Goal: Information Seeking & Learning: Learn about a topic

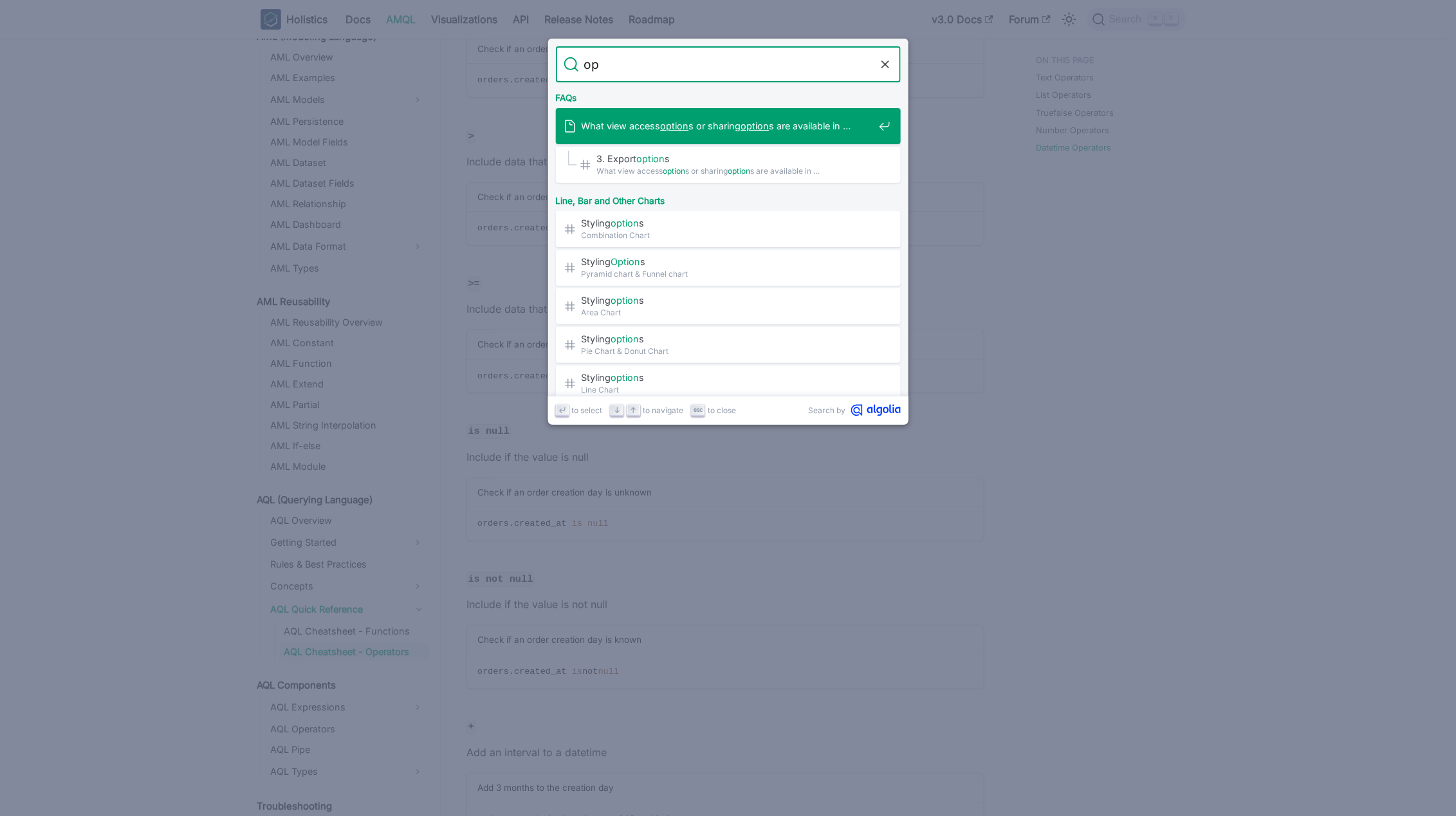
type input "o"
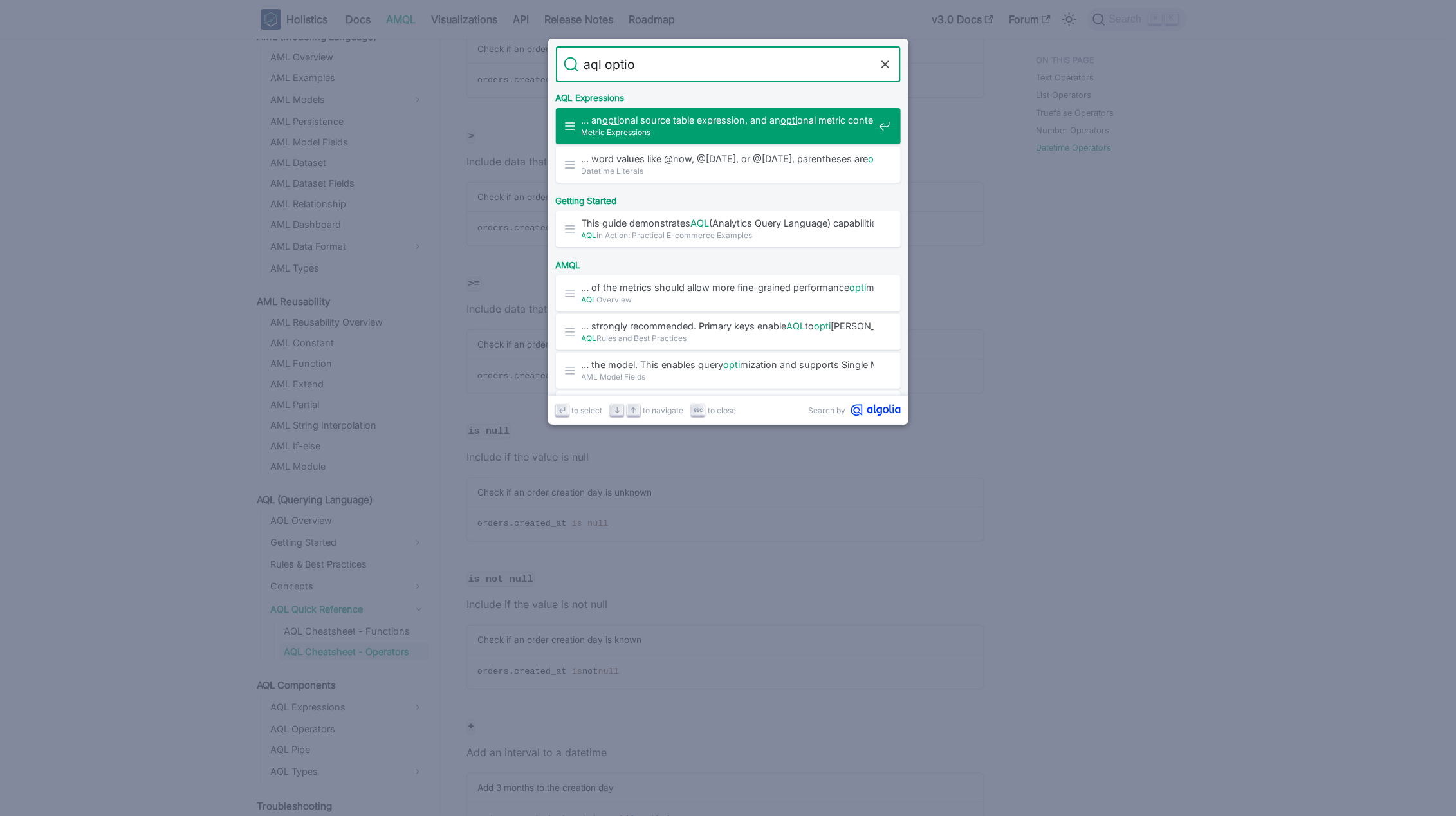
type input "aql option"
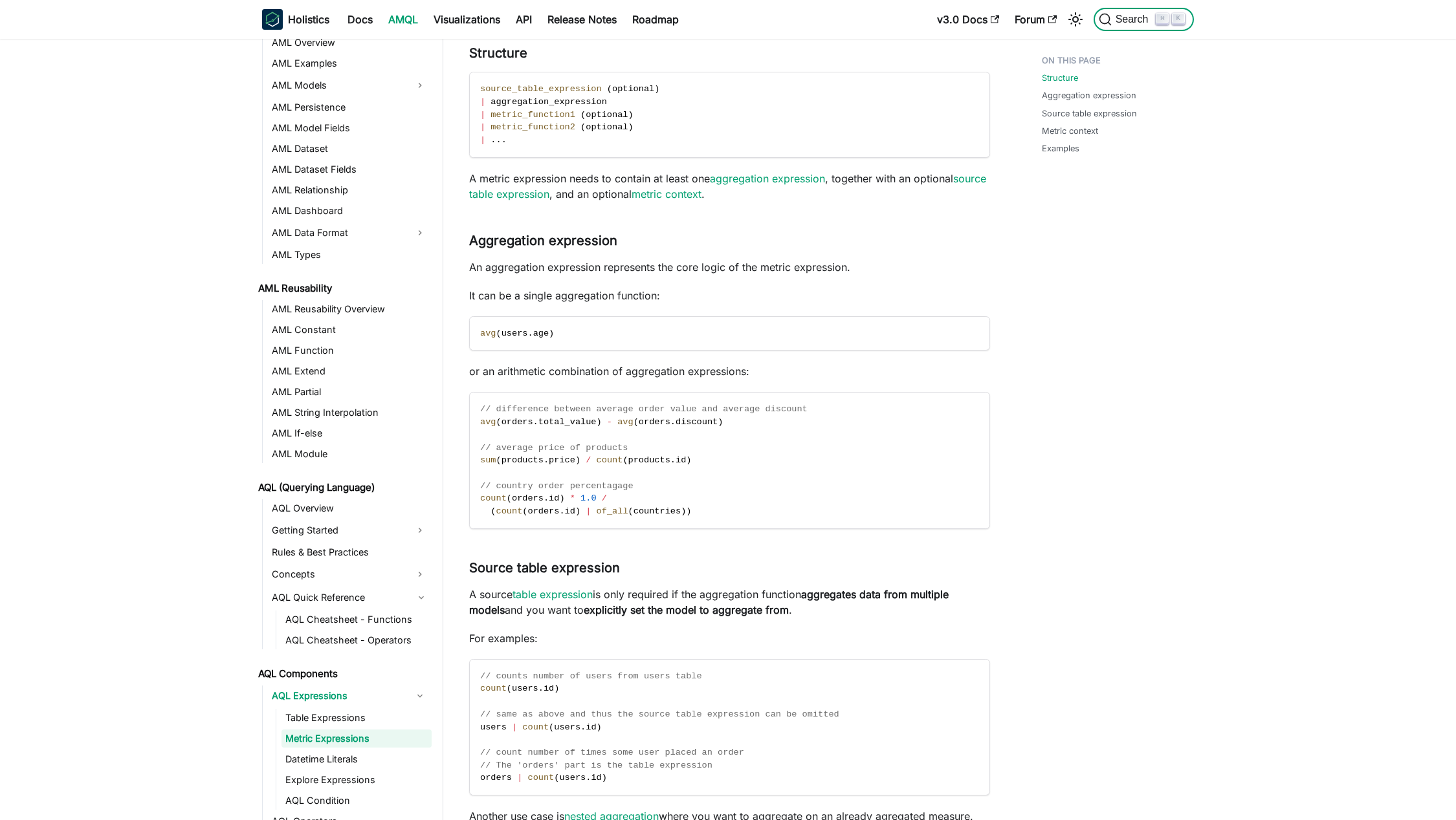
scroll to position [176, 0]
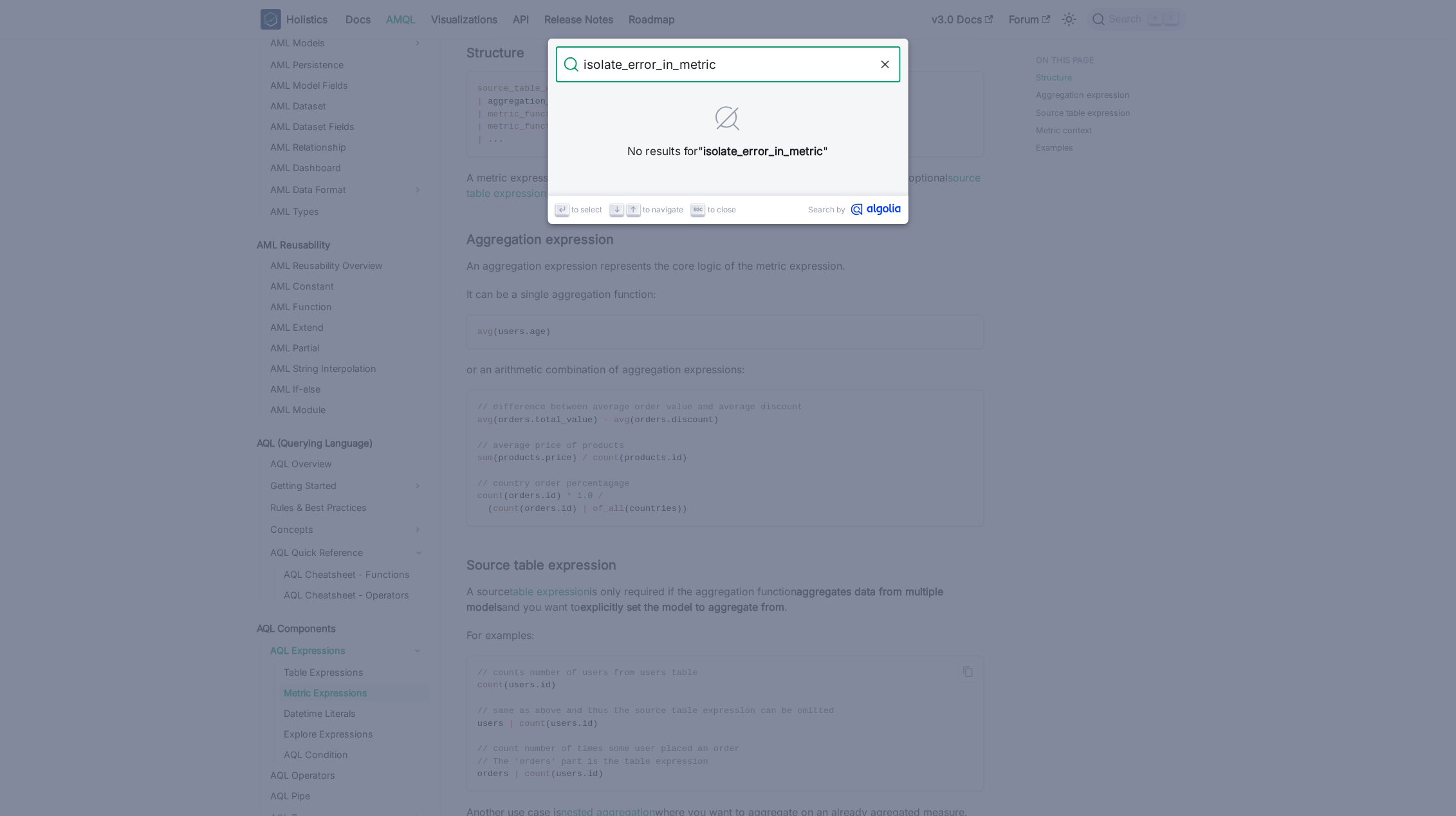
type input "isolate_error_in_metric"
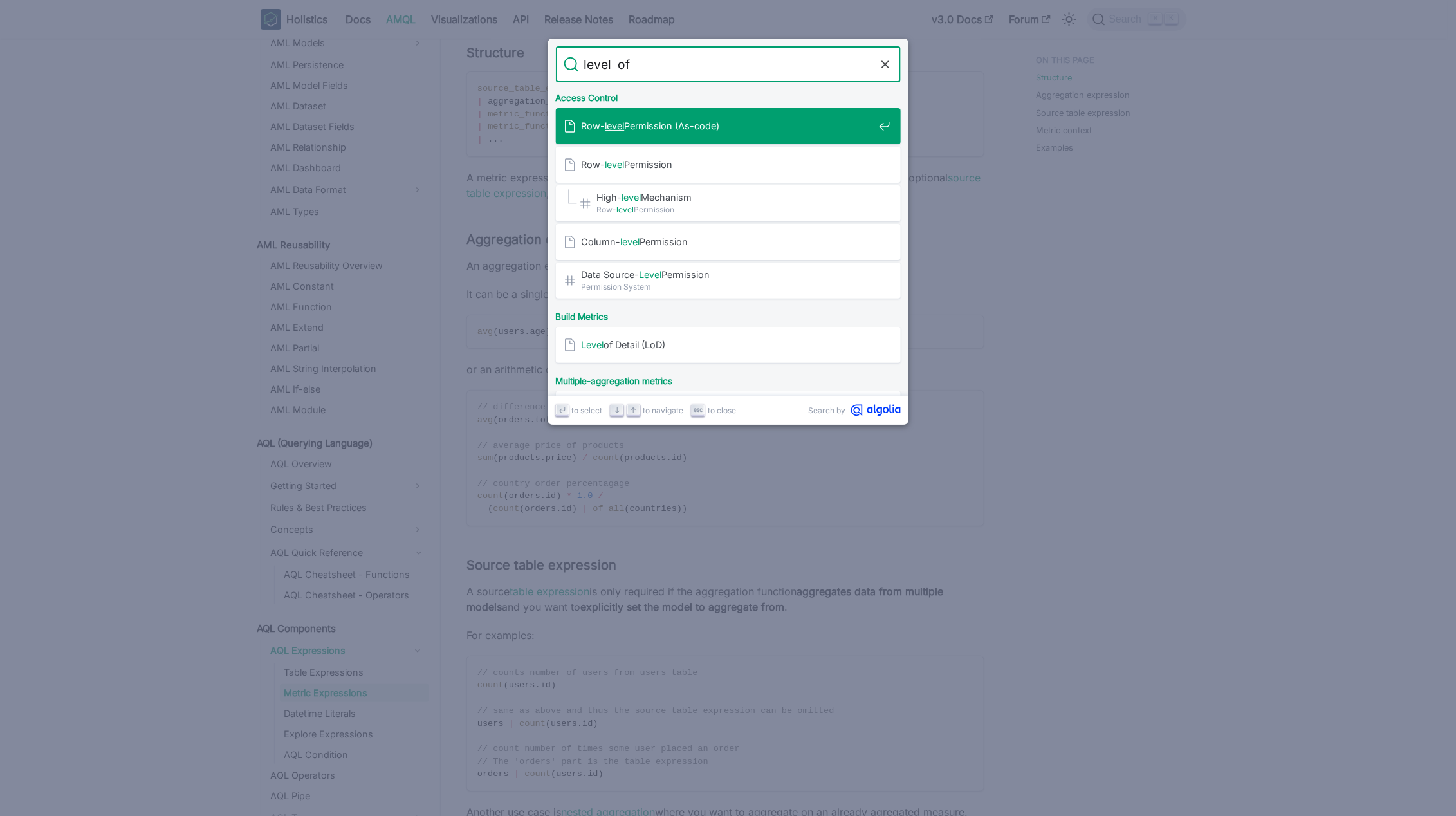
type input "level of"
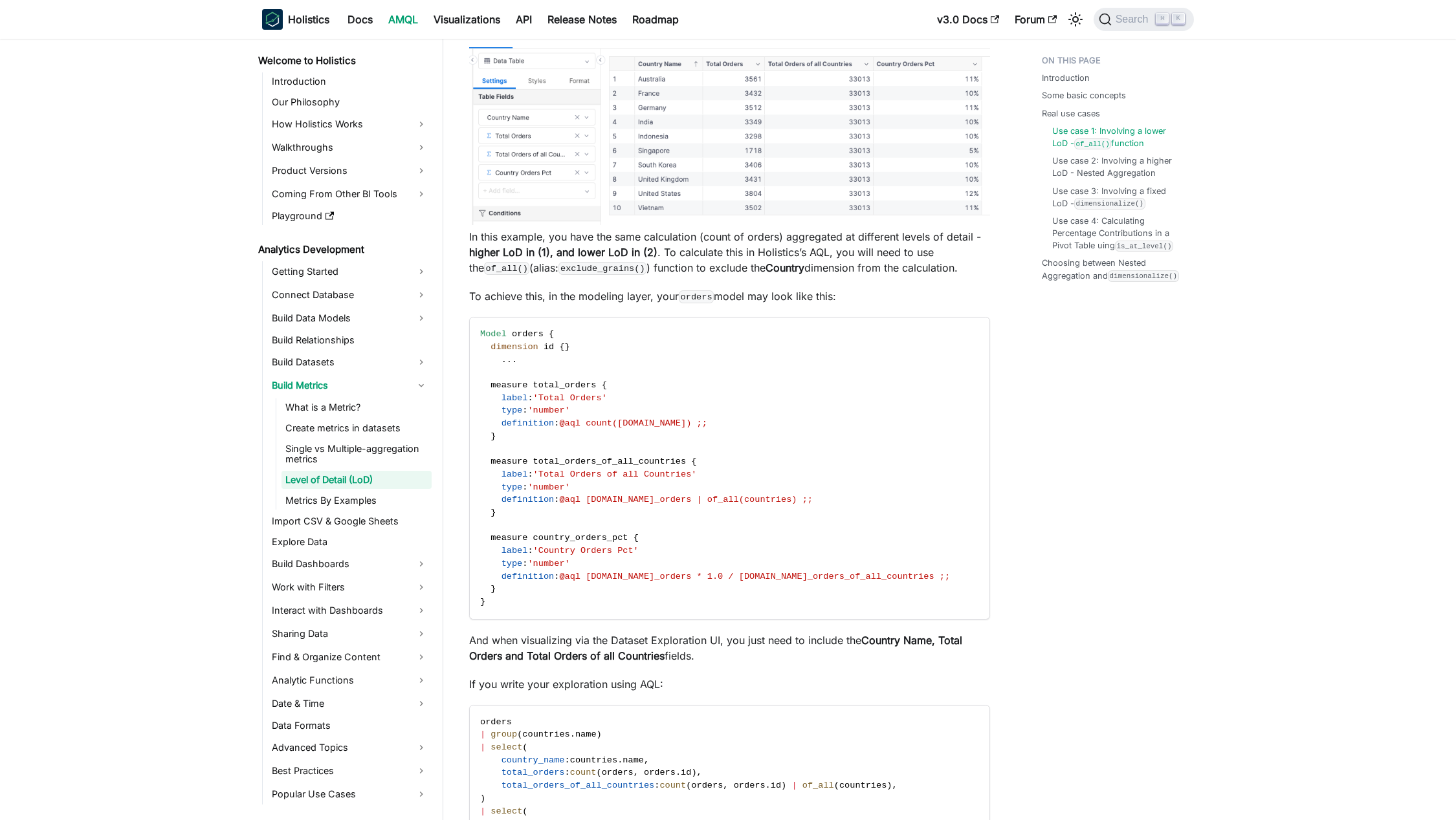
scroll to position [3285, 0]
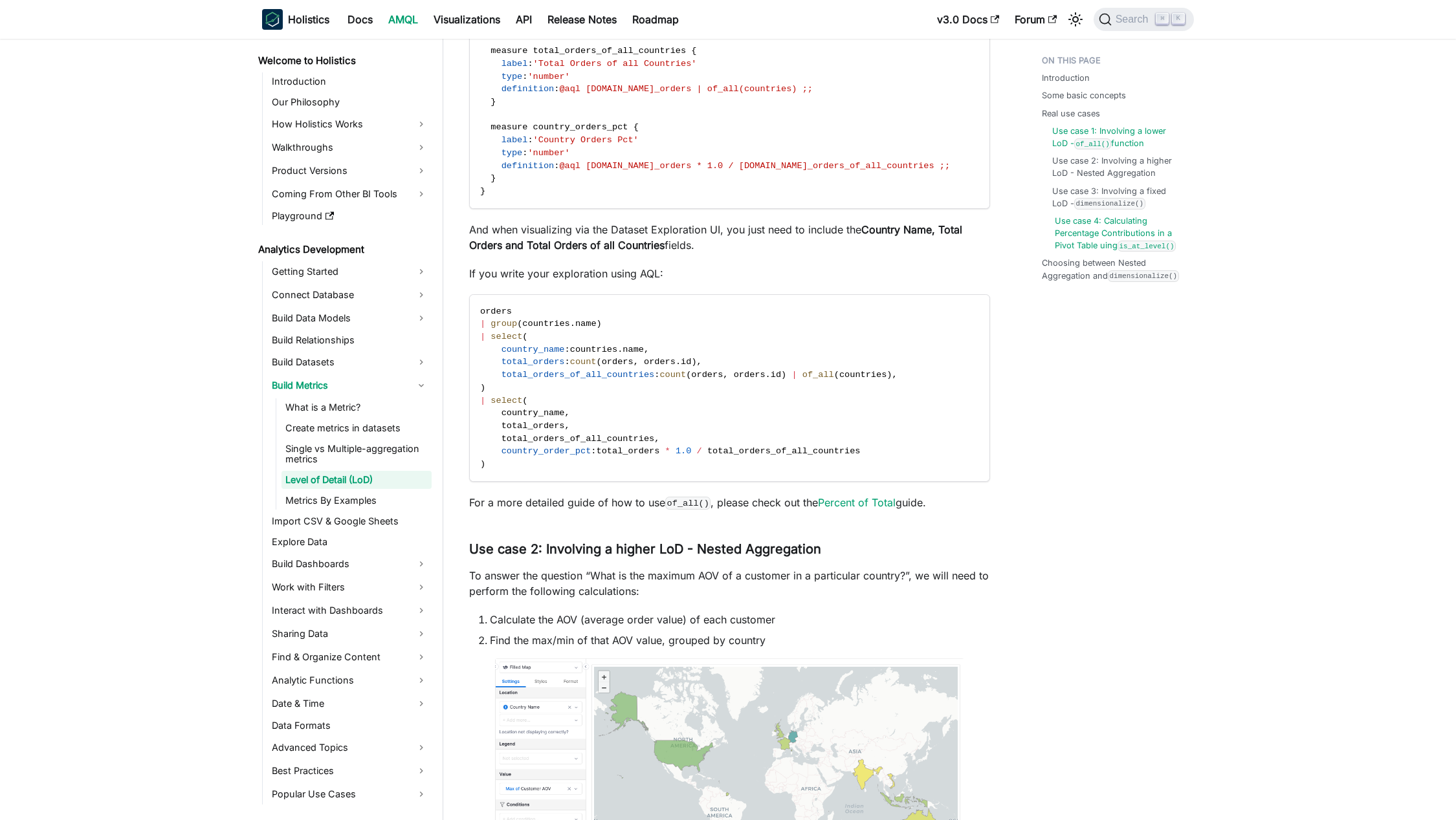
click at [1089, 236] on link "Use case 4: Calculating Percentage Contributions in a Pivot Table uing is_at_le…" at bounding box center [1119, 233] width 128 height 37
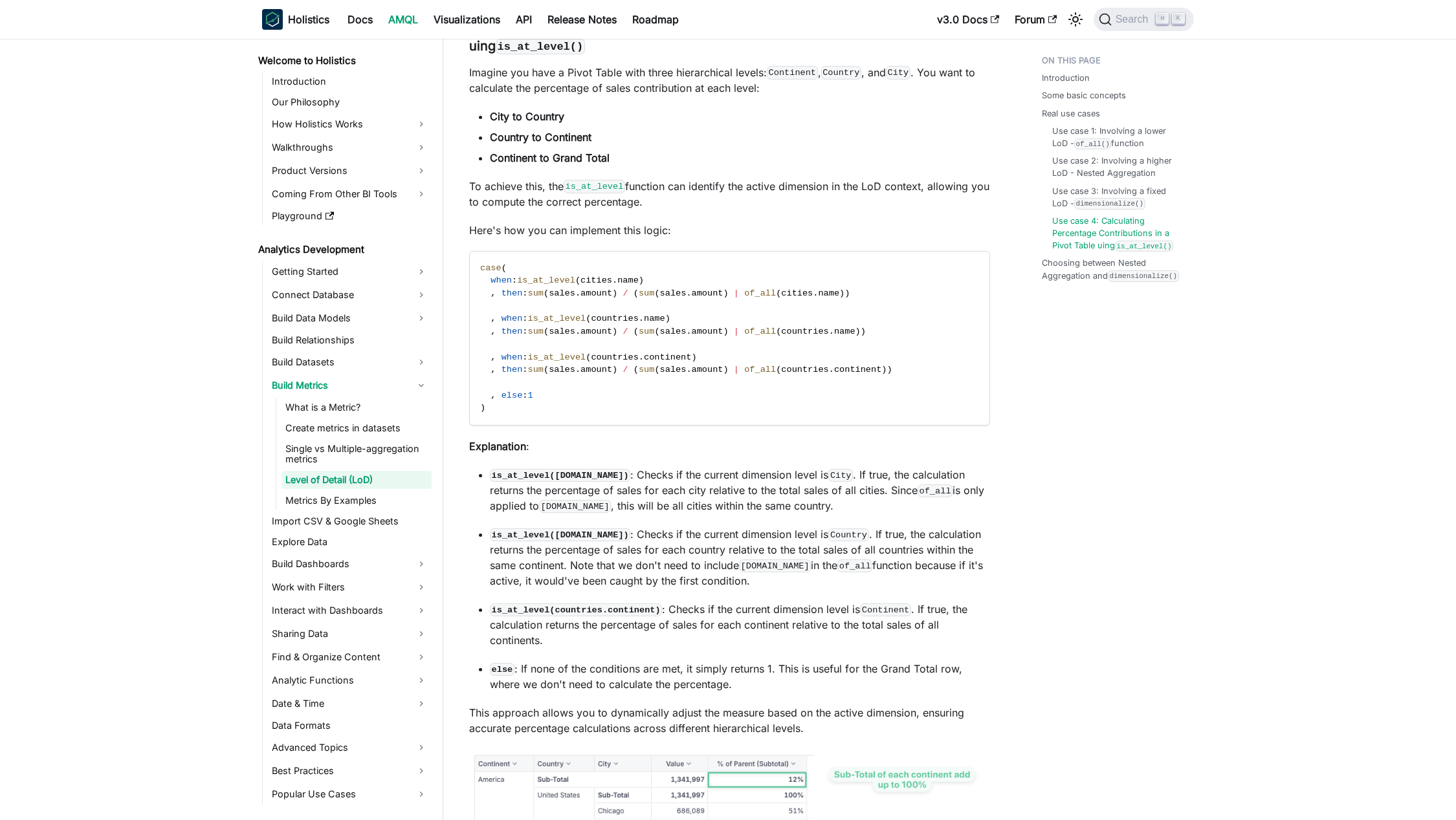
drag, startPoint x: 1137, startPoint y: 436, endPoint x: 1121, endPoint y: 427, distance: 18.4
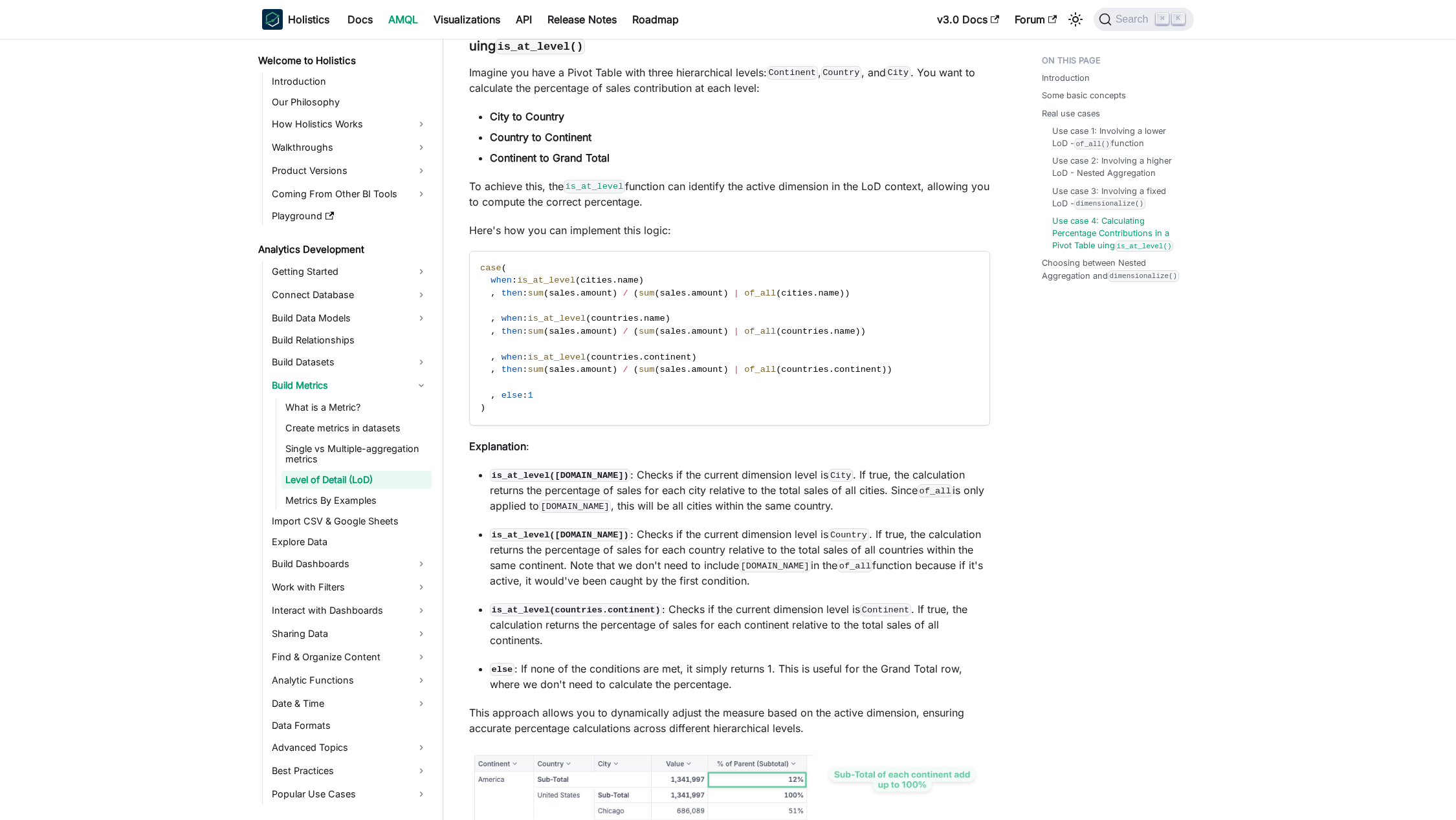
click at [515, 96] on p "Imagine you have a Pivot Table with three hierarchical levels: Continent , Coun…" at bounding box center [729, 80] width 521 height 31
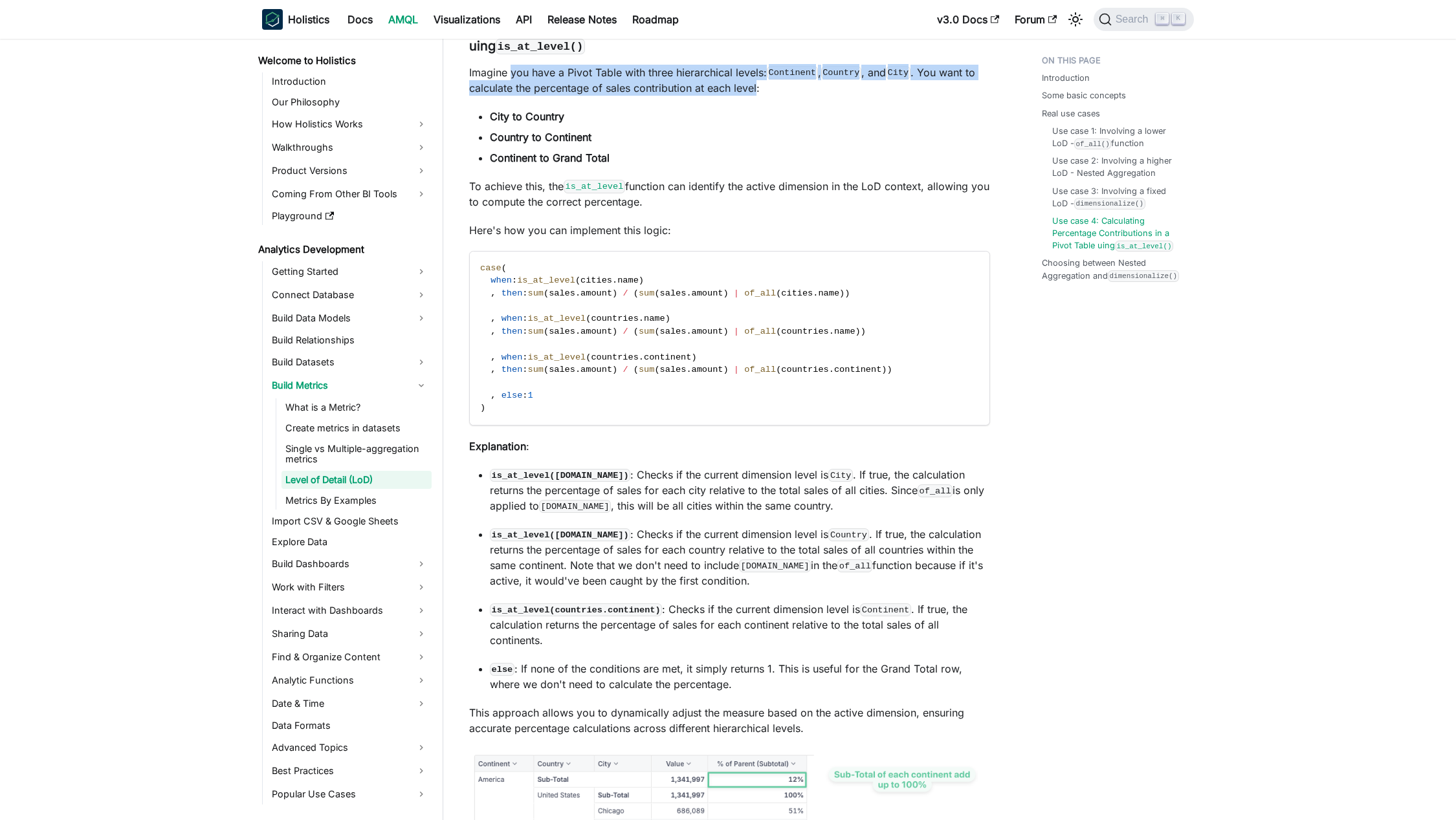
drag, startPoint x: 515, startPoint y: 97, endPoint x: 744, endPoint y: 112, distance: 229.5
click at [744, 96] on p "Imagine you have a Pivot Table with three hierarchical levels: Continent , Coun…" at bounding box center [729, 80] width 521 height 31
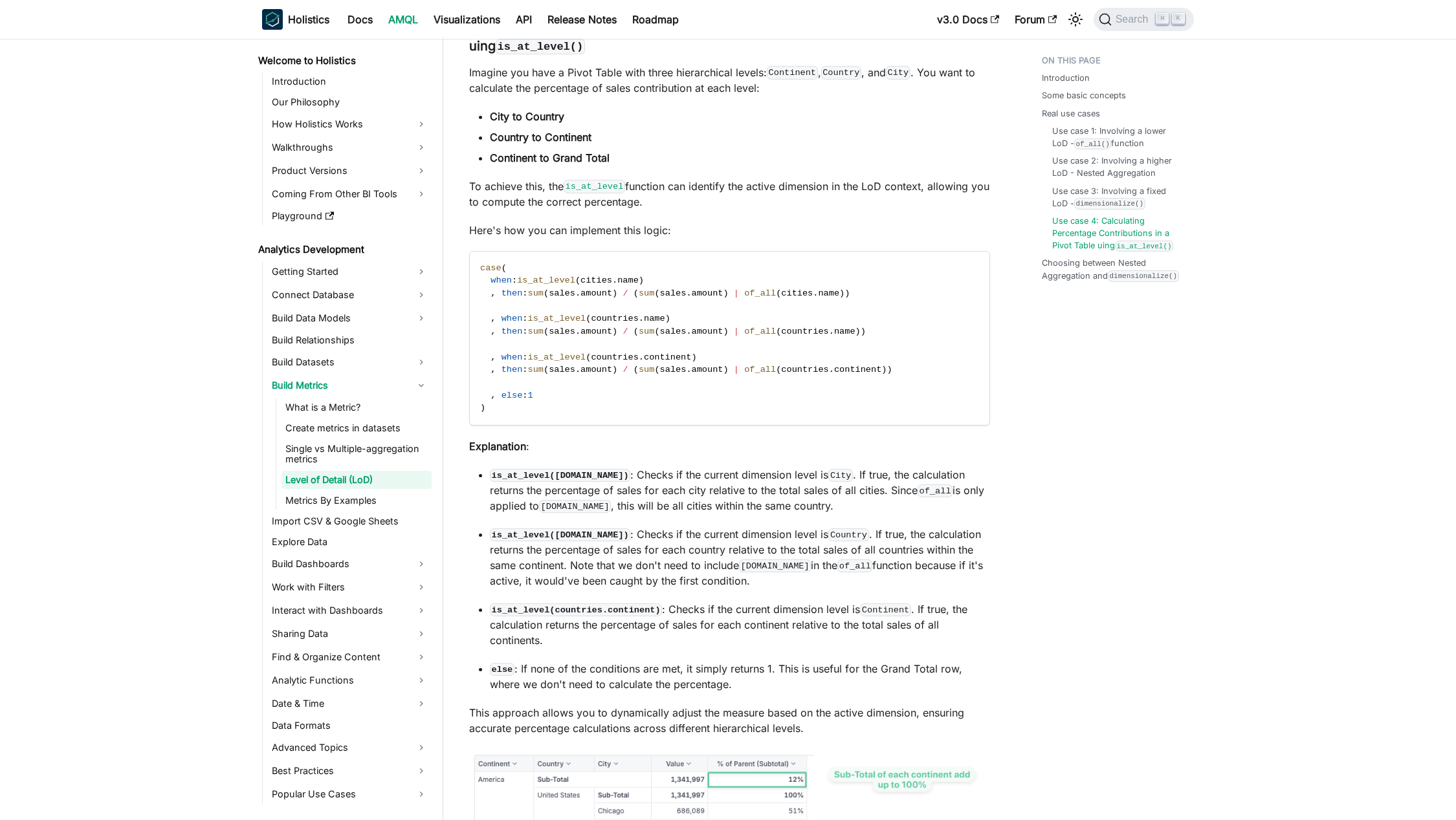
click at [883, 150] on ul "City to Country Country to Continent Continent to Grand Total" at bounding box center [729, 137] width 521 height 57
click at [580, 238] on p "Here's how you can implement this logic:" at bounding box center [729, 230] width 521 height 15
click at [704, 238] on p "Here's how you can implement this logic:" at bounding box center [729, 230] width 521 height 15
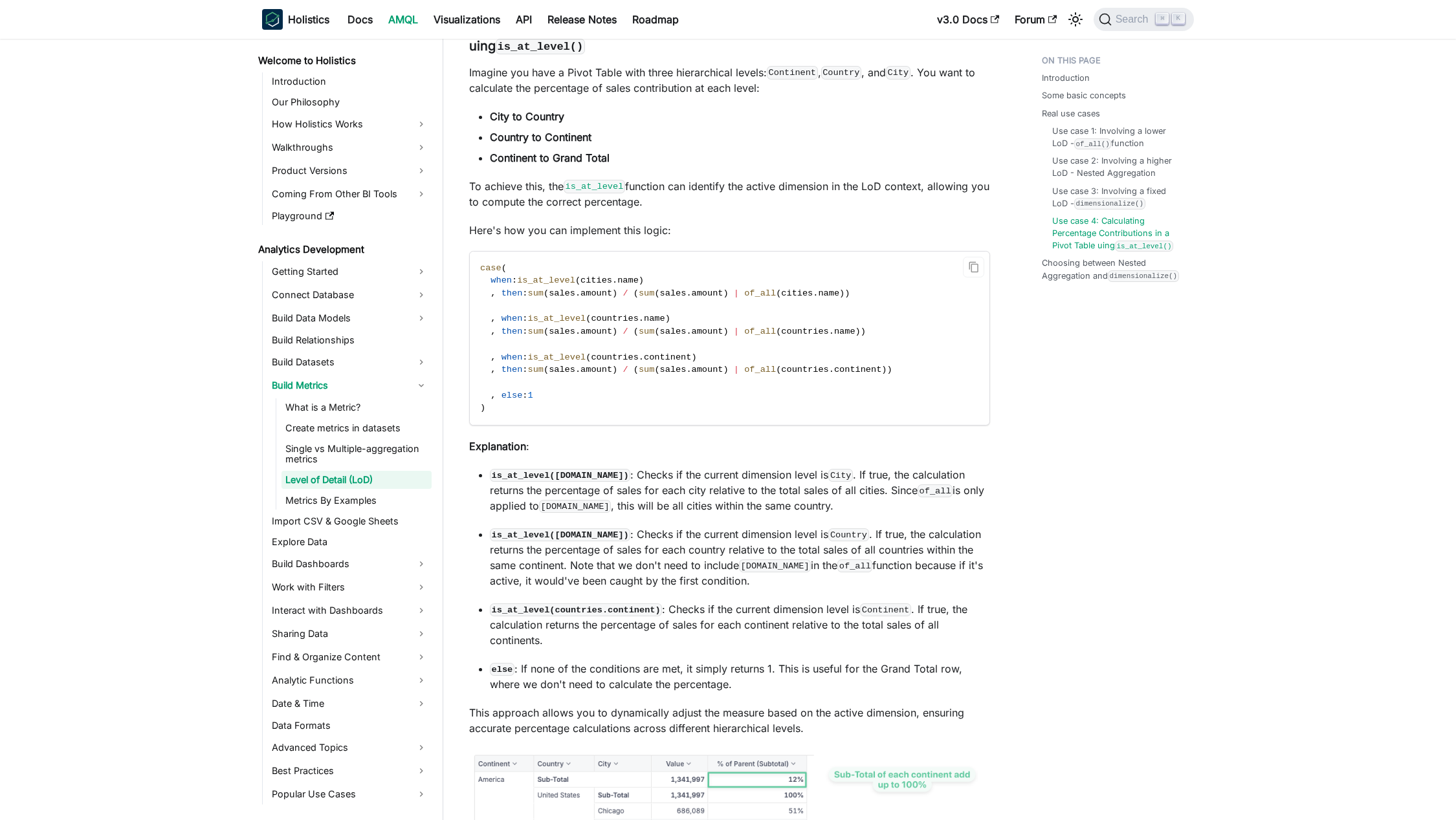
click at [493, 285] on span "when" at bounding box center [501, 280] width 21 height 10
drag, startPoint x: 493, startPoint y: 306, endPoint x: 645, endPoint y: 303, distance: 152.0
click at [644, 296] on code "case ( when : is_at_level ( cities . name ) , then : sum ( sales . amount ) / (…" at bounding box center [728, 338] width 518 height 173
click at [639, 285] on span "name" at bounding box center [628, 280] width 21 height 10
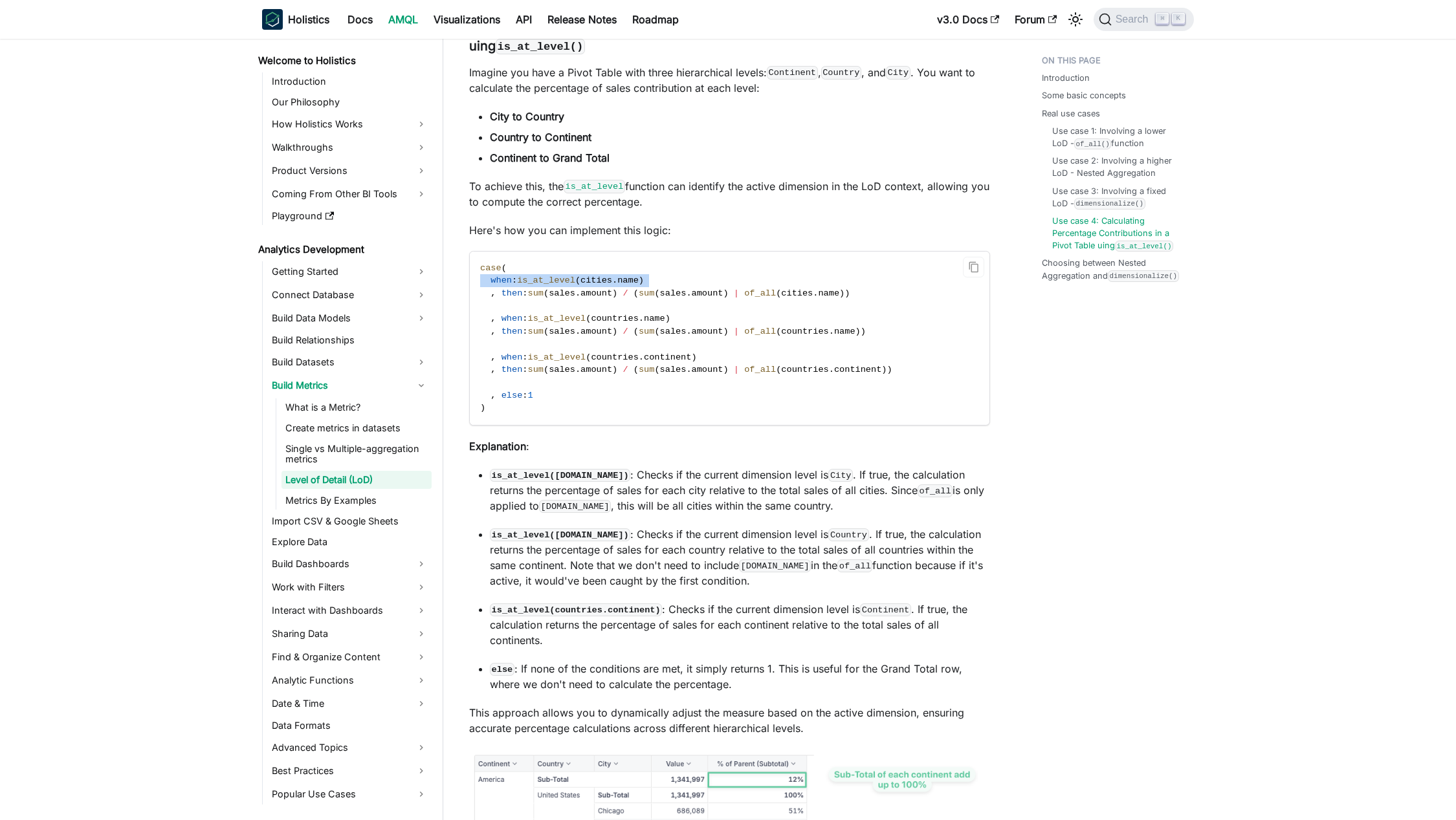
click at [639, 285] on span "name" at bounding box center [628, 280] width 21 height 10
click at [601, 285] on span "cities" at bounding box center [596, 280] width 32 height 10
click at [515, 298] on span "then" at bounding box center [512, 293] width 21 height 10
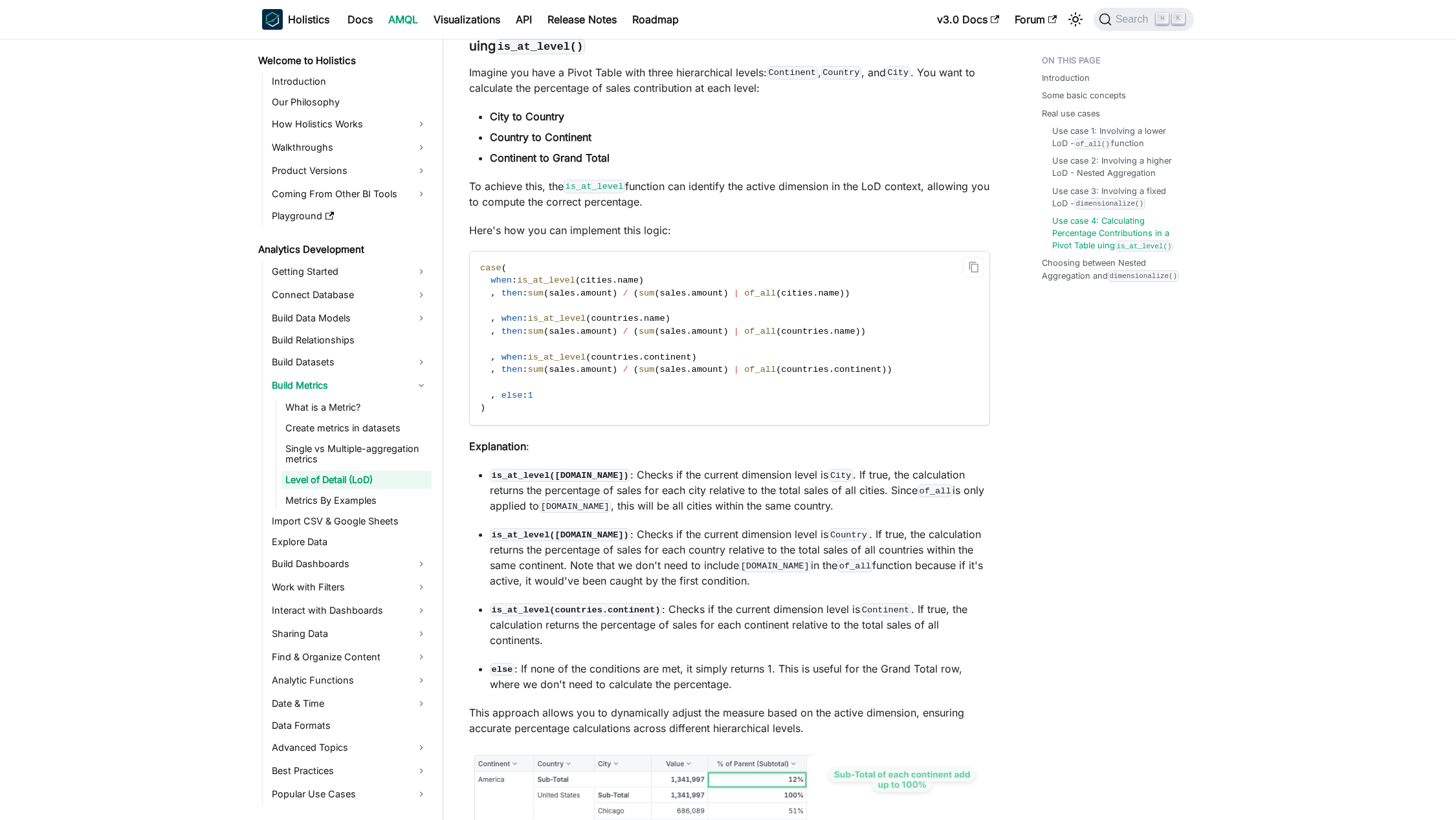
click at [559, 323] on span "is_at_level" at bounding box center [557, 319] width 59 height 10
click at [580, 336] on span "." at bounding box center [578, 332] width 5 height 10
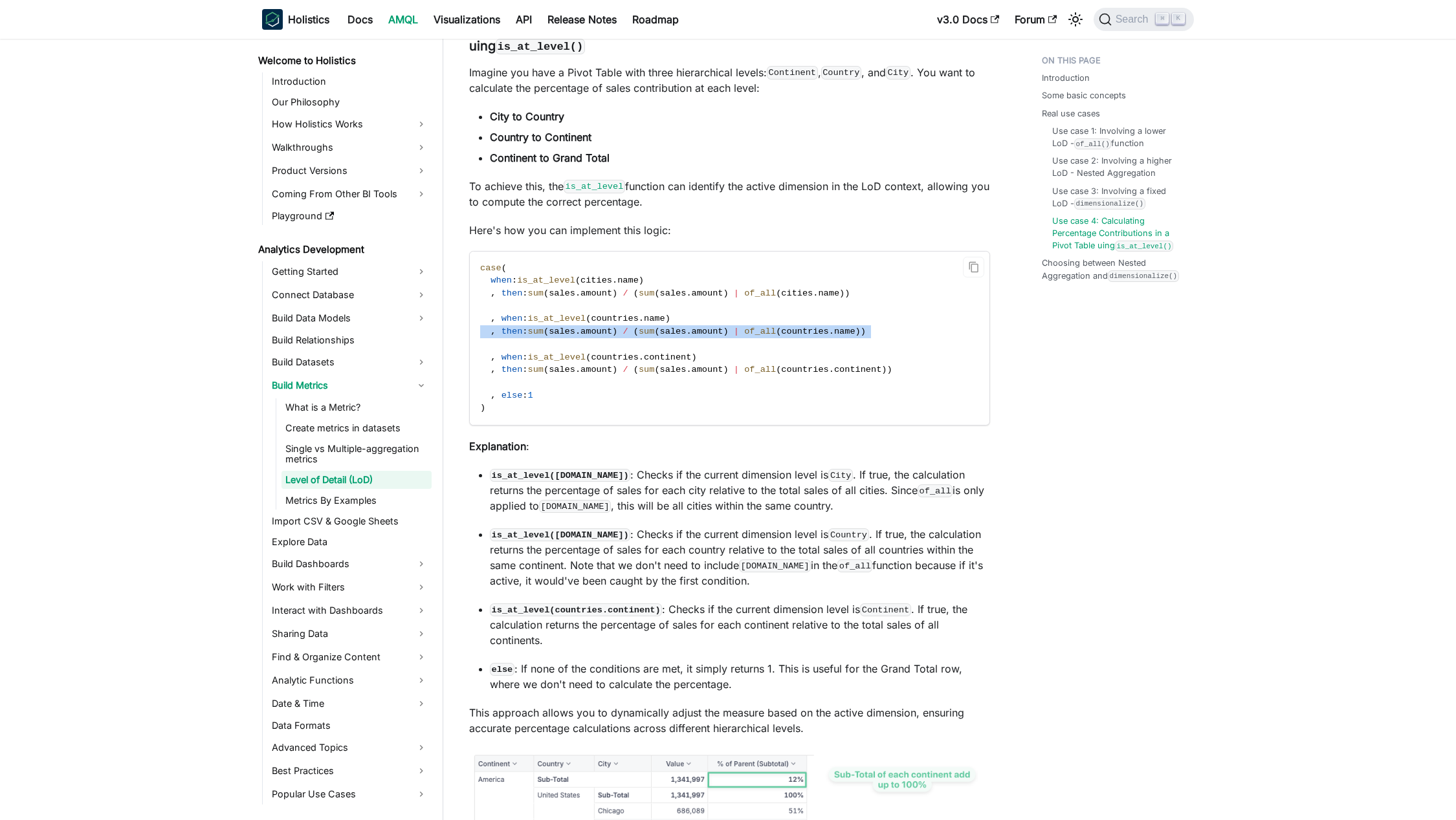
click at [580, 336] on span "." at bounding box center [578, 332] width 5 height 10
click at [522, 336] on span ":" at bounding box center [524, 332] width 5 height 10
click at [535, 362] on span "is_at_level" at bounding box center [557, 358] width 59 height 10
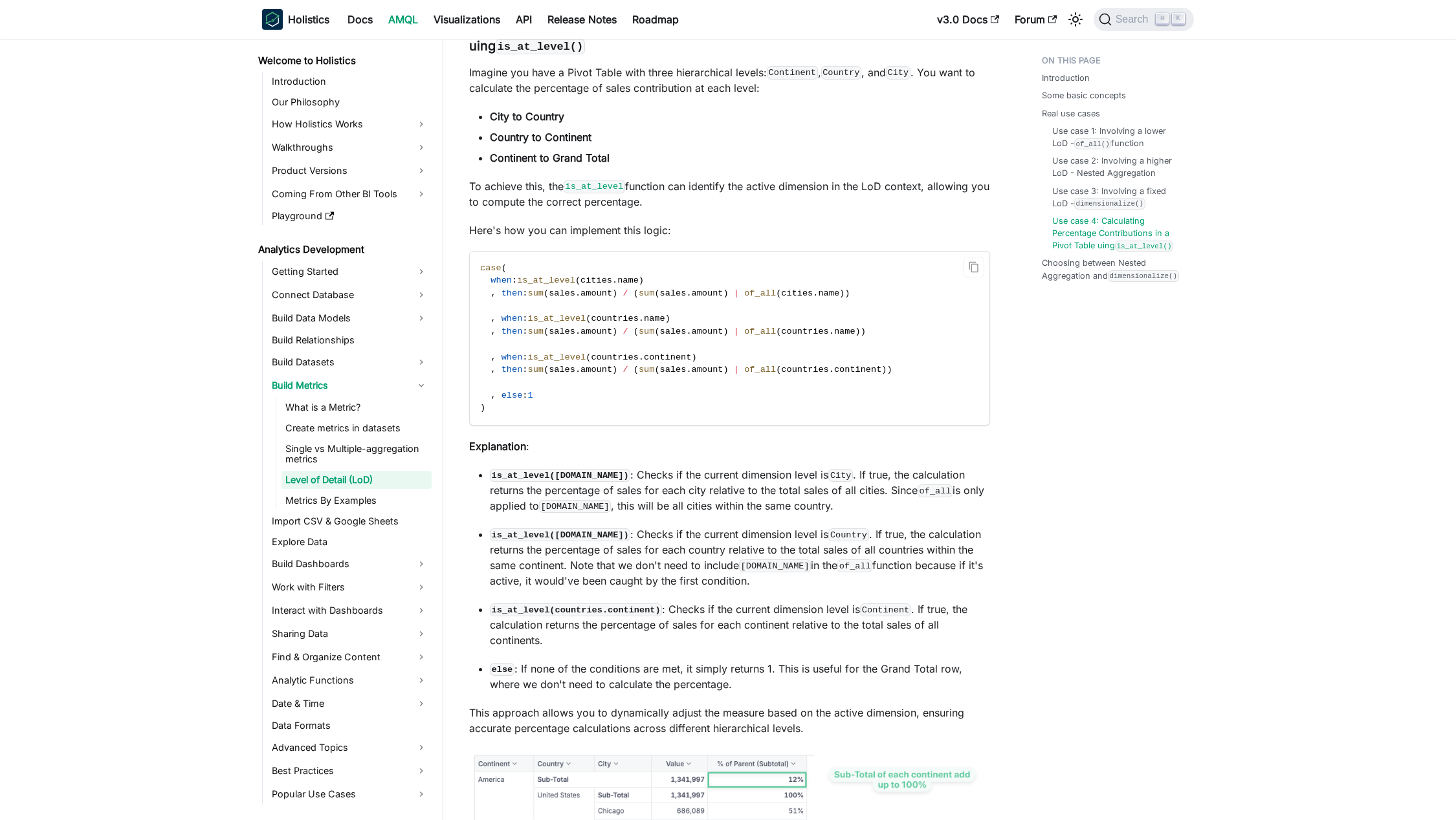
click at [561, 375] on span "sales" at bounding box center [562, 370] width 27 height 10
click at [659, 375] on span "(" at bounding box center [657, 370] width 5 height 10
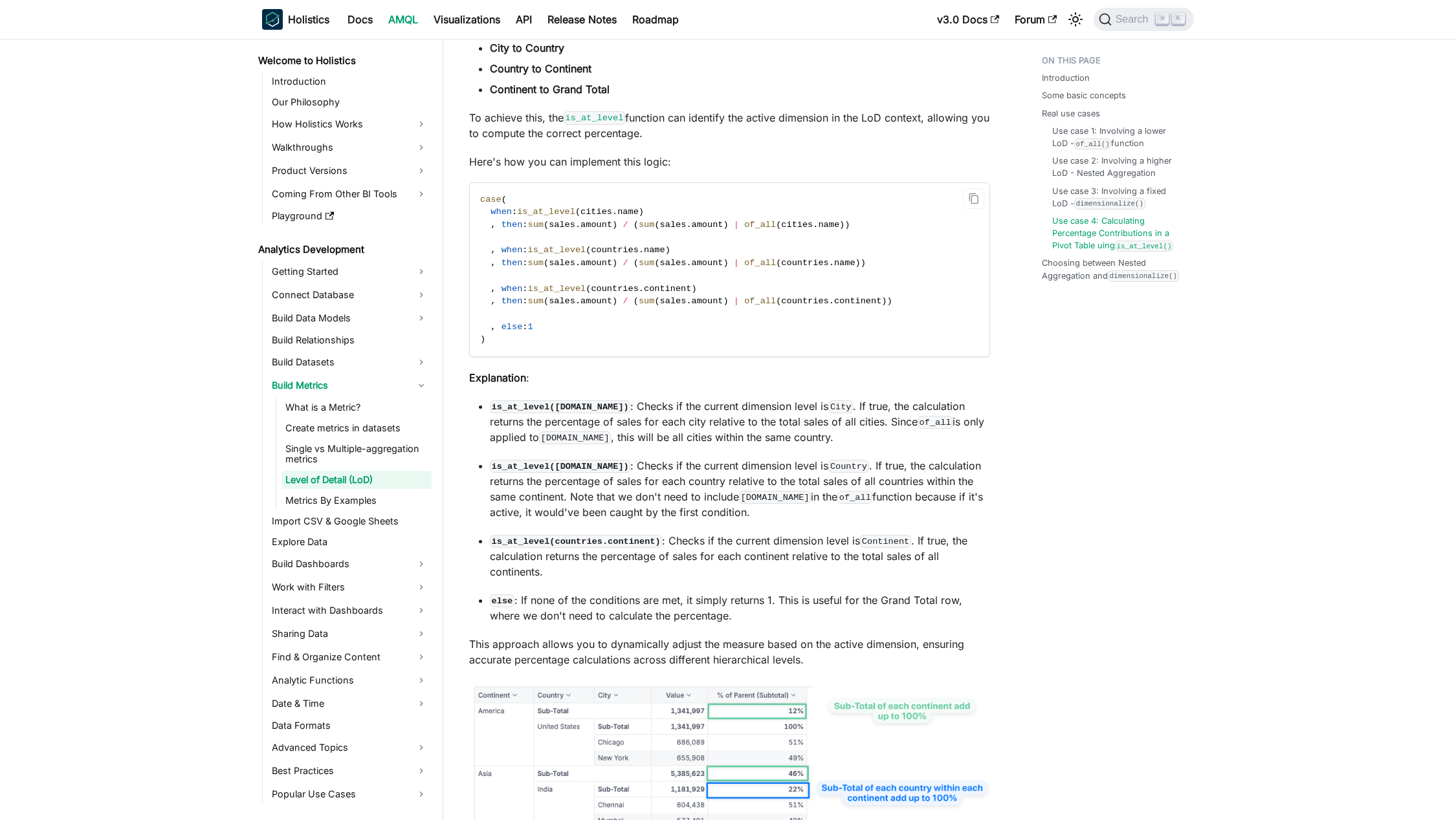
scroll to position [6642, 0]
click at [642, 423] on p "is_at_level([DOMAIN_NAME]) : Checks if the current dimension level is City . If…" at bounding box center [740, 419] width 500 height 46
drag, startPoint x: 642, startPoint y: 423, endPoint x: 857, endPoint y: 427, distance: 215.0
click at [835, 427] on p "is_at_level([DOMAIN_NAME]) : Checks if the current dimension level is City . If…" at bounding box center [740, 419] width 500 height 46
click at [852, 427] on p "is_at_level([DOMAIN_NAME]) : Checks if the current dimension level is City . If…" at bounding box center [740, 419] width 500 height 46
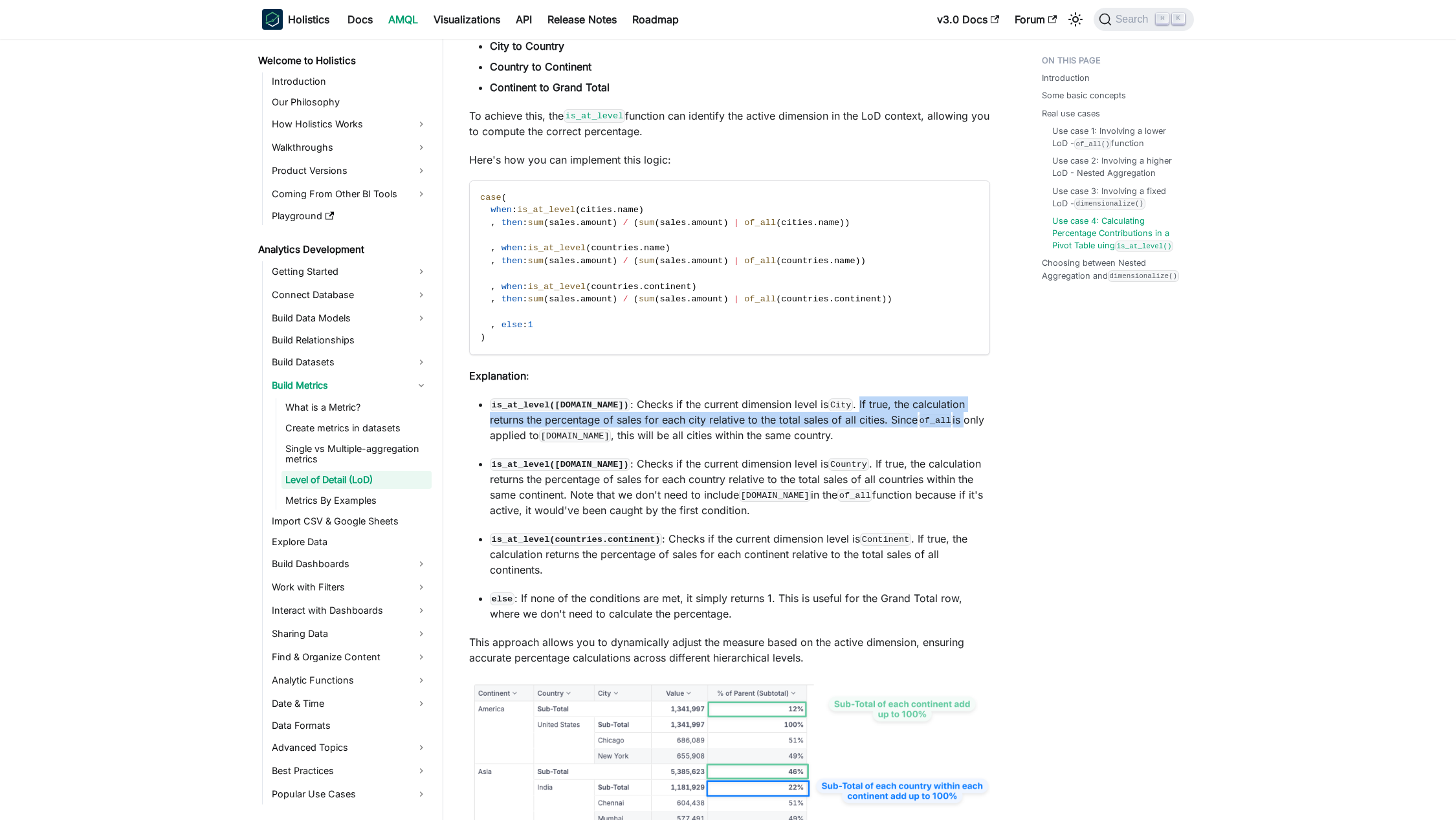
drag, startPoint x: 852, startPoint y: 427, endPoint x: 958, endPoint y: 443, distance: 107.2
click at [958, 443] on p "is_at_level([DOMAIN_NAME]) : Checks if the current dimension level is City . If…" at bounding box center [740, 419] width 500 height 46
click at [501, 443] on p "is_at_level([DOMAIN_NAME]) : Checks if the current dimension level is City . If…" at bounding box center [740, 419] width 500 height 46
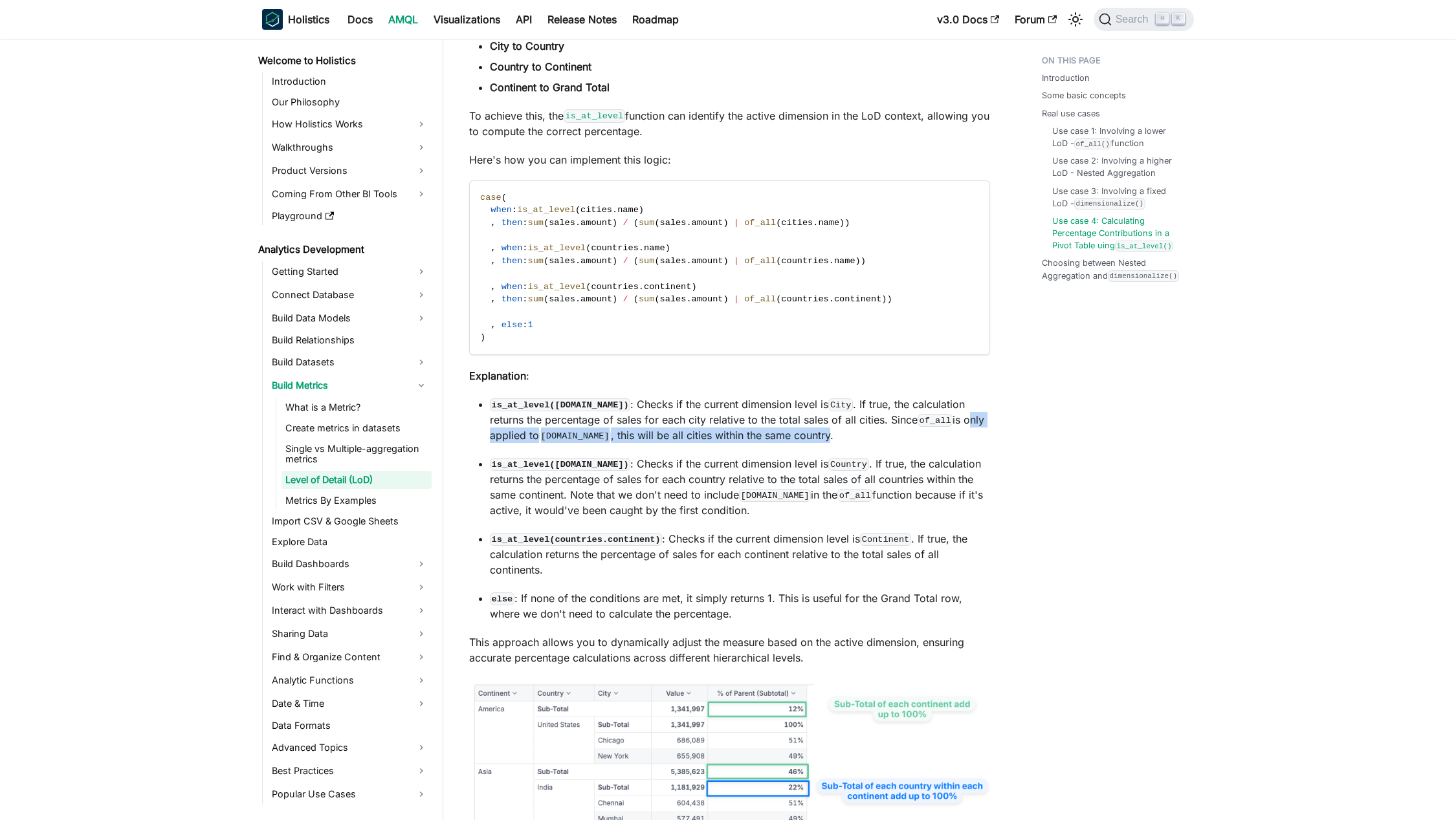
drag, startPoint x: 501, startPoint y: 458, endPoint x: 746, endPoint y: 449, distance: 245.2
click at [838, 443] on p "is_at_level([DOMAIN_NAME]) : Checks if the current dimension level is City . If…" at bounding box center [740, 419] width 500 height 46
click at [746, 443] on p "is_at_level([DOMAIN_NAME]) : Checks if the current dimension level is City . If…" at bounding box center [740, 419] width 500 height 46
click at [639, 427] on p "is_at_level([DOMAIN_NAME]) : Checks if the current dimension level is City . If…" at bounding box center [740, 419] width 500 height 46
drag, startPoint x: 639, startPoint y: 427, endPoint x: 842, endPoint y: 424, distance: 203.0
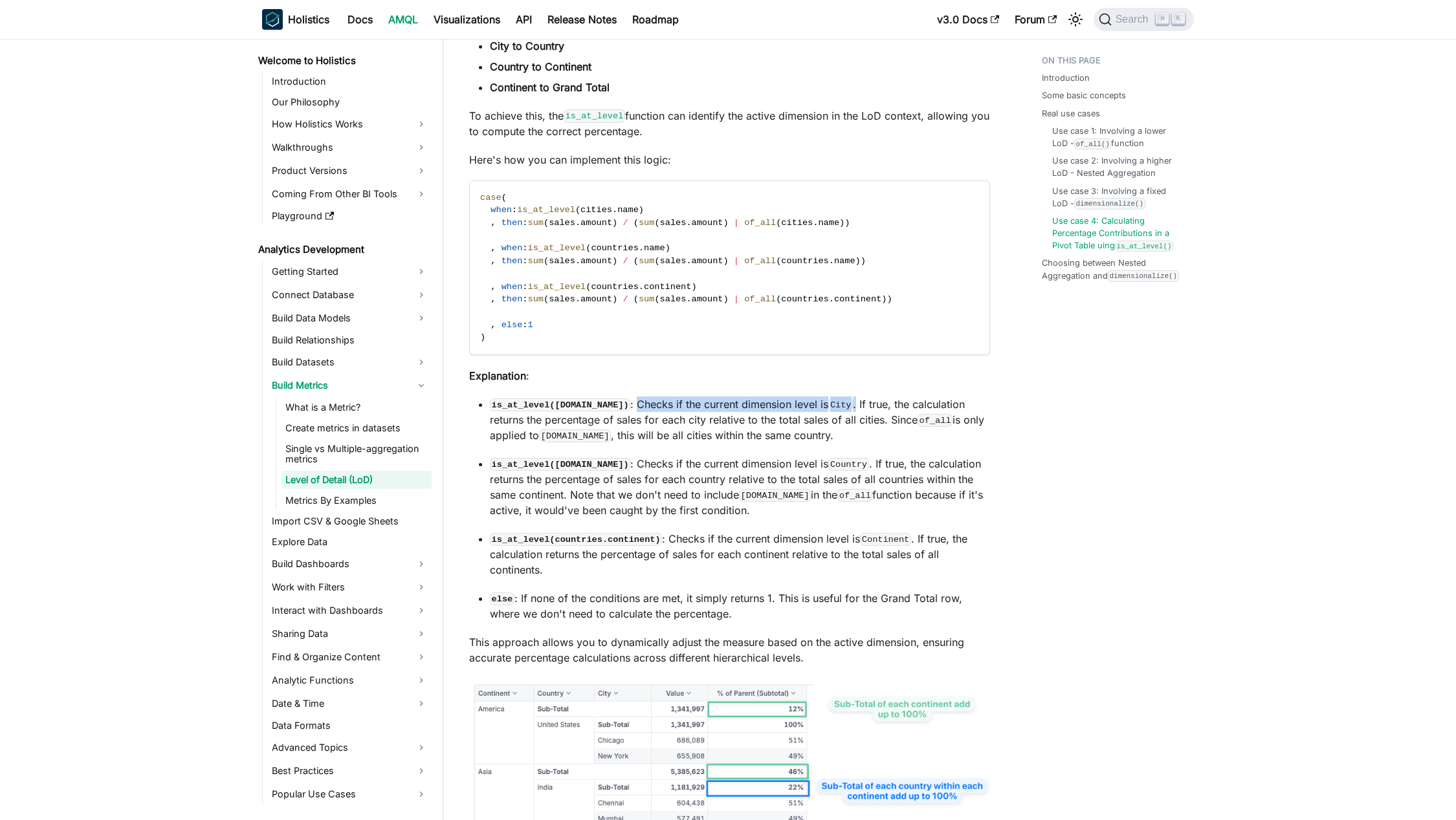
click at [842, 424] on p "is_at_level([DOMAIN_NAME]) : Checks if the current dimension level is City . If…" at bounding box center [740, 419] width 500 height 46
click at [854, 427] on p "is_at_level([DOMAIN_NAME]) : Checks if the current dimension level is City . If…" at bounding box center [740, 419] width 500 height 46
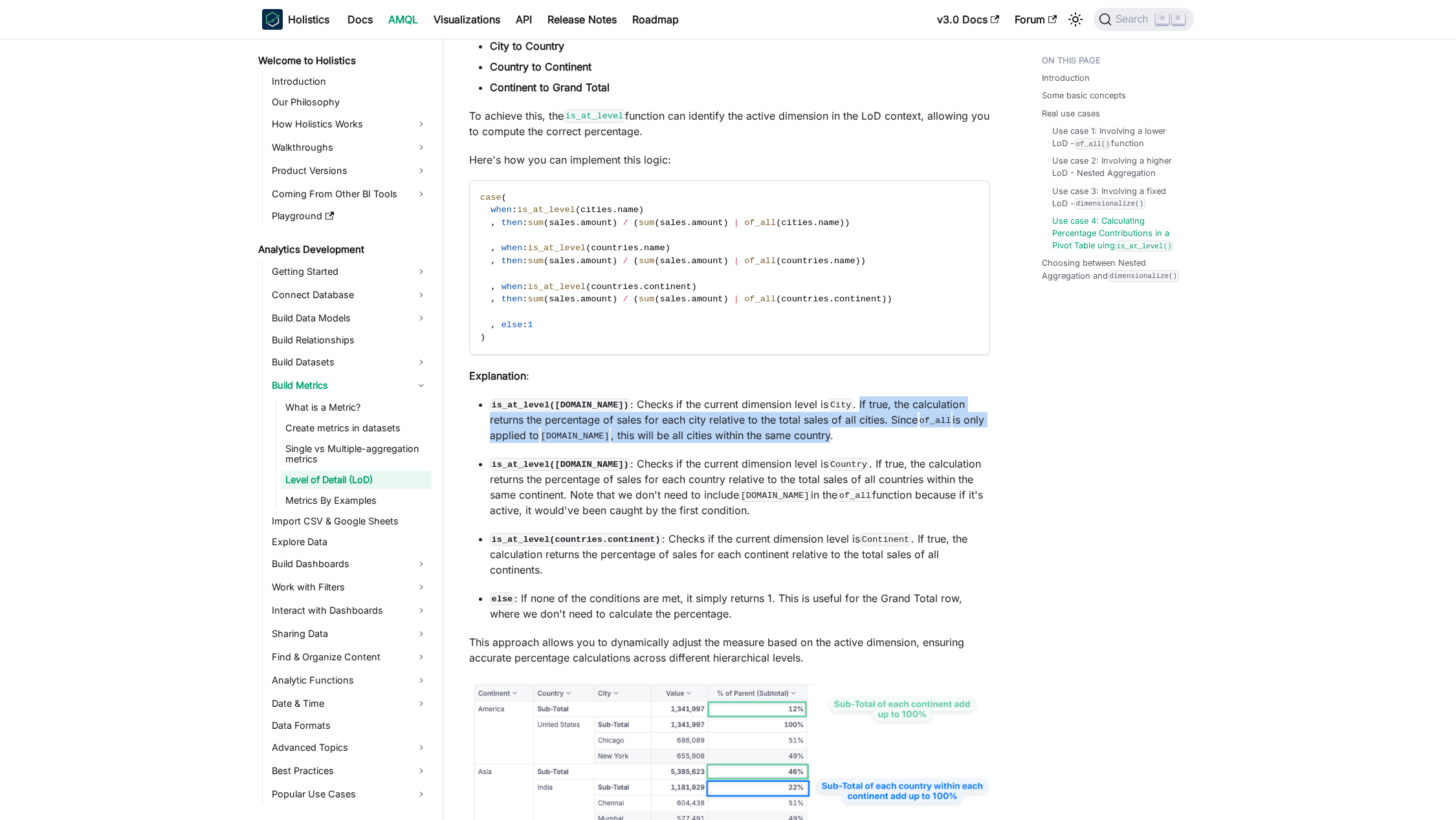
drag, startPoint x: 854, startPoint y: 427, endPoint x: 832, endPoint y: 461, distance: 40.5
click at [836, 443] on p "is_at_level([DOMAIN_NAME]) : Checks if the current dimension level is City . If…" at bounding box center [740, 419] width 500 height 46
click at [725, 443] on p "is_at_level([DOMAIN_NAME]) : Checks if the current dimension level is City . If…" at bounding box center [740, 419] width 500 height 46
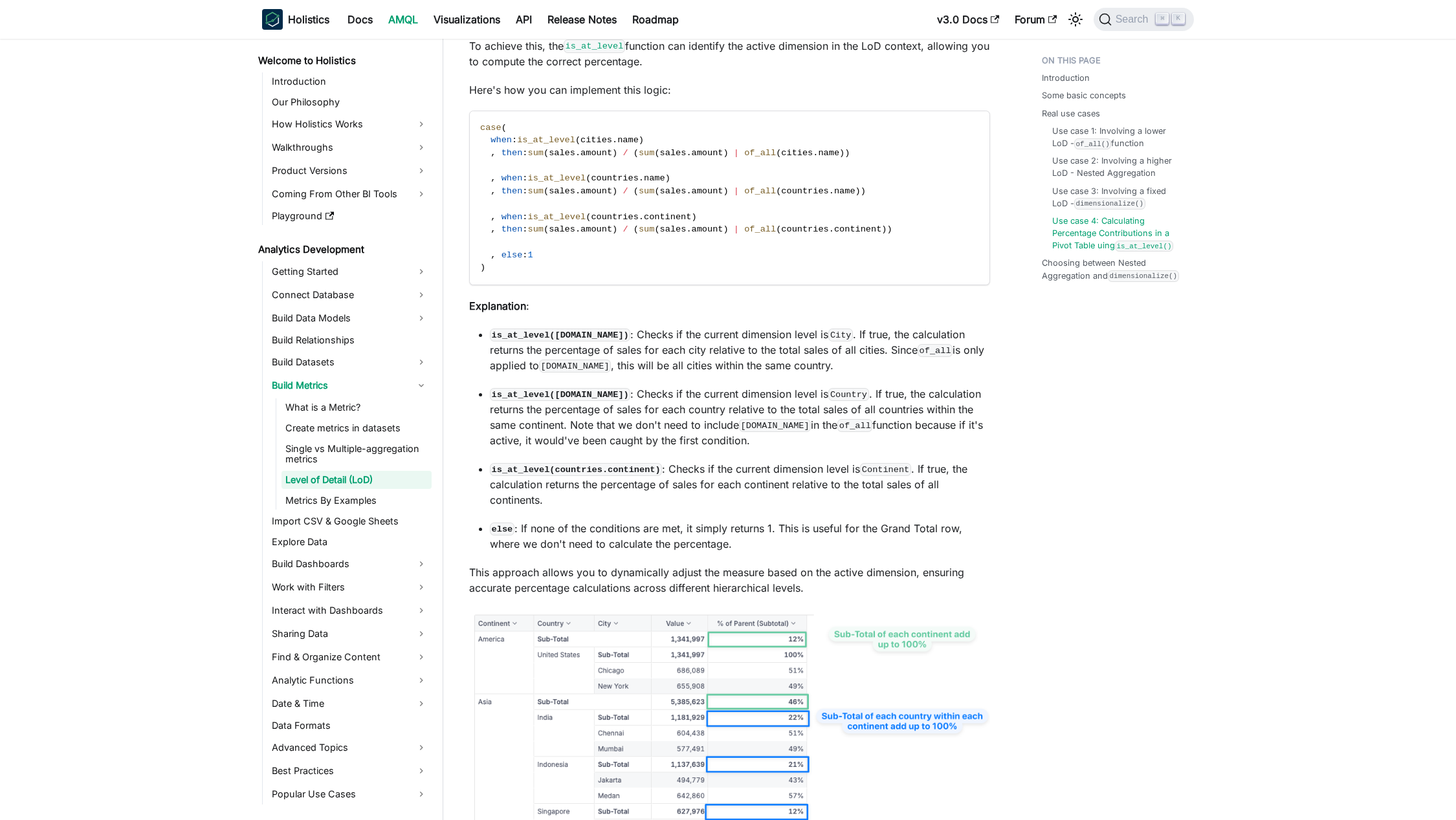
scroll to position [6713, 0]
click at [651, 417] on p "is_at_level([DOMAIN_NAME]) : Checks if the current dimension level is Country .…" at bounding box center [740, 416] width 500 height 62
drag, startPoint x: 651, startPoint y: 417, endPoint x: 911, endPoint y: 418, distance: 260.0
click at [911, 418] on p "is_at_level([DOMAIN_NAME]) : Checks if the current dimension level is Country .…" at bounding box center [740, 416] width 500 height 62
click at [753, 434] on p "is_at_level([DOMAIN_NAME]) : Checks if the current dimension level is Country .…" at bounding box center [740, 416] width 500 height 62
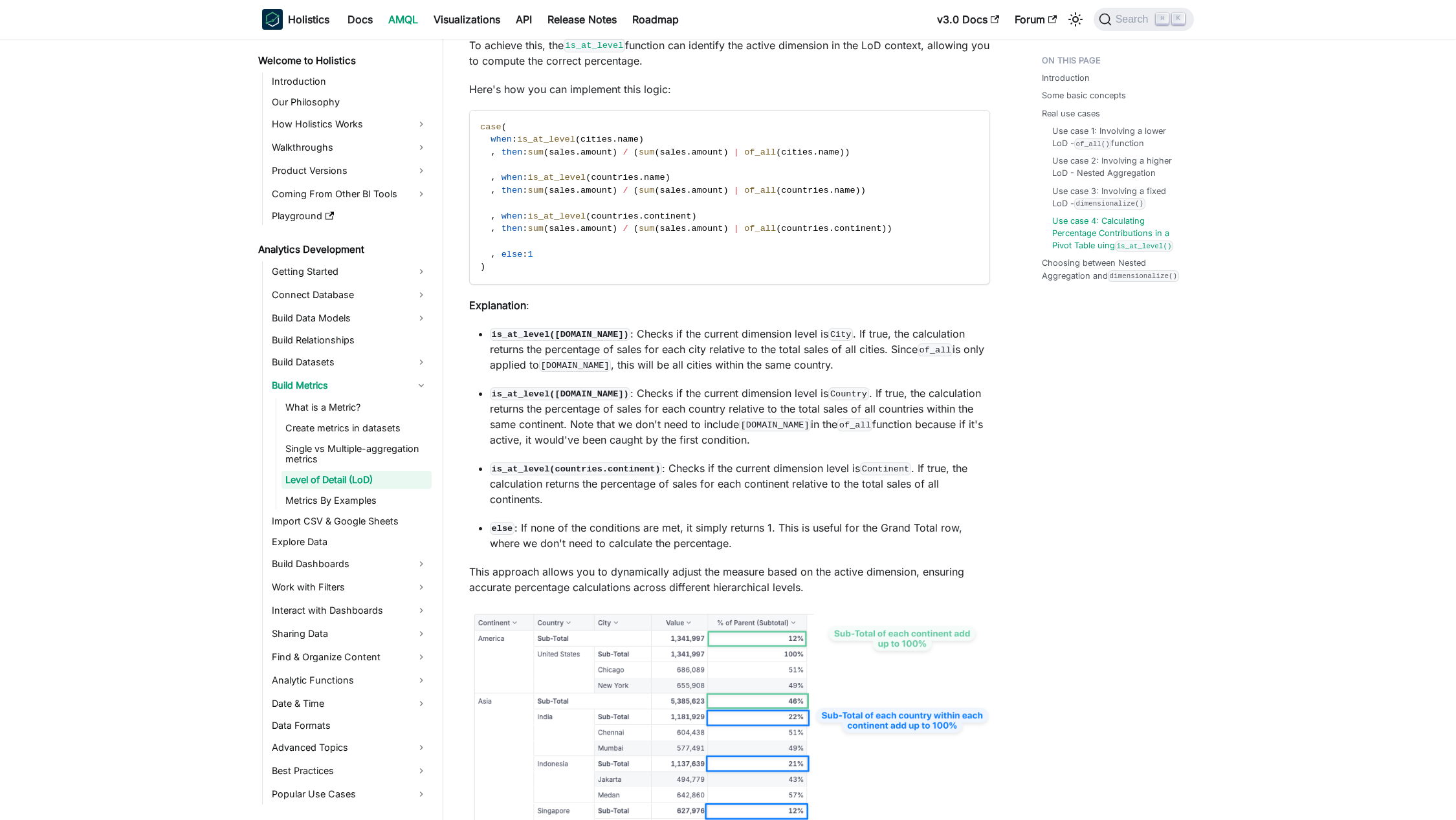
click at [647, 357] on p "is_at_level([DOMAIN_NAME]) : Checks if the current dimension level is City . If…" at bounding box center [740, 349] width 500 height 46
drag, startPoint x: 647, startPoint y: 357, endPoint x: 934, endPoint y: 362, distance: 287.0
click at [934, 362] on p "is_at_level([DOMAIN_NAME]) : Checks if the current dimension level is City . If…" at bounding box center [740, 349] width 500 height 46
click at [501, 371] on p "is_at_level([DOMAIN_NAME]) : Checks if the current dimension level is City . If…" at bounding box center [740, 349] width 500 height 46
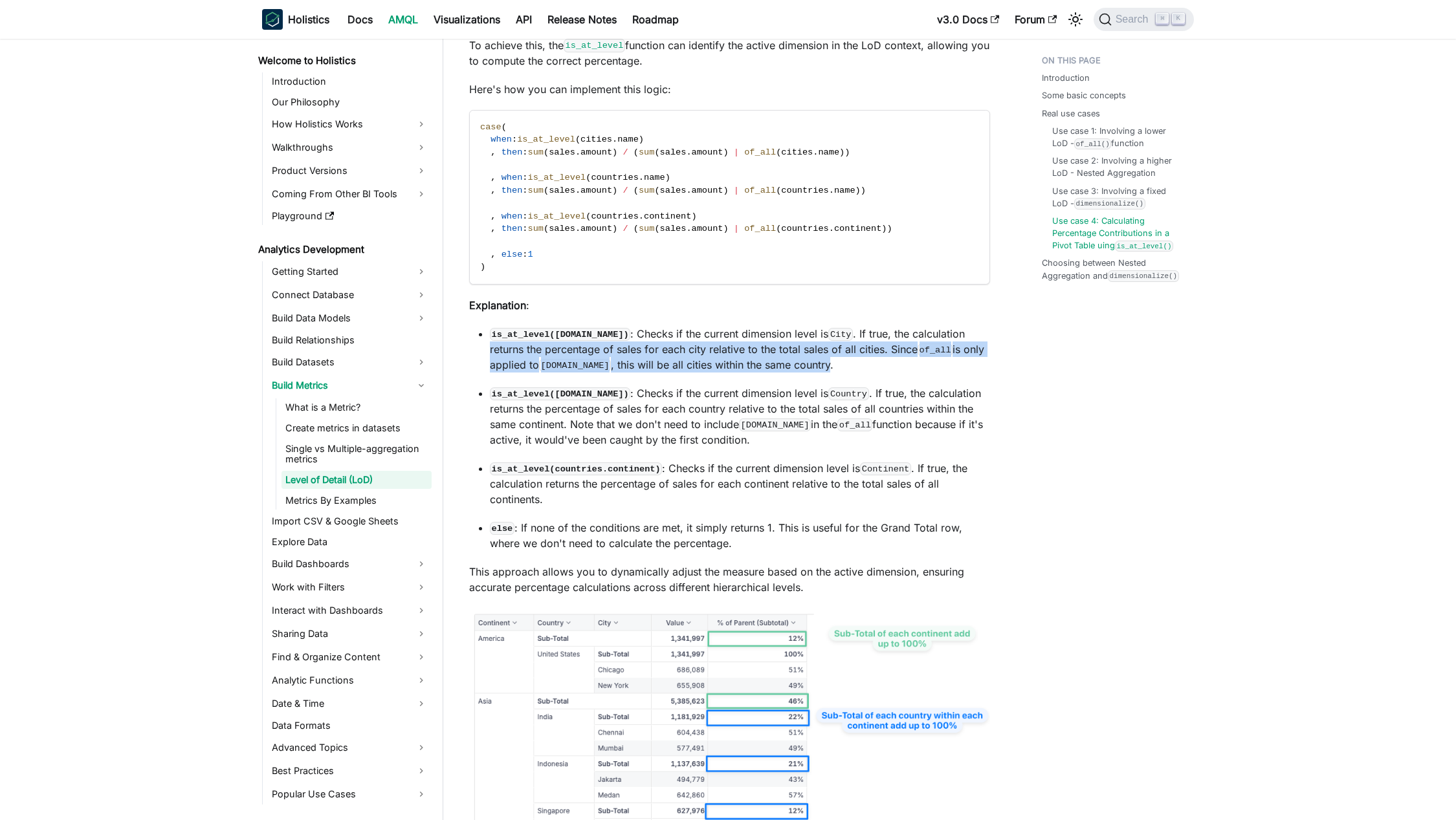
drag, startPoint x: 501, startPoint y: 371, endPoint x: 779, endPoint y: 385, distance: 278.4
click at [837, 372] on p "is_at_level([DOMAIN_NAME]) : Checks if the current dimension level is City . If…" at bounding box center [740, 349] width 500 height 46
click at [750, 372] on p "is_at_level([DOMAIN_NAME]) : Checks if the current dimension level is City . If…" at bounding box center [740, 349] width 500 height 46
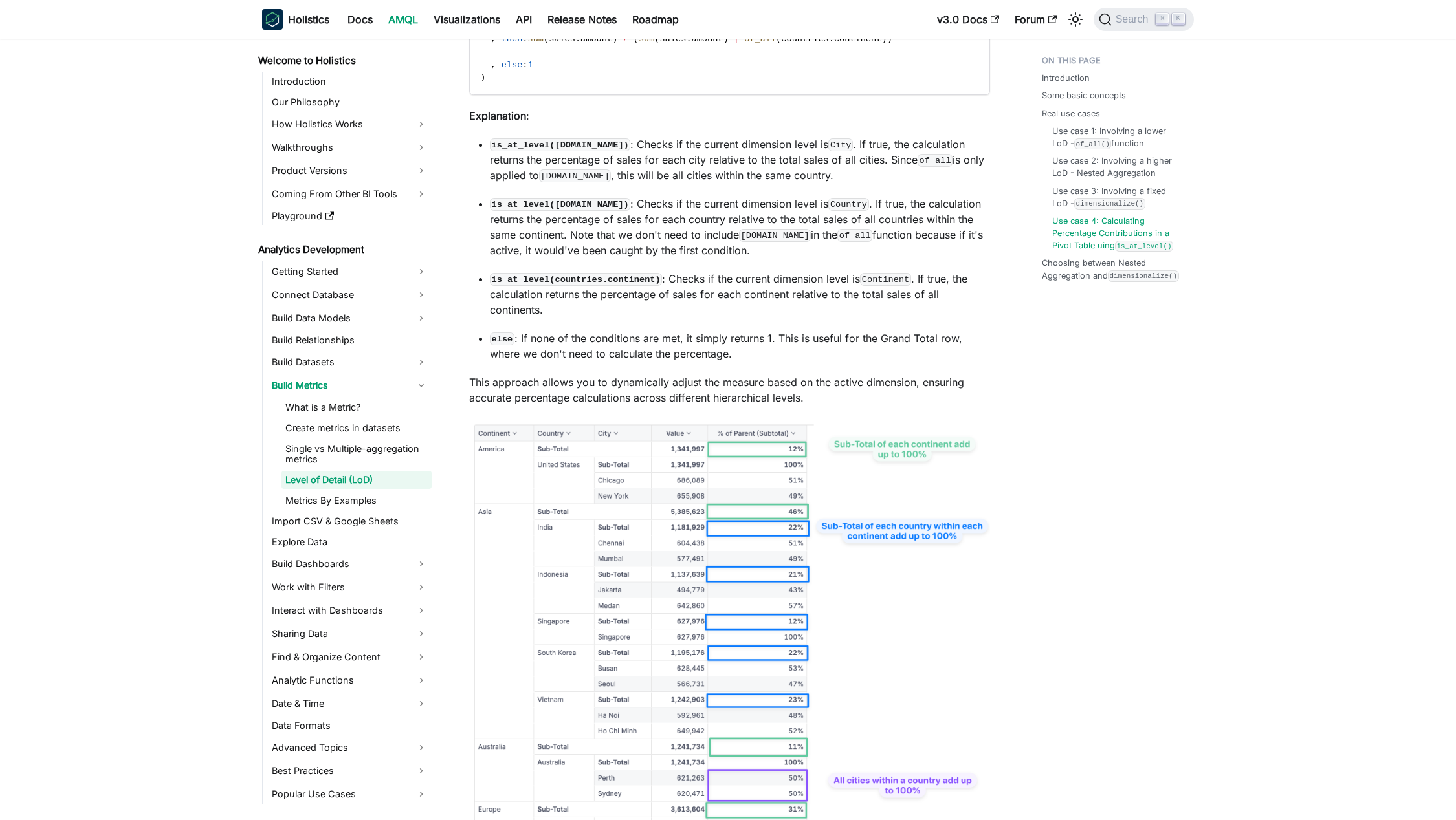
scroll to position [6924, 0]
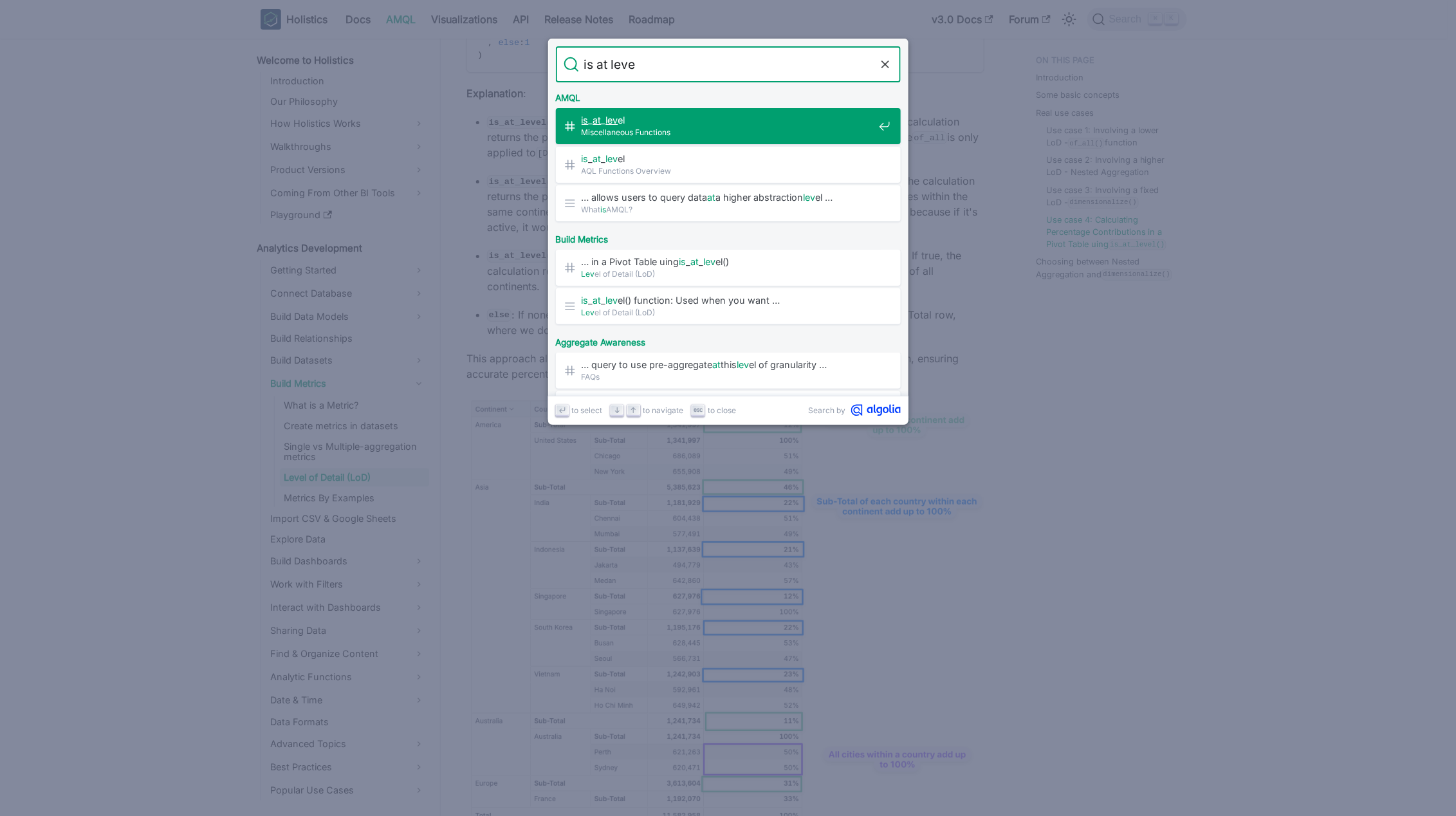
type input "is at level"
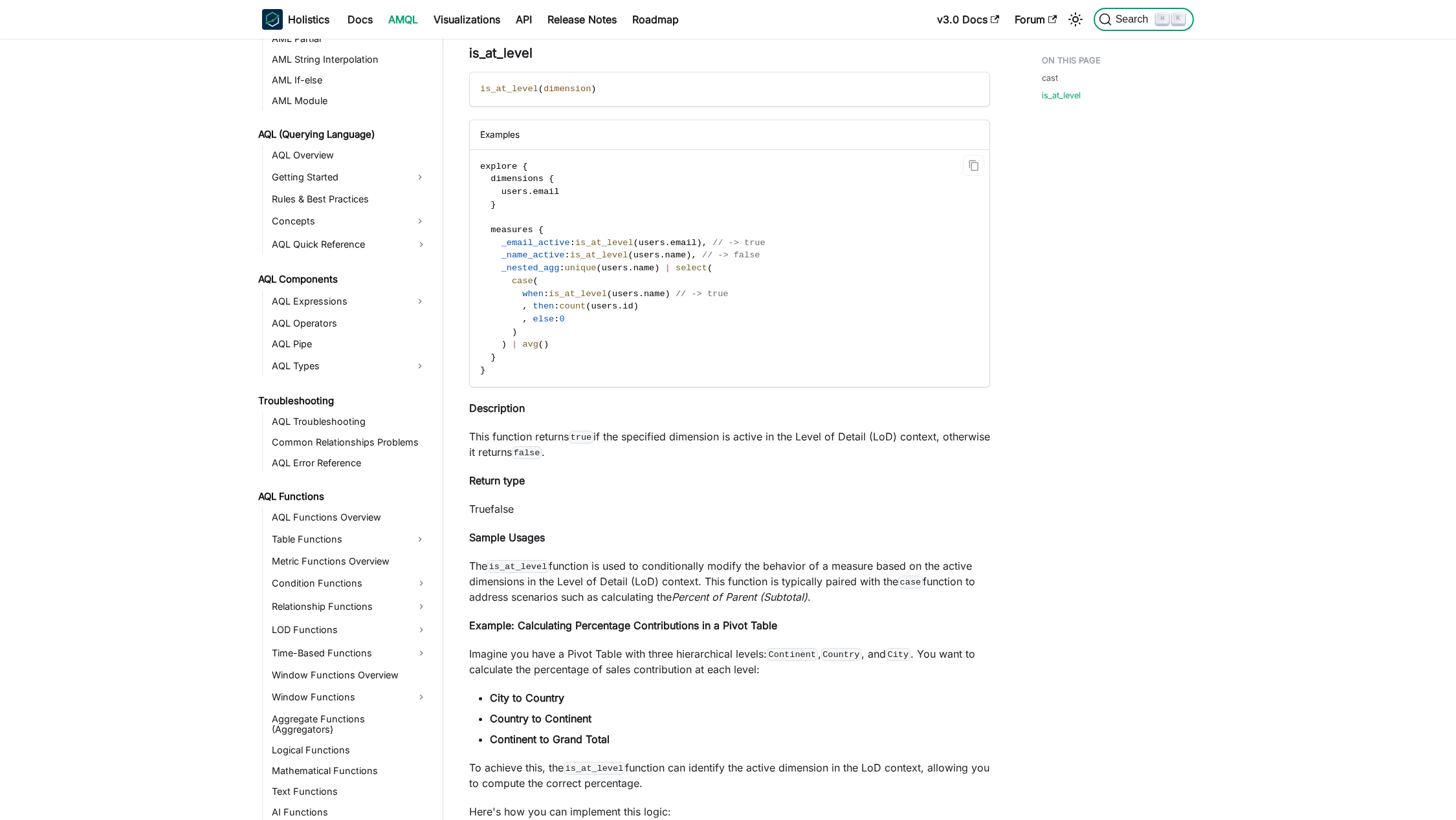
scroll to position [545, 0]
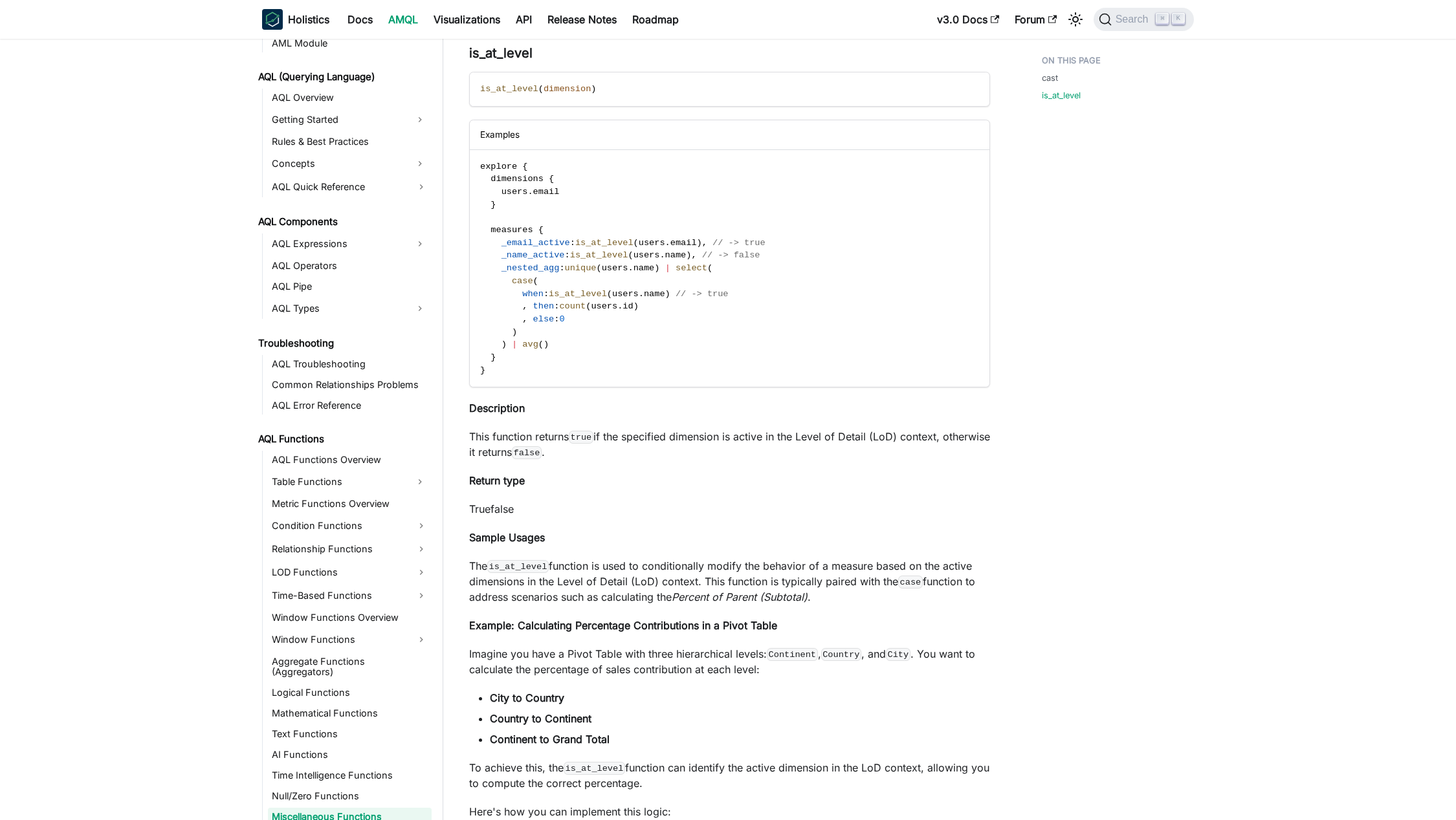
click at [1111, 429] on div "cast is_at_level" at bounding box center [1111, 662] width 191 height 2454
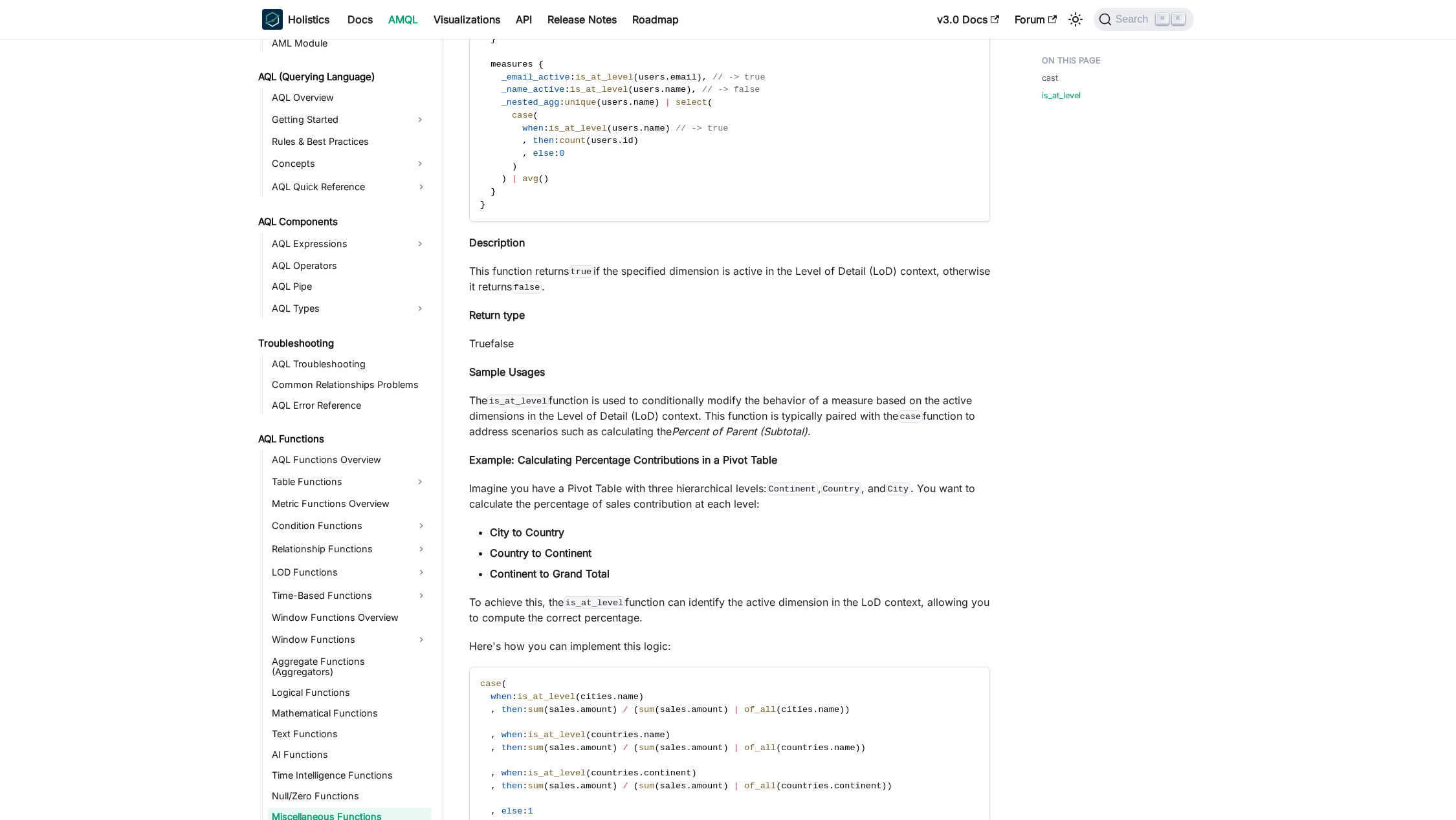
scroll to position [826, 0]
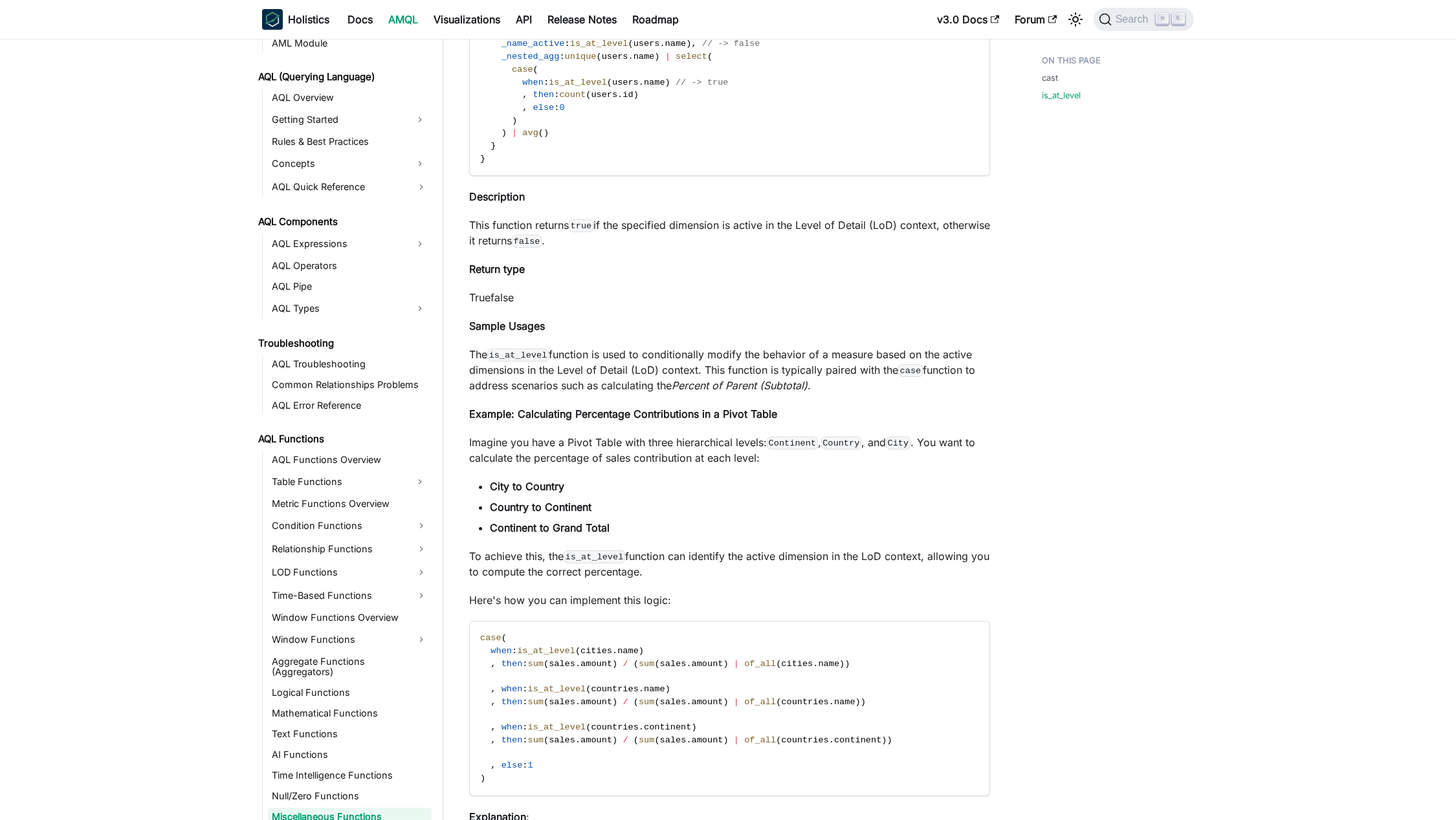
click at [1074, 417] on div "cast is_at_level" at bounding box center [1111, 451] width 191 height 2454
click at [471, 352] on p "The is_at_level function is used to conditionally modify the behavior of a meas…" at bounding box center [729, 370] width 521 height 46
drag, startPoint x: 471, startPoint y: 352, endPoint x: 928, endPoint y: 345, distance: 457.1
click at [928, 345] on div "Miscellaneous Functions cast ​ cast ( value , type ) Examples cast ( '[DATE]' ,…" at bounding box center [729, 406] width 521 height 2311
click at [713, 366] on p "The is_at_level function is used to conditionally modify the behavior of a meas…" at bounding box center [729, 370] width 521 height 46
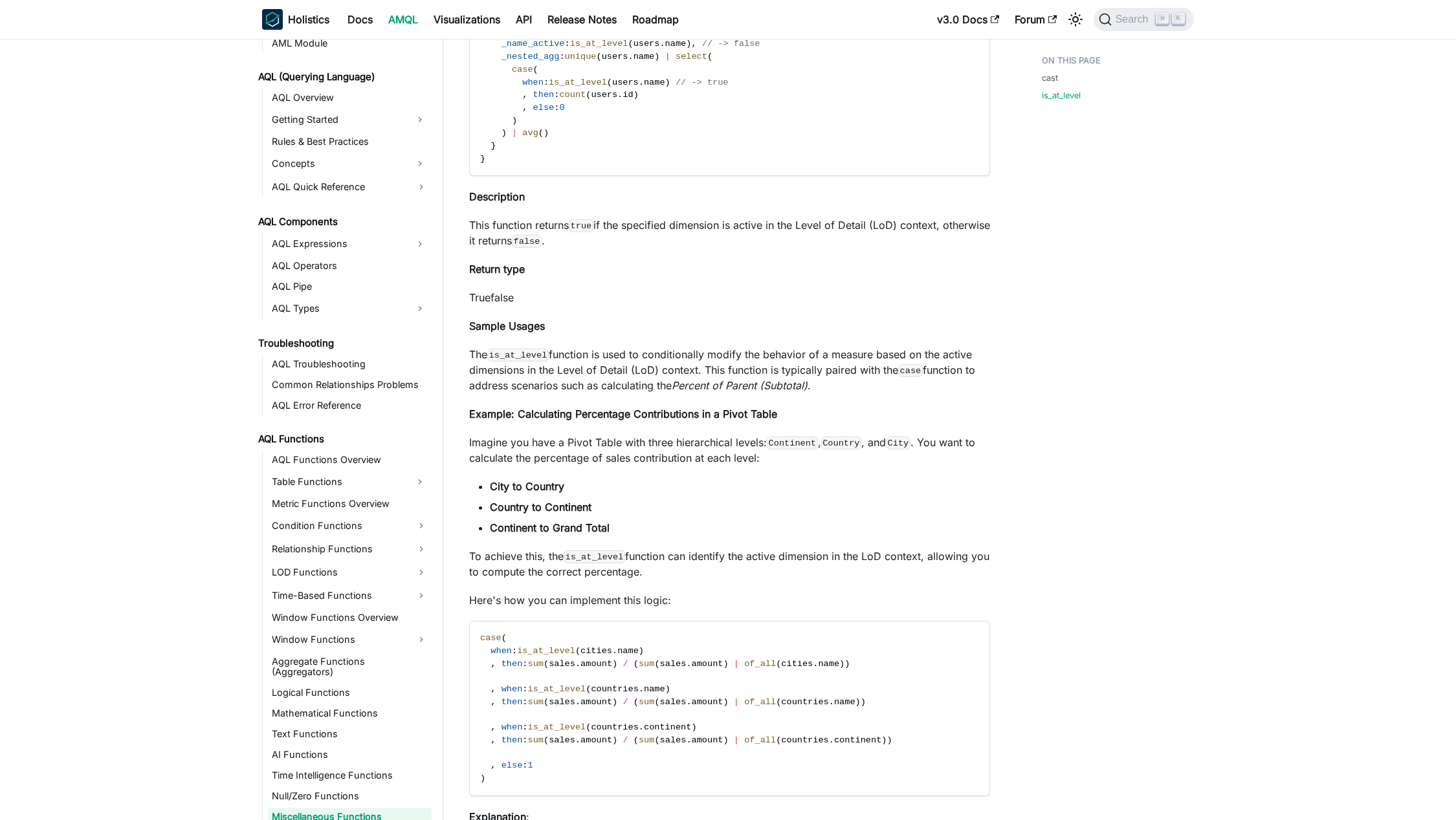
click at [582, 357] on p "The is_at_level function is used to conditionally modify the behavior of a meas…" at bounding box center [729, 370] width 521 height 46
drag, startPoint x: 582, startPoint y: 357, endPoint x: 957, endPoint y: 349, distance: 375.1
click at [957, 349] on p "The is_at_level function is used to conditionally modify the behavior of a meas…" at bounding box center [729, 370] width 521 height 46
click at [502, 368] on p "The is_at_level function is used to conditionally modify the behavior of a meas…" at bounding box center [729, 370] width 521 height 46
drag, startPoint x: 502, startPoint y: 368, endPoint x: 667, endPoint y: 370, distance: 165.0
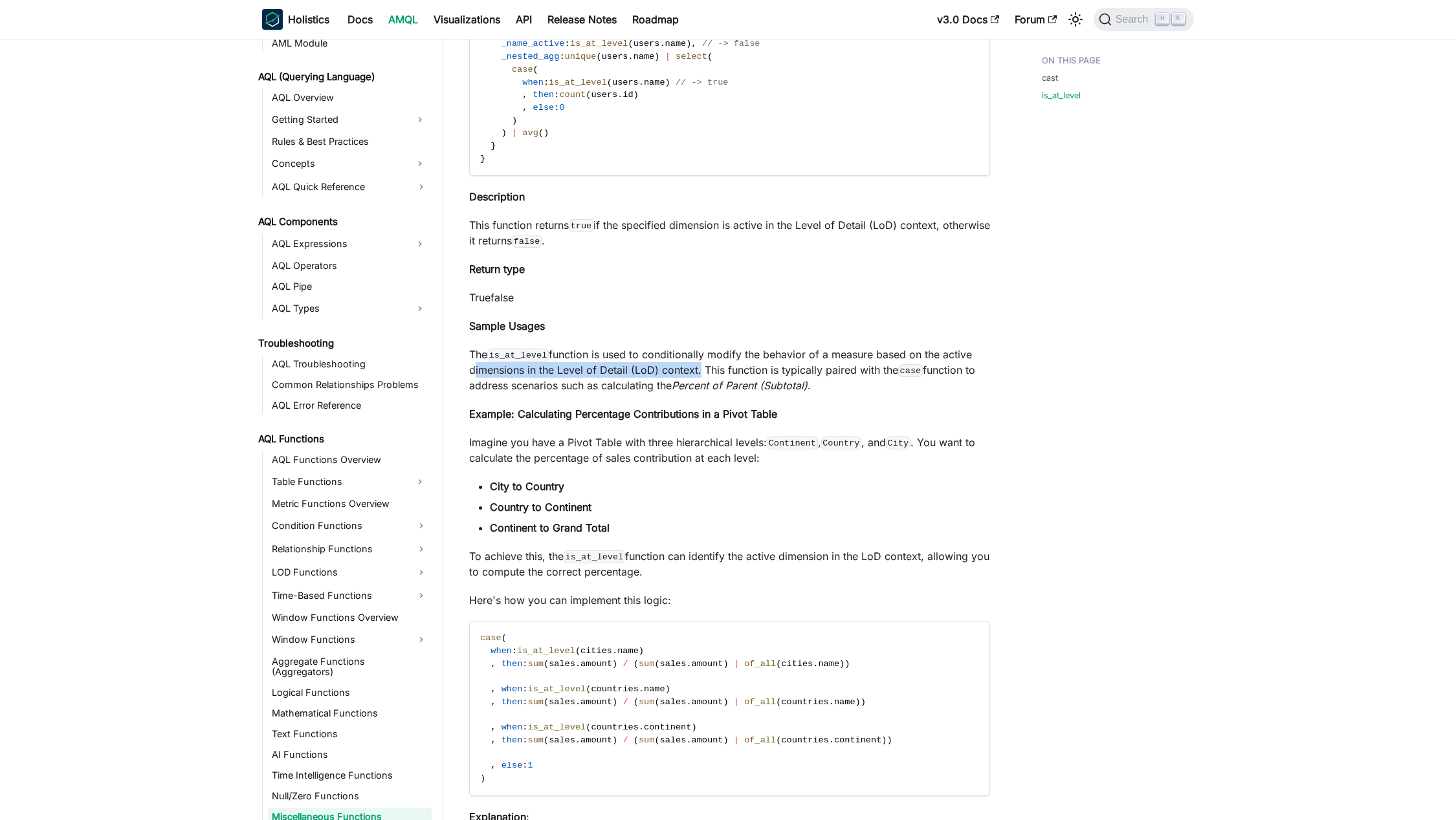
click at [667, 370] on p "The is_at_level function is used to conditionally modify the behavior of a meas…" at bounding box center [729, 370] width 521 height 46
drag, startPoint x: 721, startPoint y: 371, endPoint x: 697, endPoint y: 370, distance: 24.0
click at [721, 371] on p "The is_at_level function is used to conditionally modify the behavior of a meas…" at bounding box center [729, 370] width 521 height 46
click at [692, 369] on p "The is_at_level function is used to conditionally modify the behavior of a meas…" at bounding box center [729, 370] width 521 height 46
drag, startPoint x: 692, startPoint y: 369, endPoint x: 973, endPoint y: 370, distance: 281.0
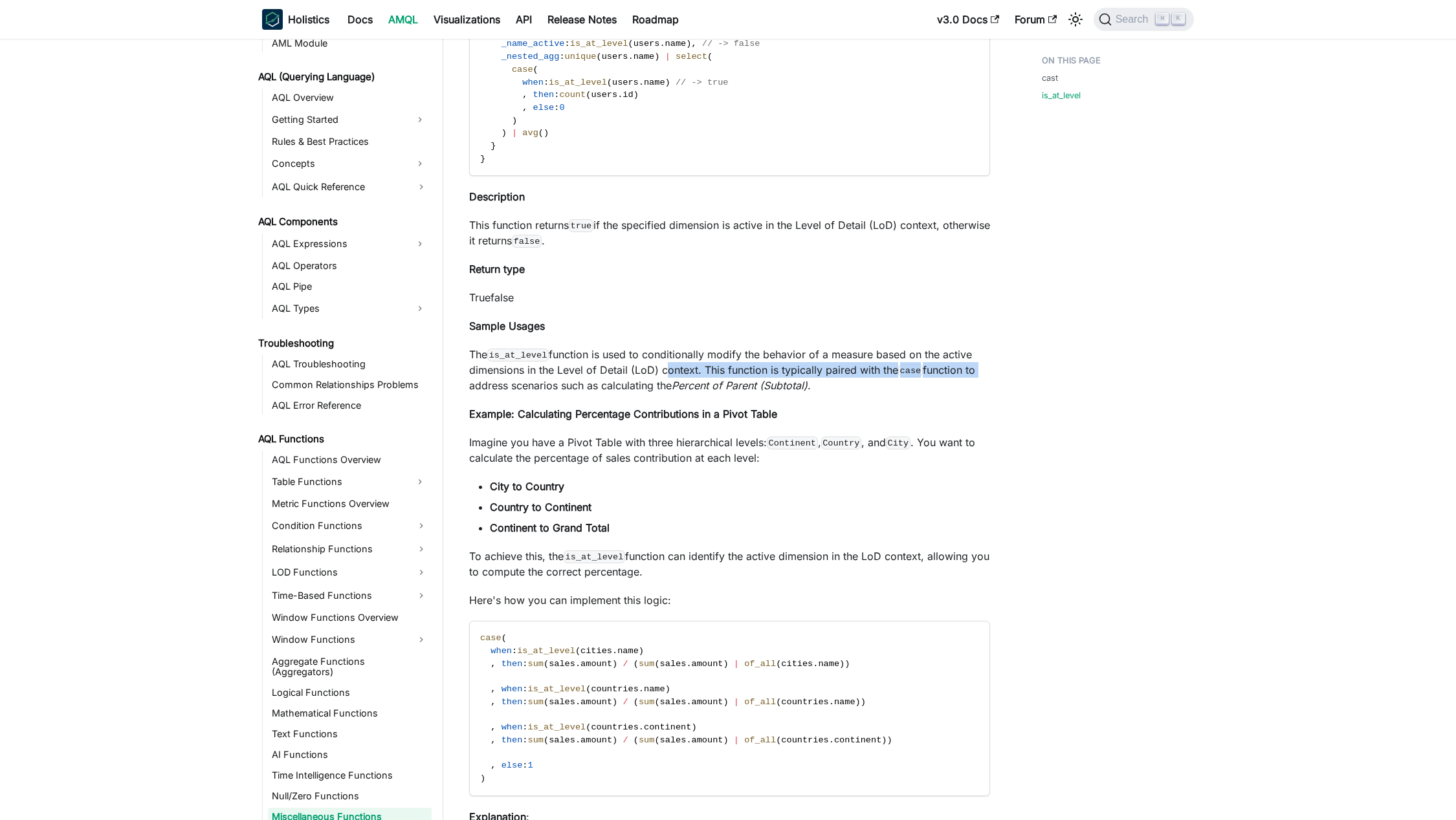
click at [973, 370] on p "The is_at_level function is used to conditionally modify the behavior of a meas…" at bounding box center [729, 370] width 521 height 46
click at [485, 385] on p "The is_at_level function is used to conditionally modify the behavior of a meas…" at bounding box center [729, 370] width 521 height 46
drag, startPoint x: 485, startPoint y: 385, endPoint x: 826, endPoint y: 388, distance: 341.0
click at [819, 388] on p "The is_at_level function is used to conditionally modify the behavior of a meas…" at bounding box center [729, 370] width 521 height 46
click at [1002, 393] on div "AQL Functions Miscellaneous Functions On this page Miscellaneous Functions cast…" at bounding box center [729, 451] width 572 height 2454
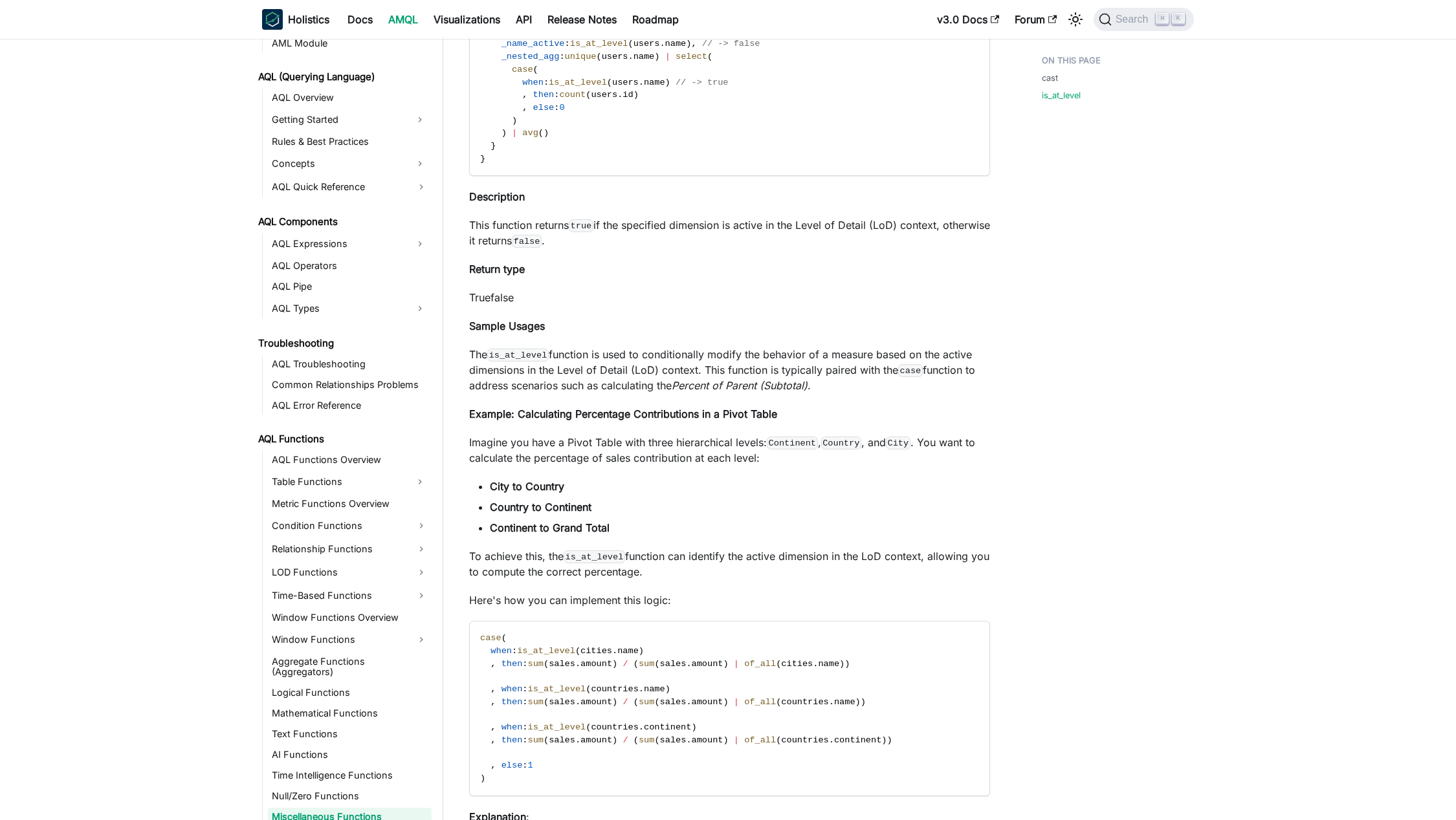
click at [1115, 397] on div "cast is_at_level" at bounding box center [1111, 451] width 191 height 2454
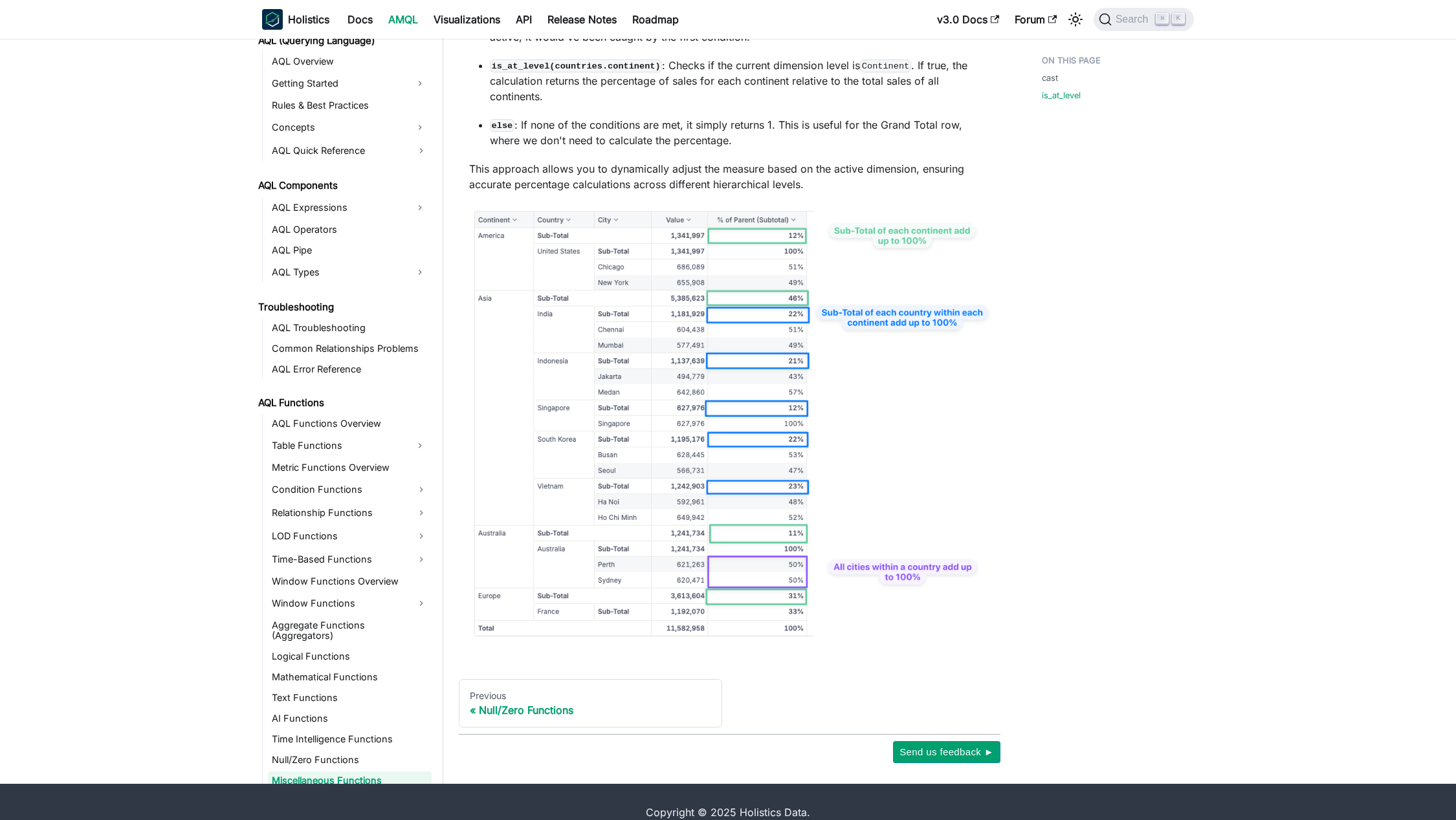
scroll to position [1760, 0]
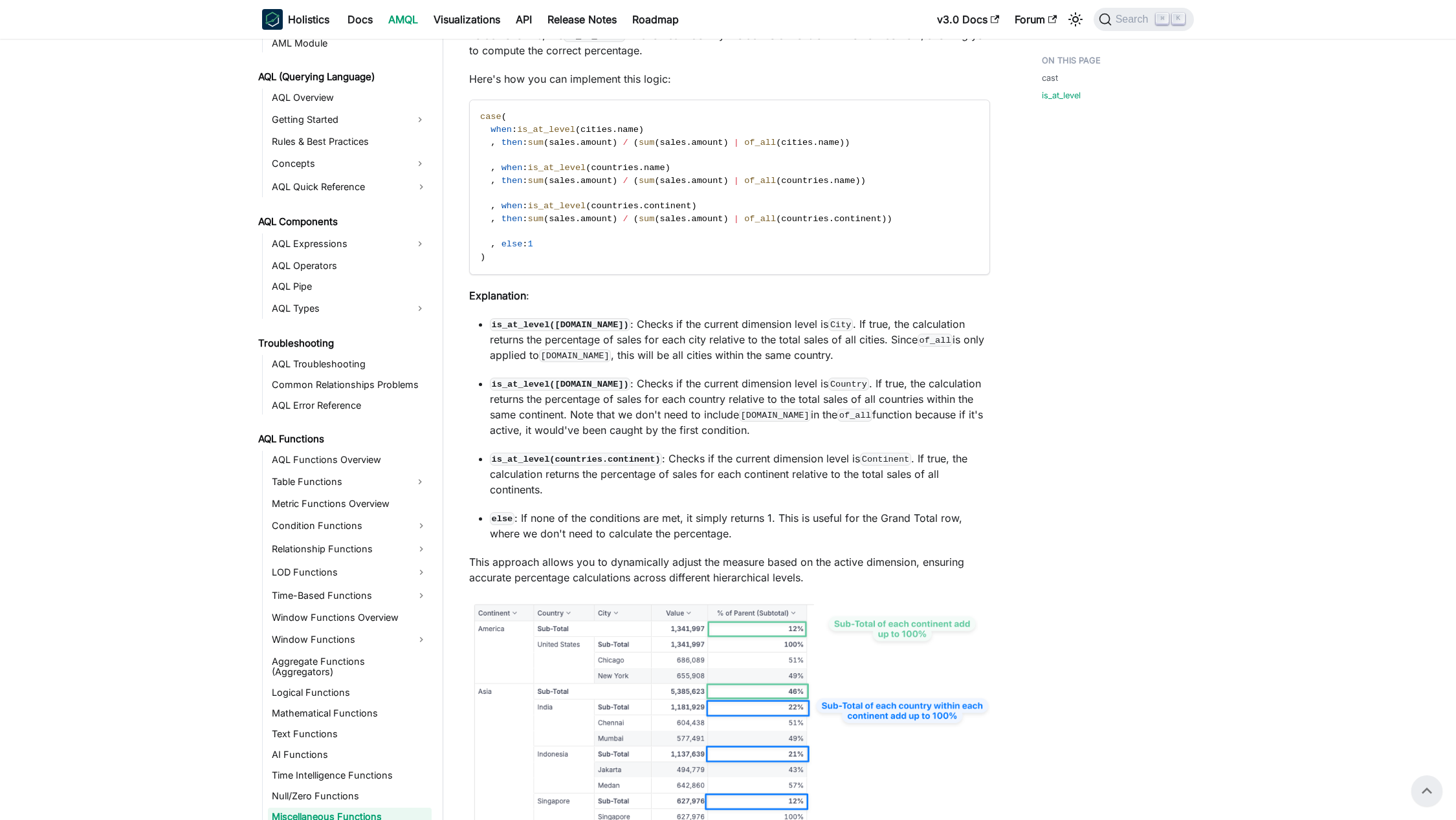
scroll to position [1320, 0]
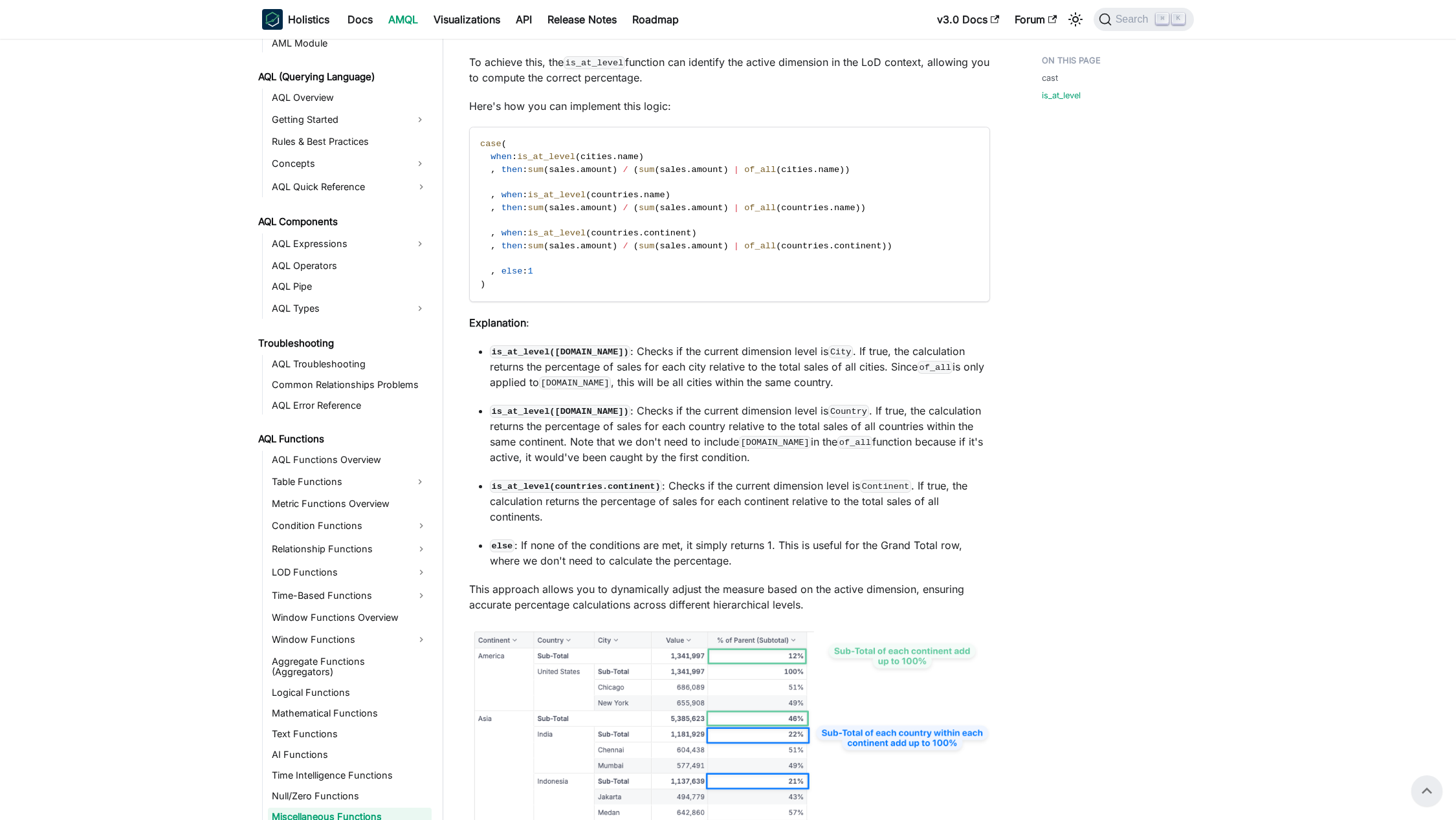
click at [598, 544] on p "else : If none of the conditions are met, it simply returns 1. This is useful f…" at bounding box center [740, 553] width 500 height 31
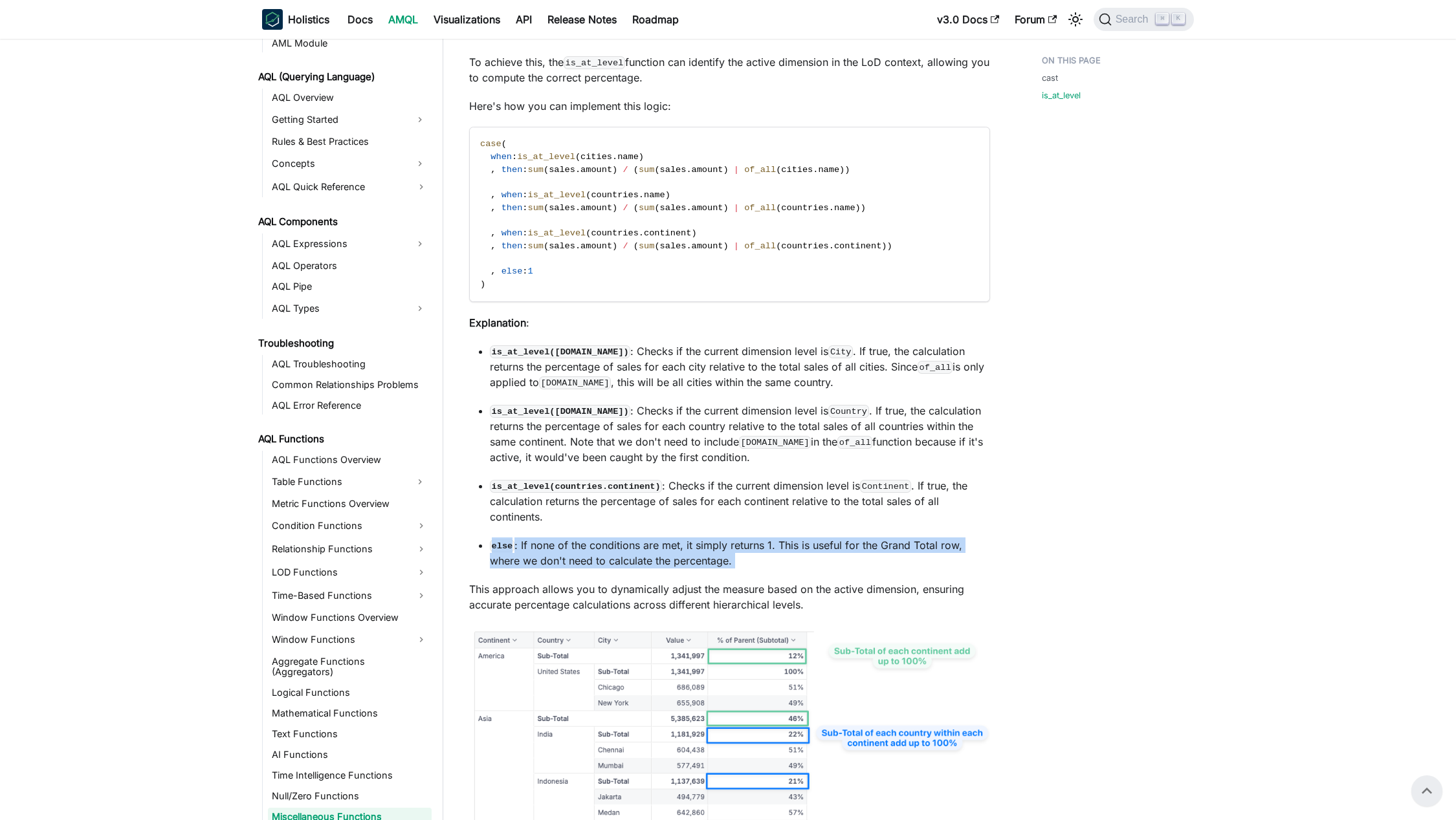
click at [598, 544] on p "else : If none of the conditions are met, it simply returns 1. This is useful f…" at bounding box center [740, 553] width 500 height 31
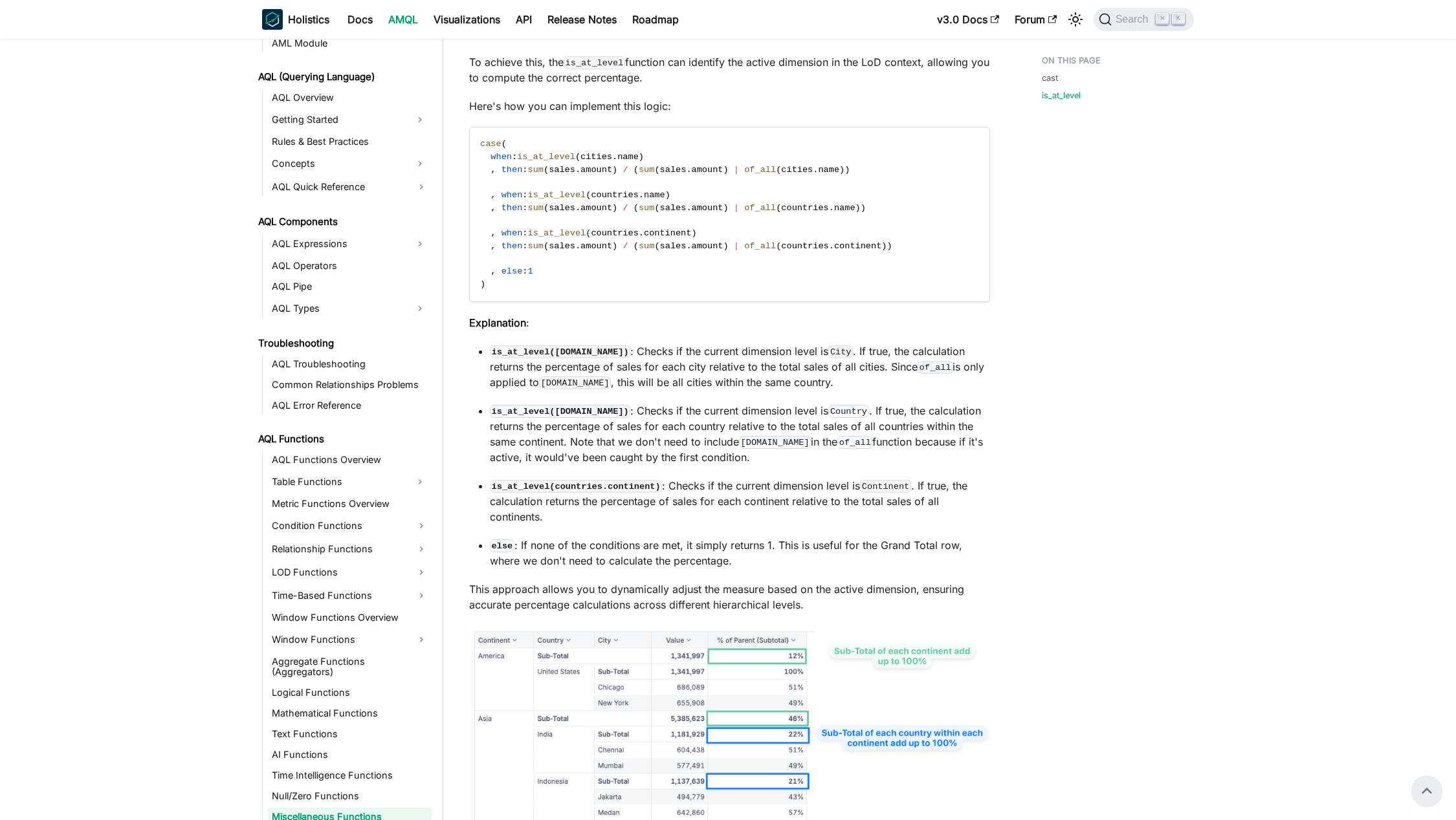
click at [599, 503] on p "is_at_level(countries.continent) : Checks if the current dimension level is Con…" at bounding box center [740, 501] width 500 height 46
click at [504, 584] on p "This approach allows you to dynamically adjust the measure based on the active …" at bounding box center [729, 597] width 521 height 31
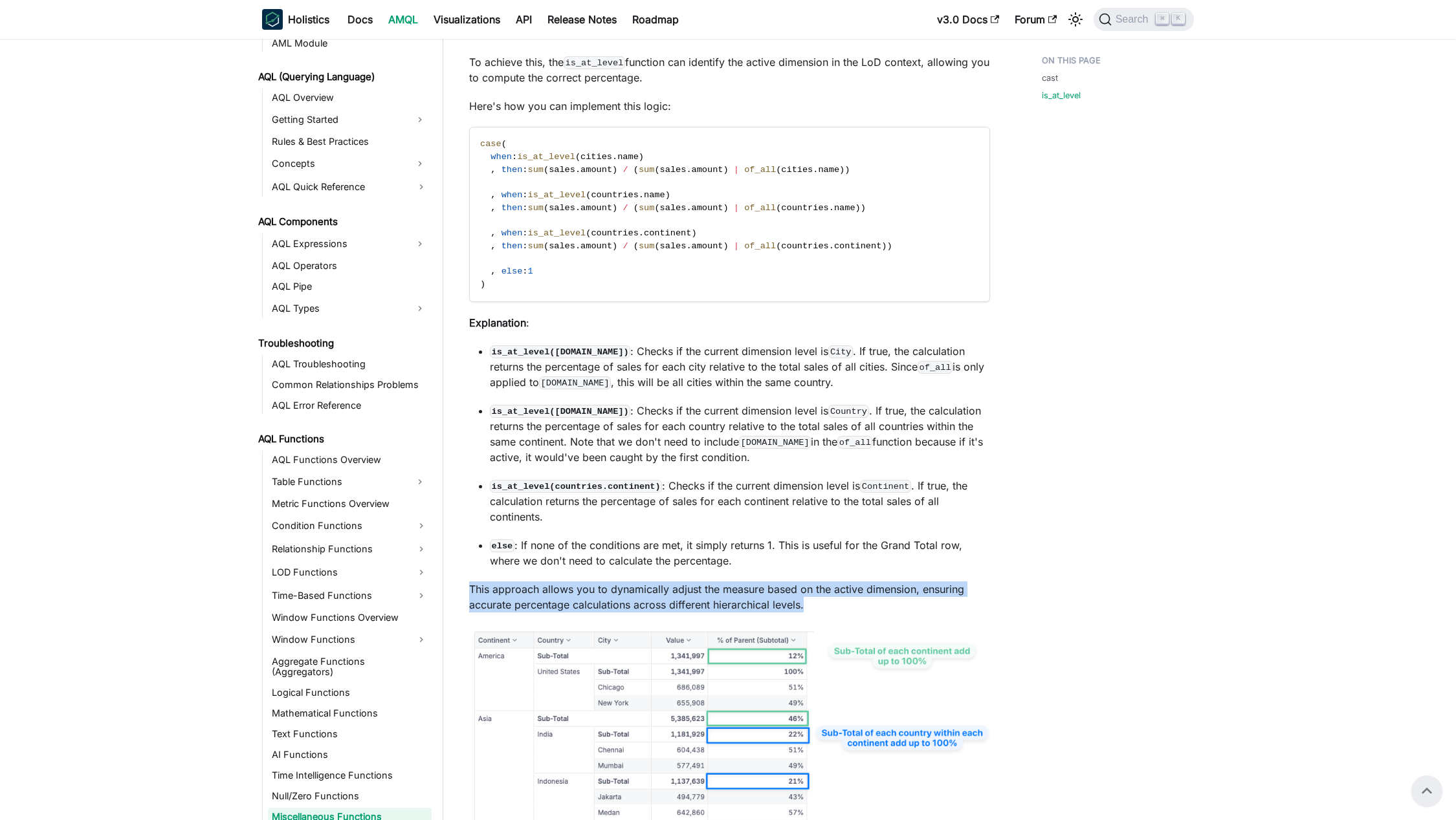
click at [504, 584] on p "This approach allows you to dynamically adjust the measure based on the active …" at bounding box center [729, 597] width 521 height 31
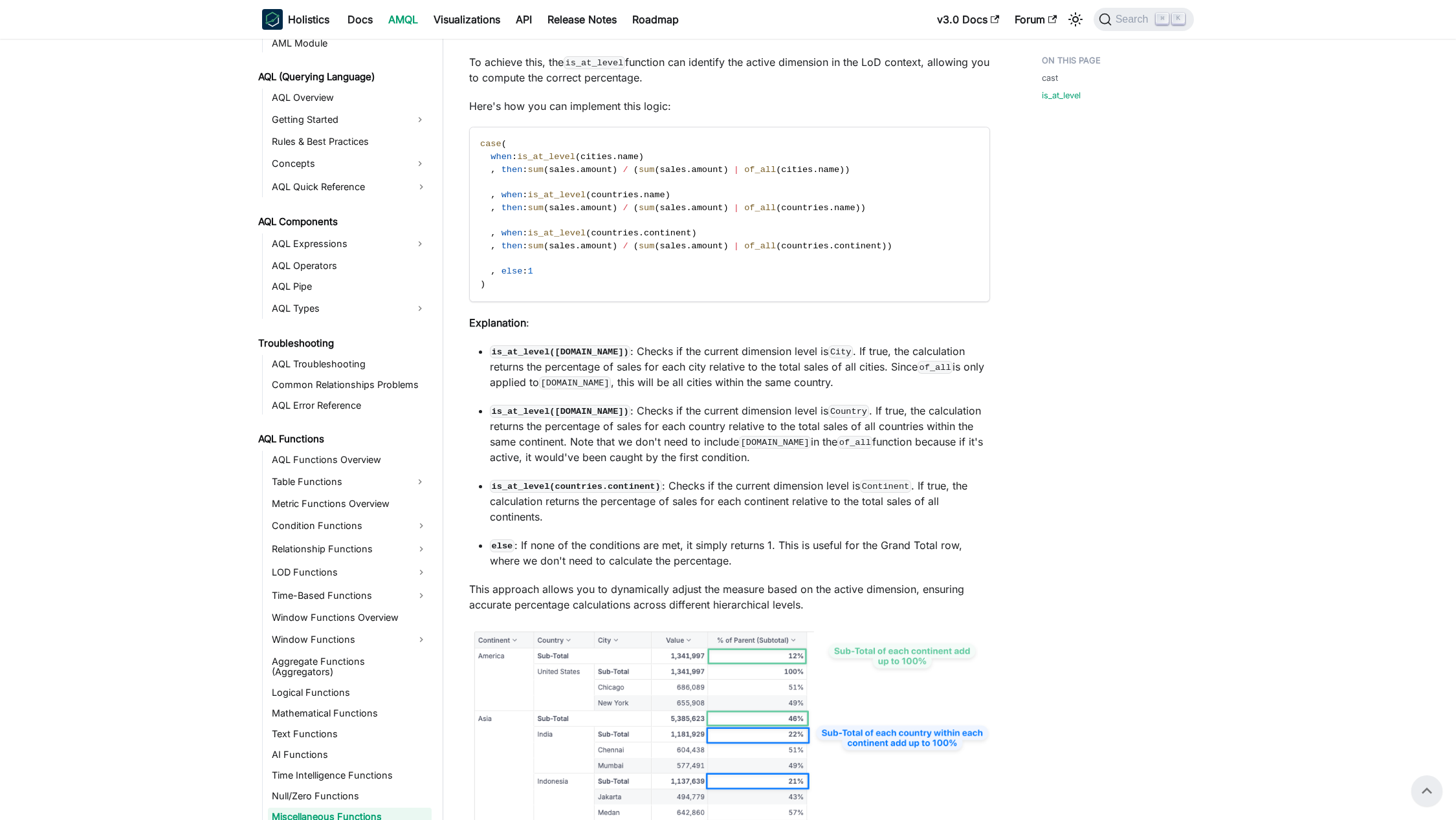
click at [579, 548] on p "else : If none of the conditions are met, it simply returns 1. This is useful f…" at bounding box center [740, 553] width 500 height 31
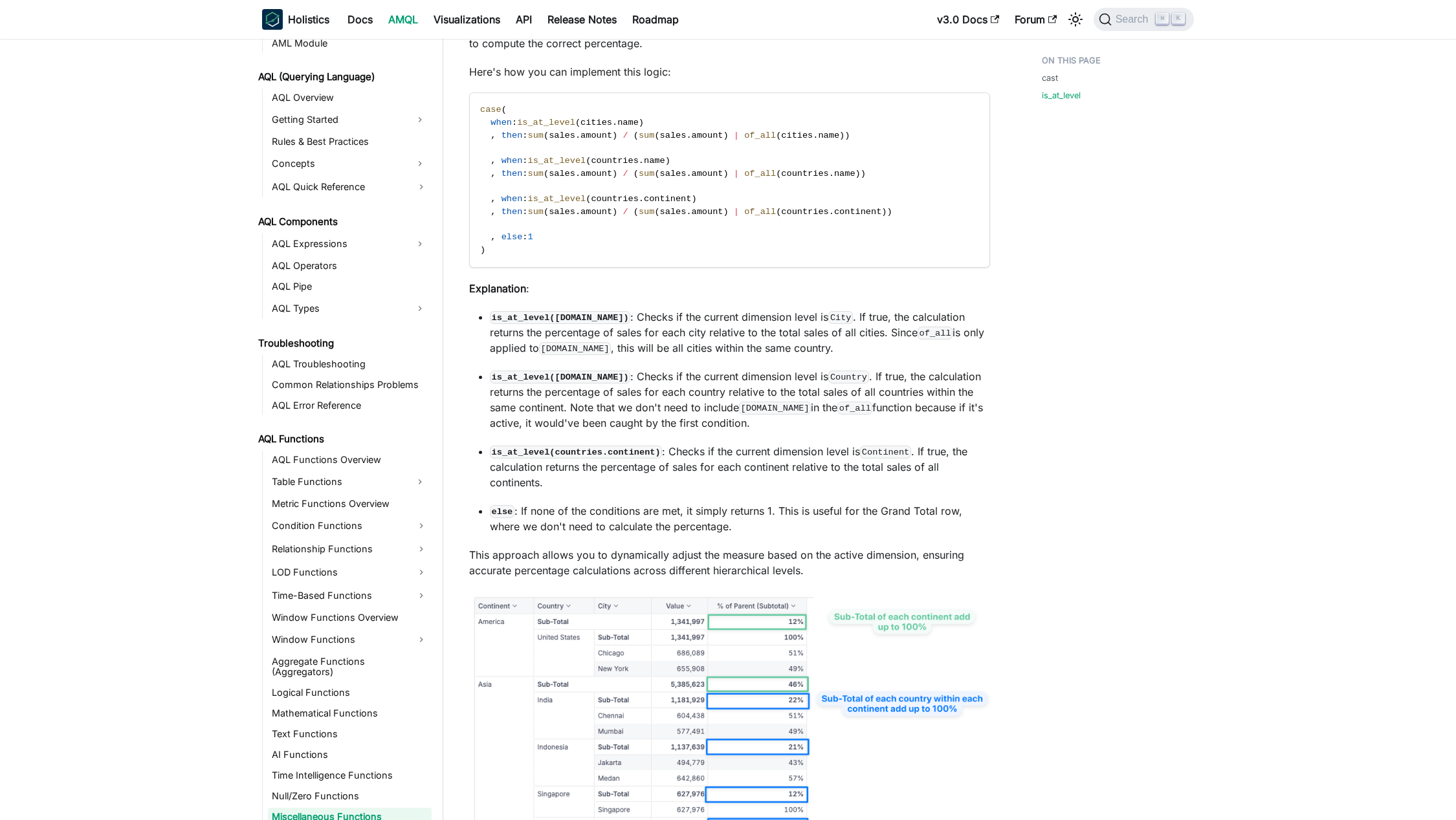
scroll to position [1460, 0]
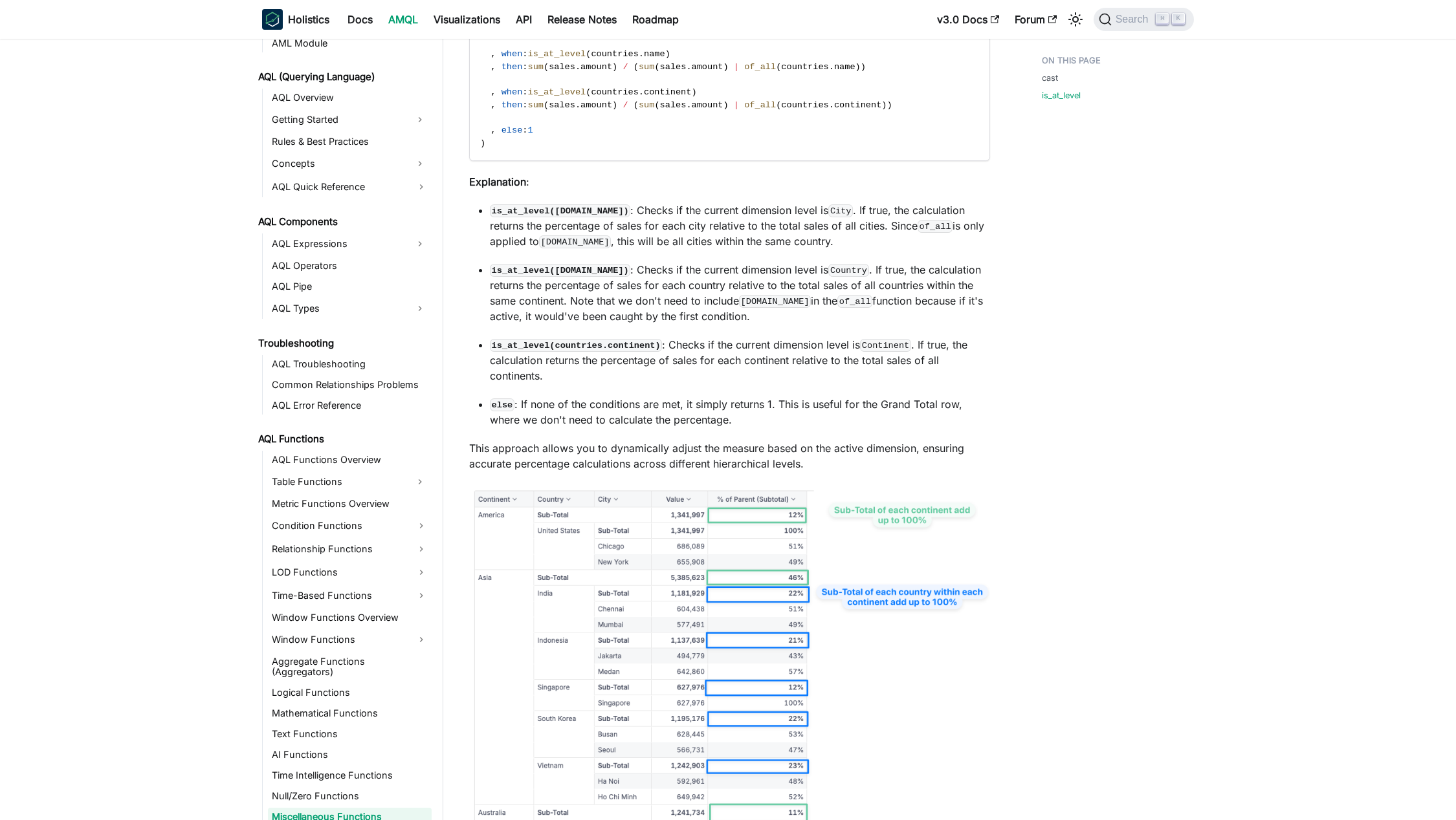
click at [514, 453] on p "This approach allows you to dynamically adjust the measure based on the active …" at bounding box center [729, 456] width 521 height 31
drag, startPoint x: 514, startPoint y: 453, endPoint x: 899, endPoint y: 449, distance: 385.0
click at [937, 445] on p "This approach allows you to dynamically adjust the measure based on the active …" at bounding box center [729, 456] width 521 height 31
drag, startPoint x: 793, startPoint y: 451, endPoint x: 686, endPoint y: 454, distance: 107.0
click at [791, 451] on p "This approach allows you to dynamically adjust the measure based on the active …" at bounding box center [729, 456] width 521 height 31
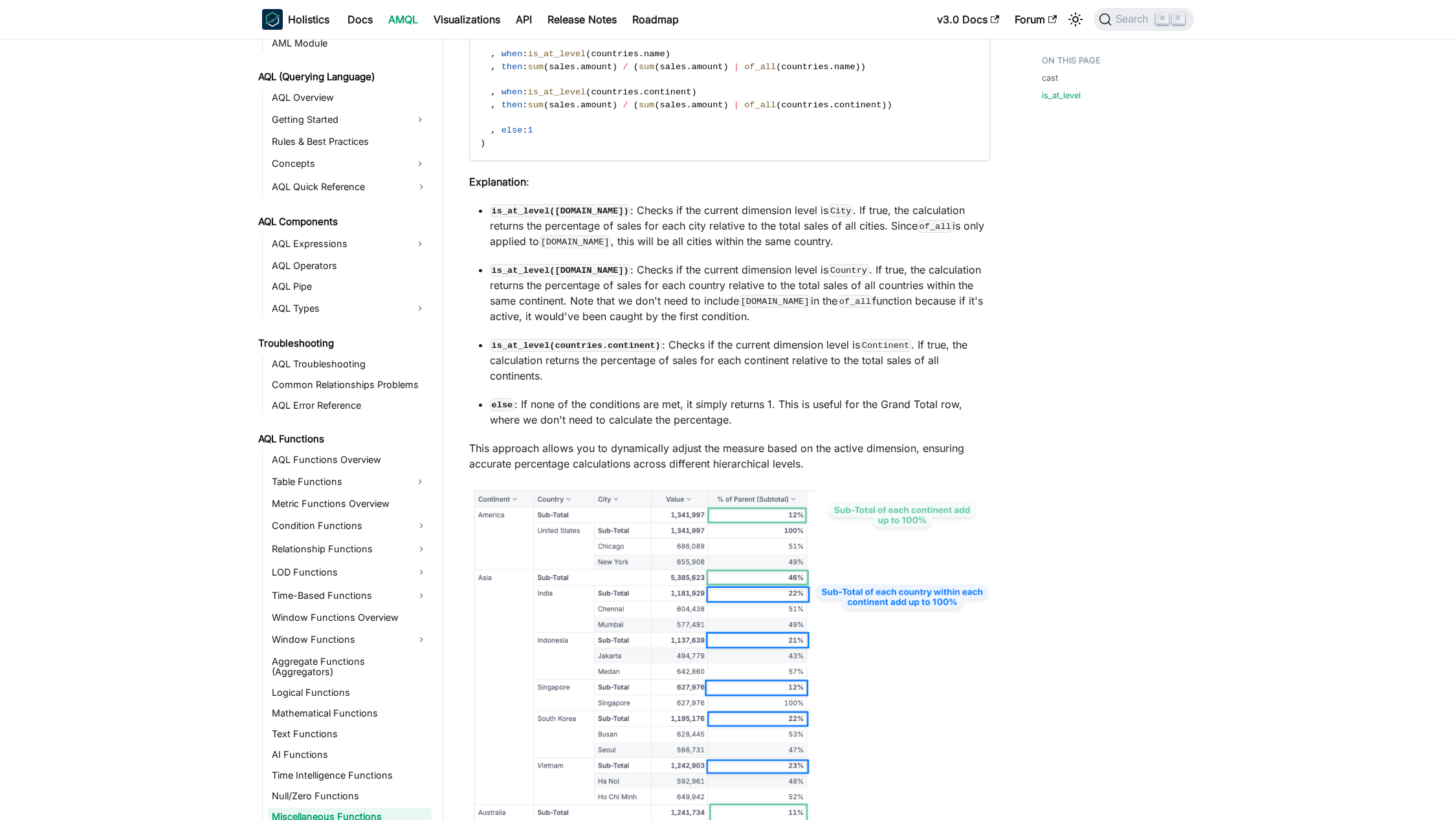
click at [489, 462] on p "This approach allows you to dynamically adjust the measure based on the active …" at bounding box center [729, 456] width 521 height 31
drag, startPoint x: 489, startPoint y: 462, endPoint x: 813, endPoint y: 461, distance: 324.0
click at [813, 461] on p "This approach allows you to dynamically adjust the measure based on the active …" at bounding box center [729, 456] width 521 height 31
click at [716, 413] on p "else : If none of the conditions are met, it simply returns 1. This is useful f…" at bounding box center [740, 412] width 500 height 31
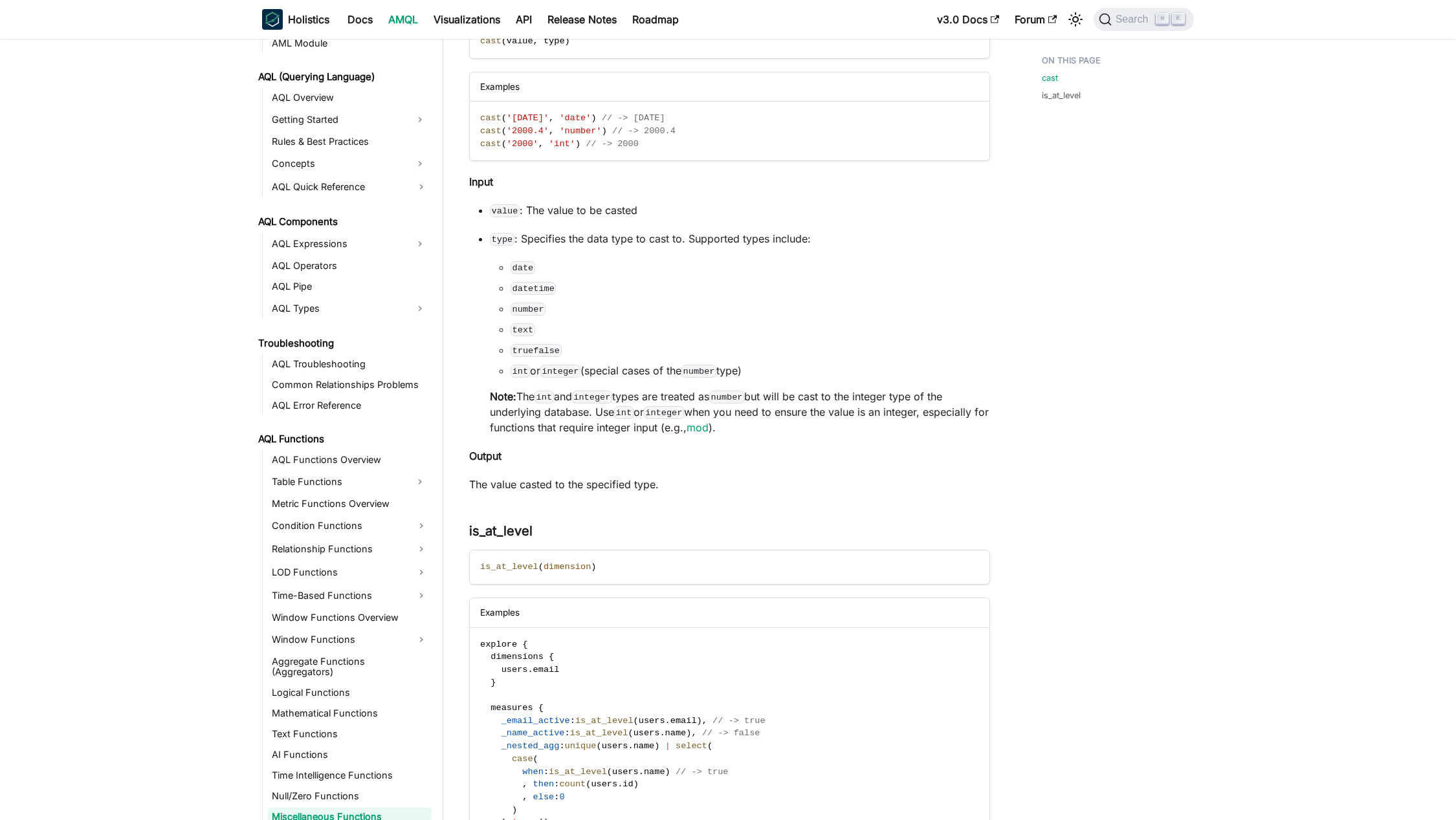
scroll to position [141, 0]
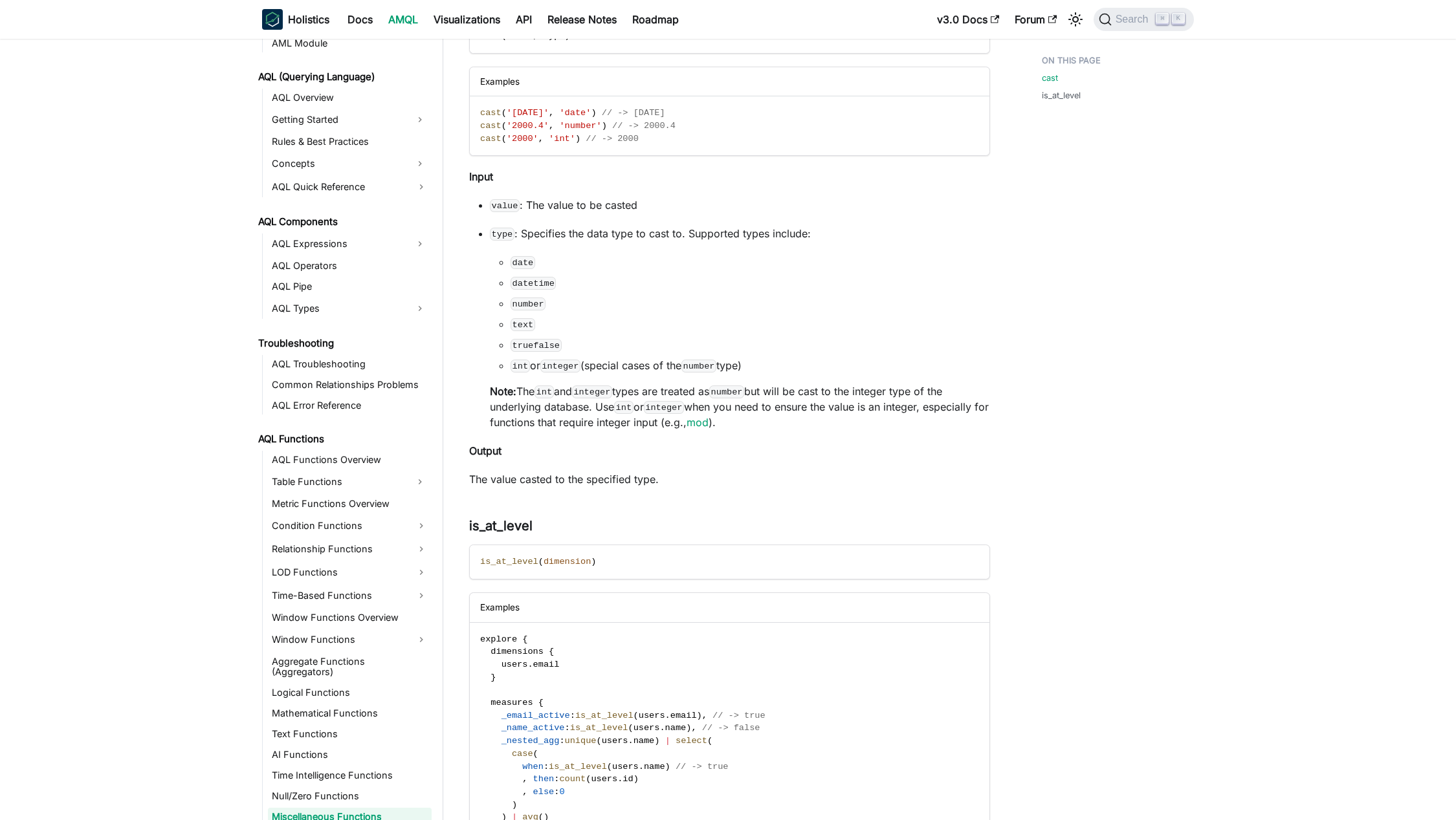
click at [785, 400] on p "Note: The int and integer types are treated as number but will be cast to the i…" at bounding box center [740, 406] width 500 height 46
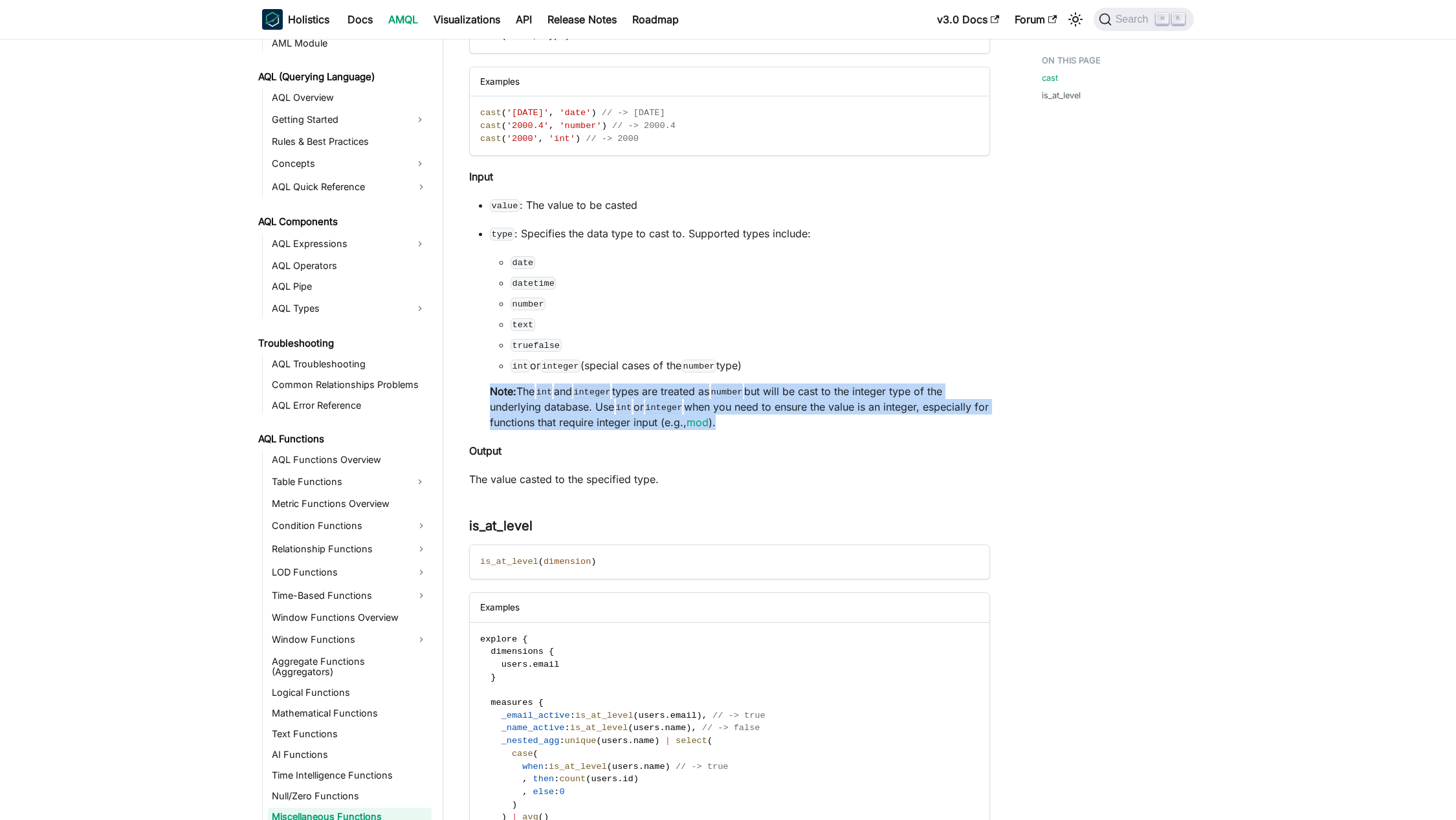
click at [785, 400] on p "Note: The int and integer types are treated as number but will be cast to the i…" at bounding box center [740, 406] width 500 height 46
drag, startPoint x: 843, startPoint y: 395, endPoint x: 695, endPoint y: 400, distance: 148.1
click at [844, 395] on p "Note: The int and integer types are treated as number but will be cast to the i…" at bounding box center [740, 406] width 500 height 46
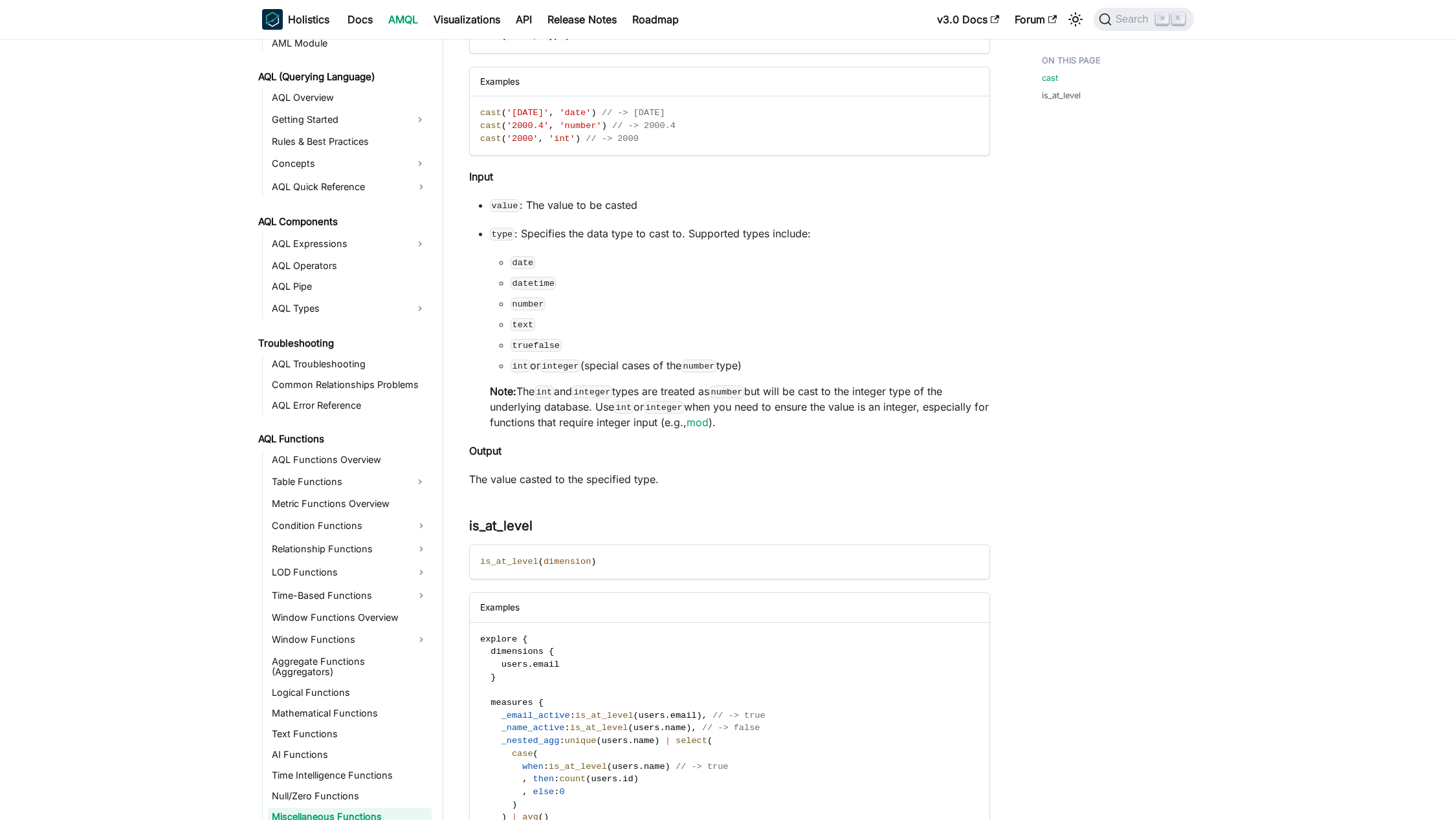
click at [564, 397] on p "Note: The int and integer types are treated as number but will be cast to the i…" at bounding box center [740, 406] width 500 height 46
drag, startPoint x: 564, startPoint y: 397, endPoint x: 765, endPoint y: 403, distance: 201.1
click at [758, 404] on p "Note: The int and integer types are treated as number but will be cast to the i…" at bounding box center [740, 406] width 500 height 46
click at [857, 398] on p "Note: The int and integer types are treated as number but will be cast to the i…" at bounding box center [740, 406] width 500 height 46
click at [862, 401] on p "Note: The int and integer types are treated as number but will be cast to the i…" at bounding box center [740, 406] width 500 height 46
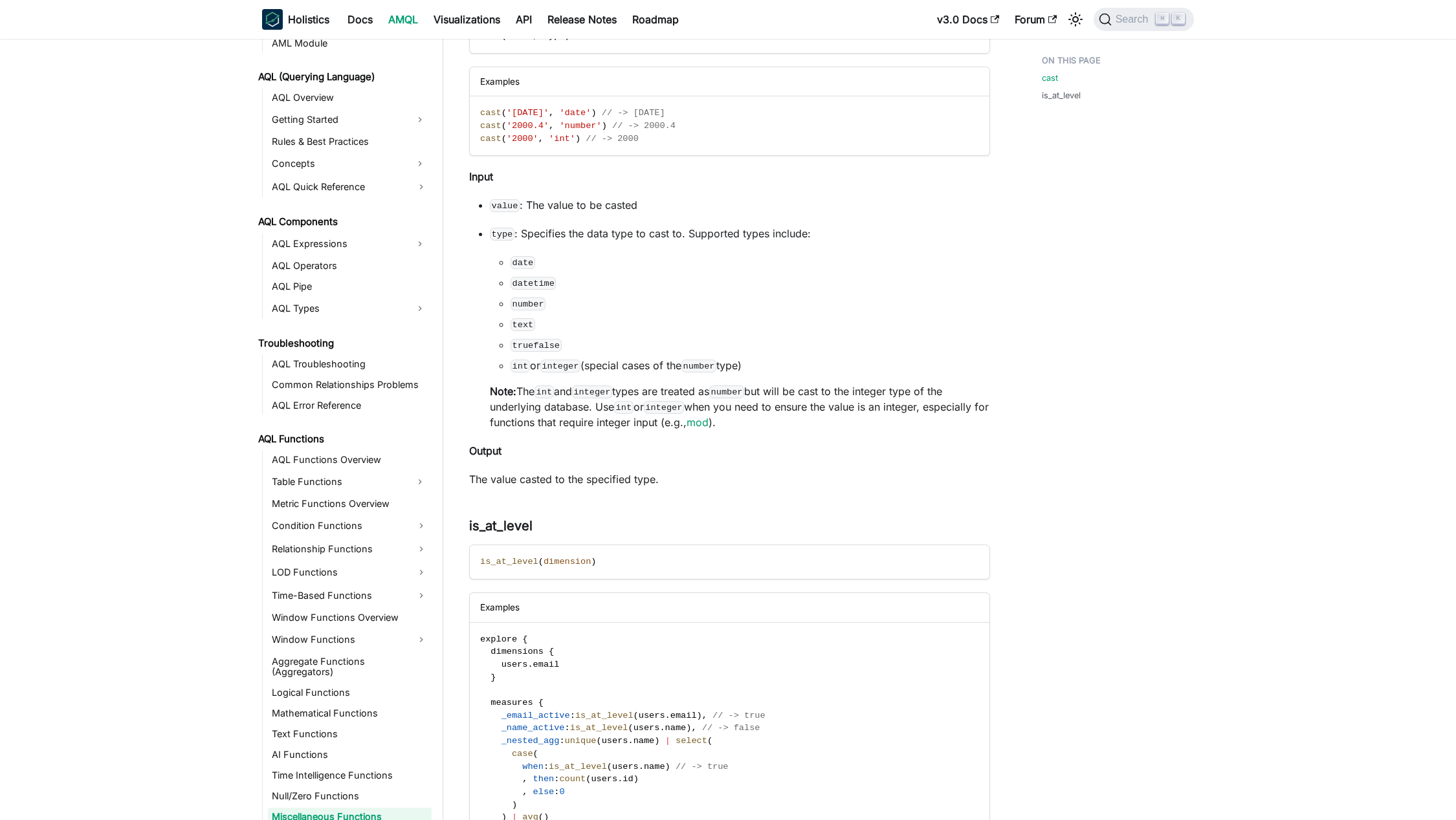
click at [706, 393] on p "Note: The int and integer types are treated as number but will be cast to the i…" at bounding box center [740, 406] width 500 height 46
drag, startPoint x: 706, startPoint y: 393, endPoint x: 896, endPoint y: 410, distance: 190.8
click at [896, 410] on p "Note: The int and integer types are treated as number but will be cast to the i…" at bounding box center [740, 406] width 500 height 46
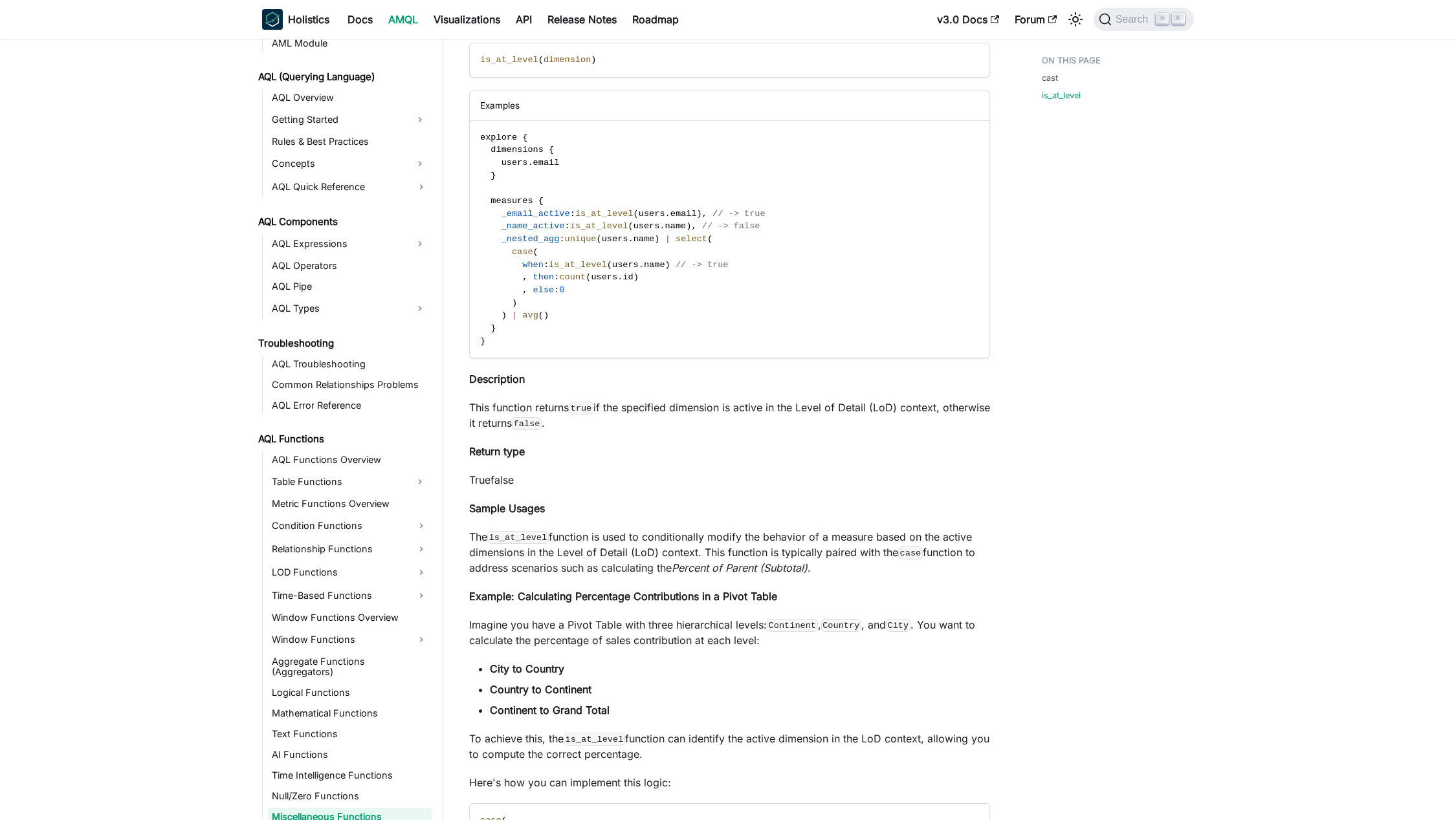
scroll to position [501, 0]
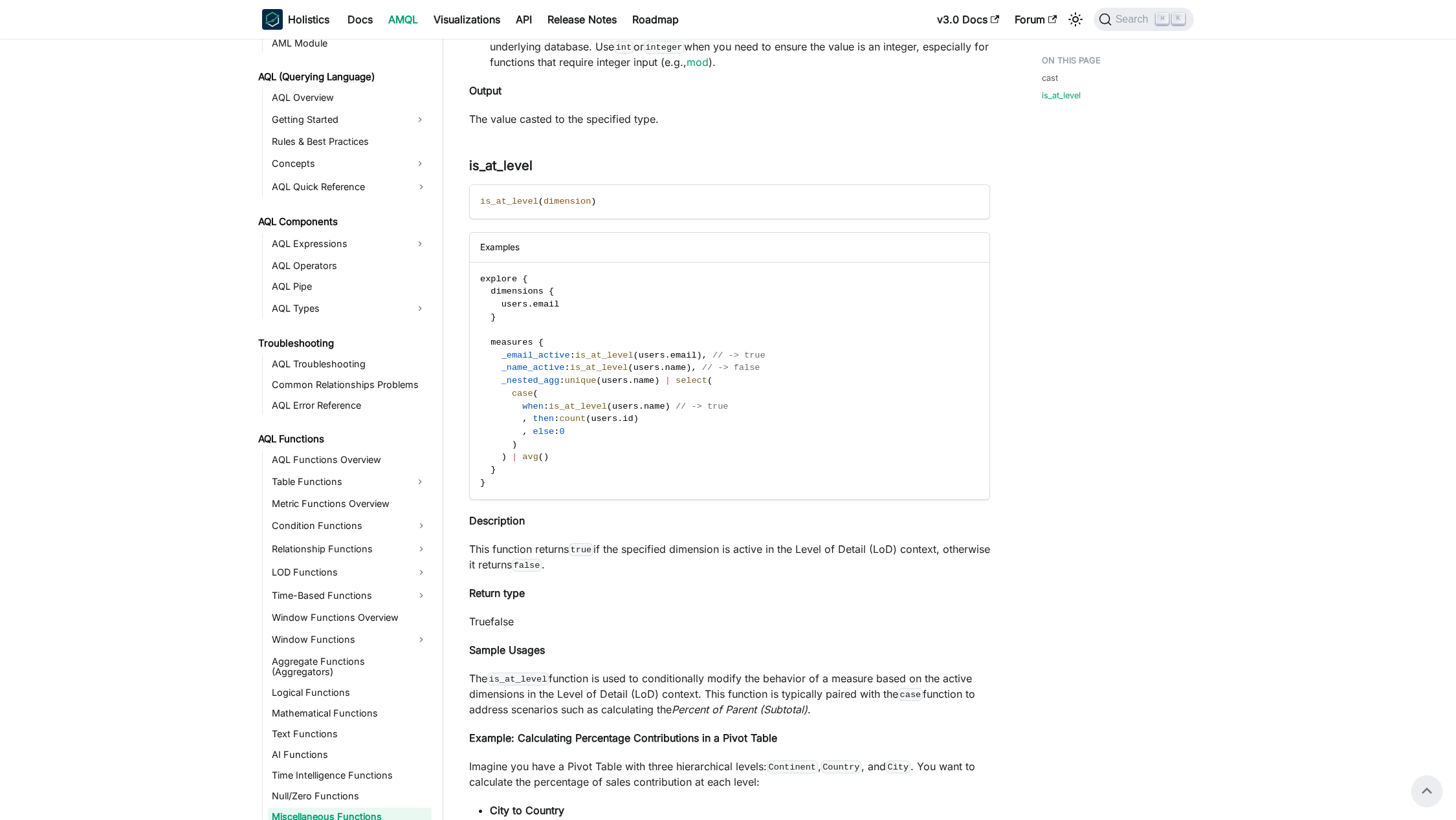
click at [174, 401] on aside "AMQL What is AMQL? Design Principles Better than YAML AML (Modeling Language) A…" at bounding box center [221, 761] width 443 height 2524
click at [1049, 421] on div "cast is_at_level" at bounding box center [1111, 775] width 191 height 2454
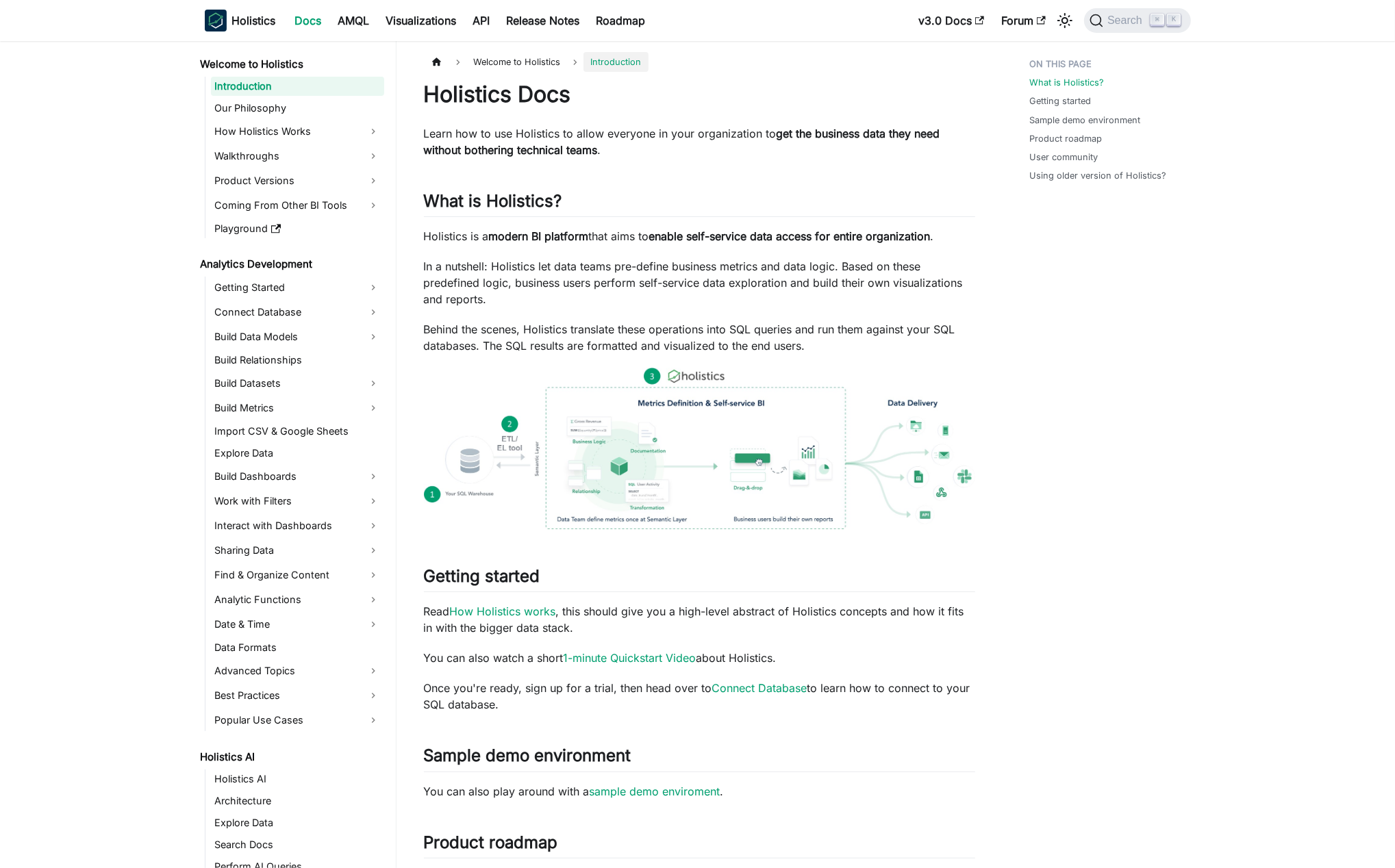
click at [1196, 459] on div "What is Holistics? Getting started Sample demo environment Product roadmap User…" at bounding box center [1103, 732] width 202 height 1362
click at [606, 440] on img at bounding box center [700, 448] width 552 height 162
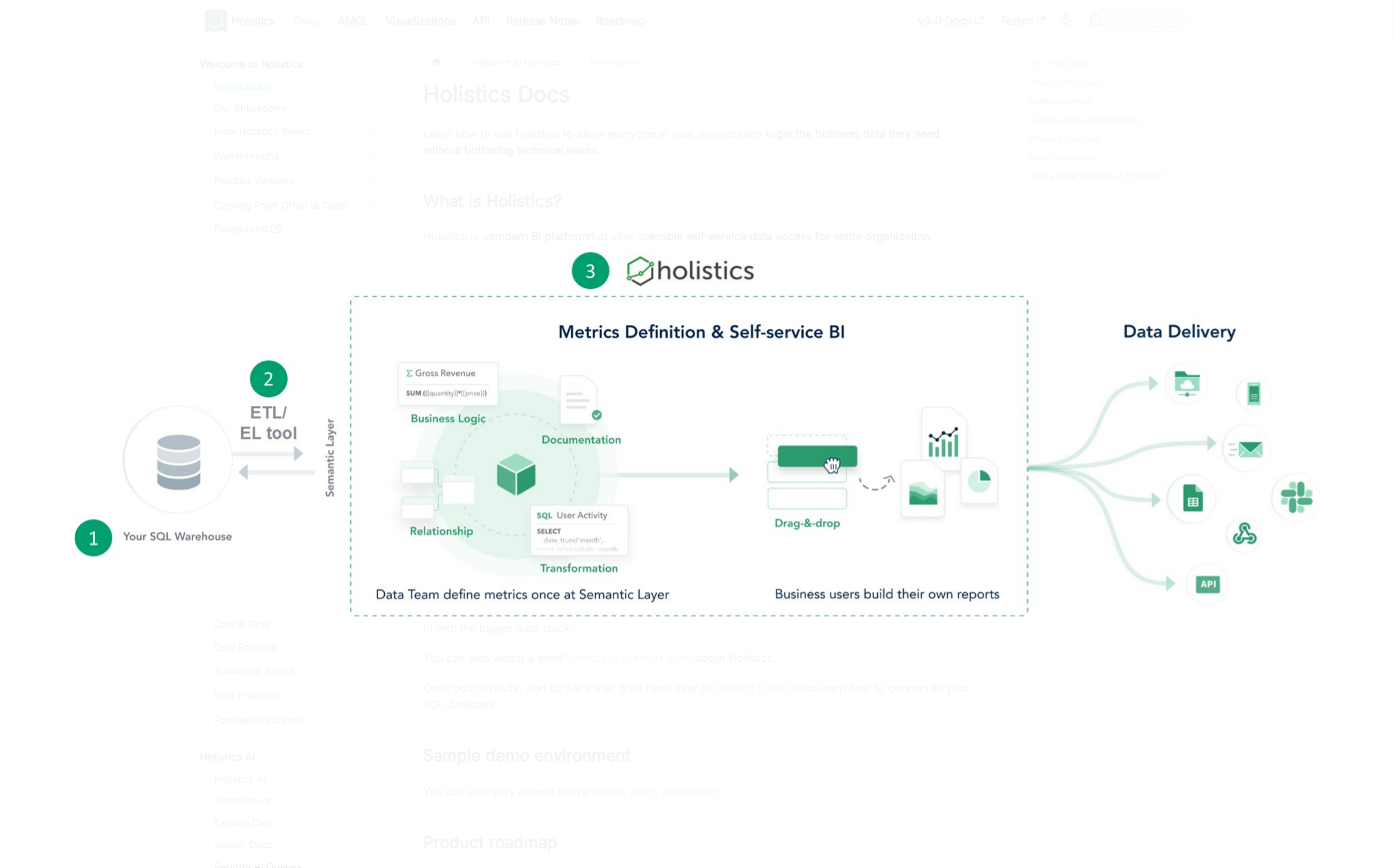
click at [764, 466] on img at bounding box center [697, 434] width 1247 height 365
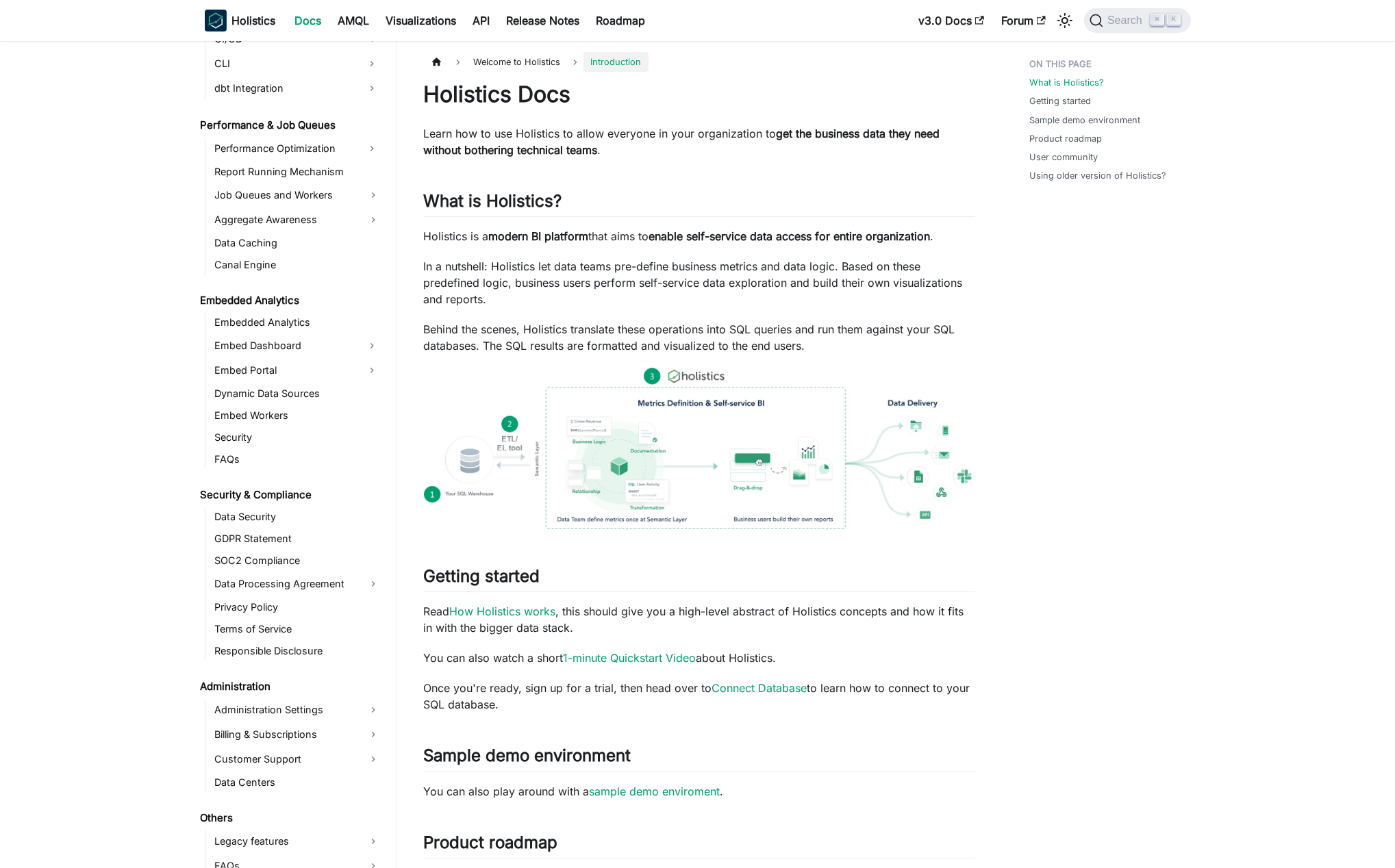
scroll to position [1127, 0]
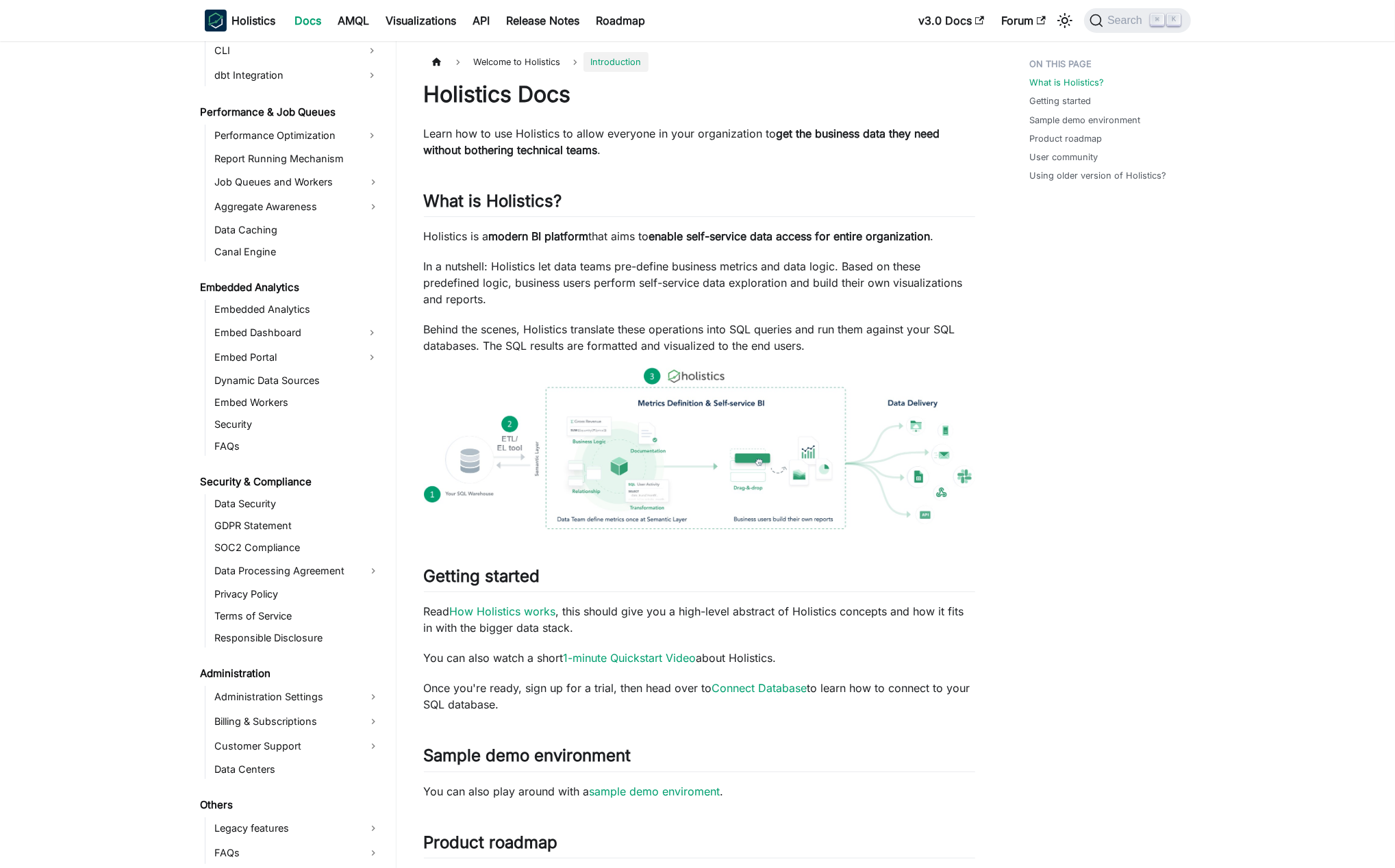
click at [89, 516] on aside "Welcome to Holistics Introduction Our Philosophy How Holistics Works Walkthroug…" at bounding box center [198, 717] width 397 height 1436
click at [94, 512] on aside "Welcome to Holistics Introduction Our Philosophy How Holistics Works Walkthroug…" at bounding box center [198, 717] width 397 height 1436
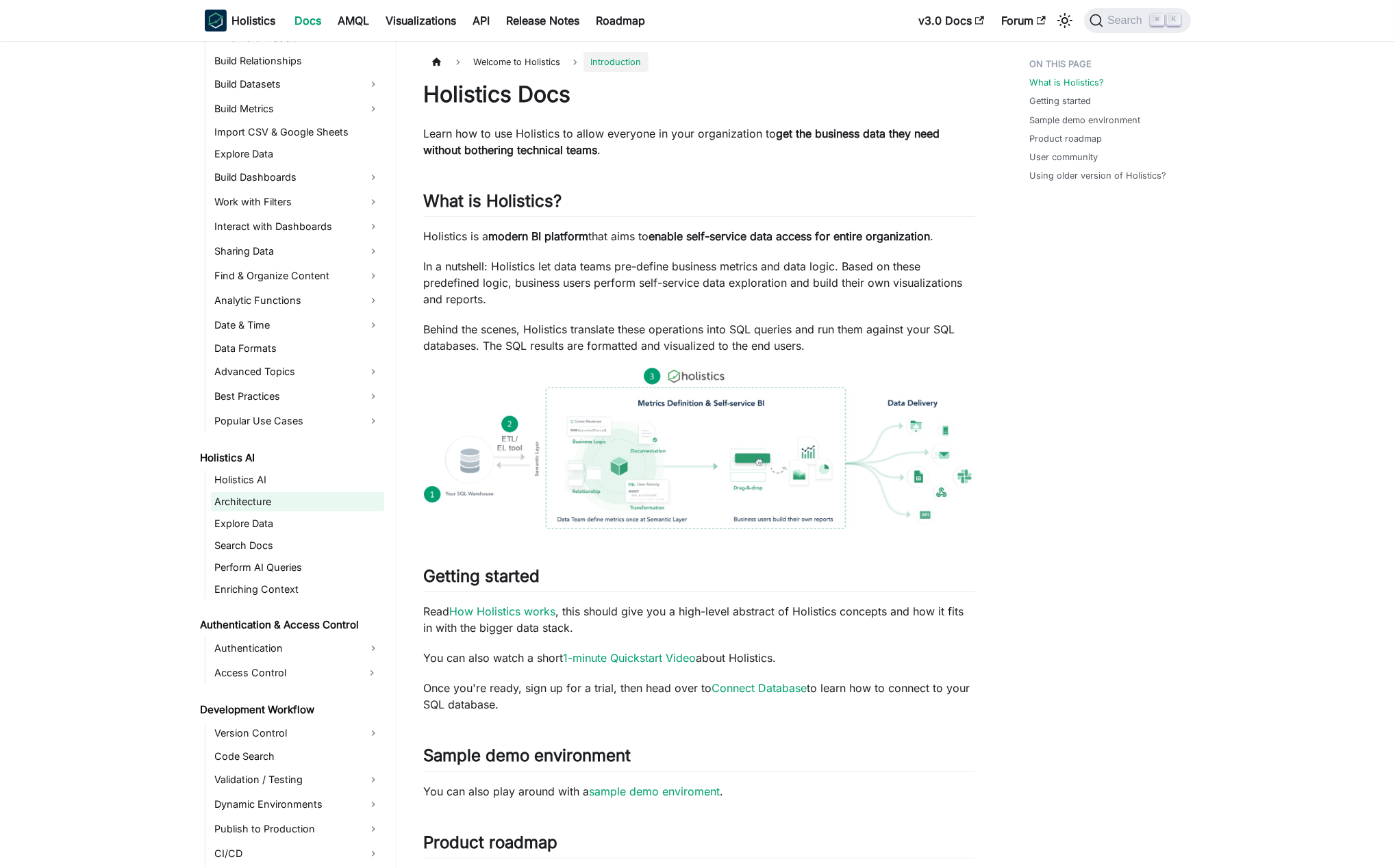
scroll to position [258, 0]
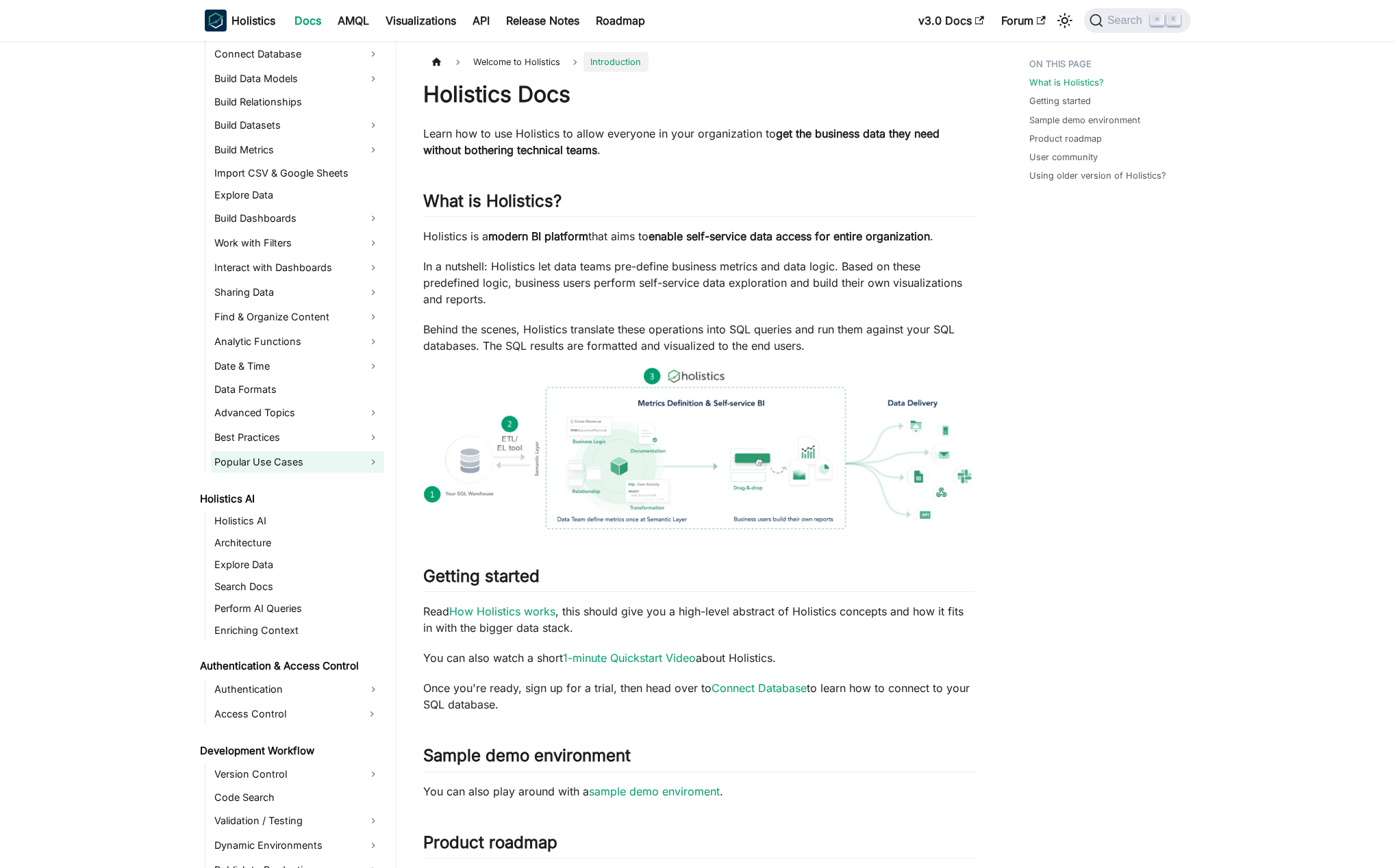
click at [270, 452] on link "Popular Use Cases" at bounding box center [297, 462] width 173 height 22
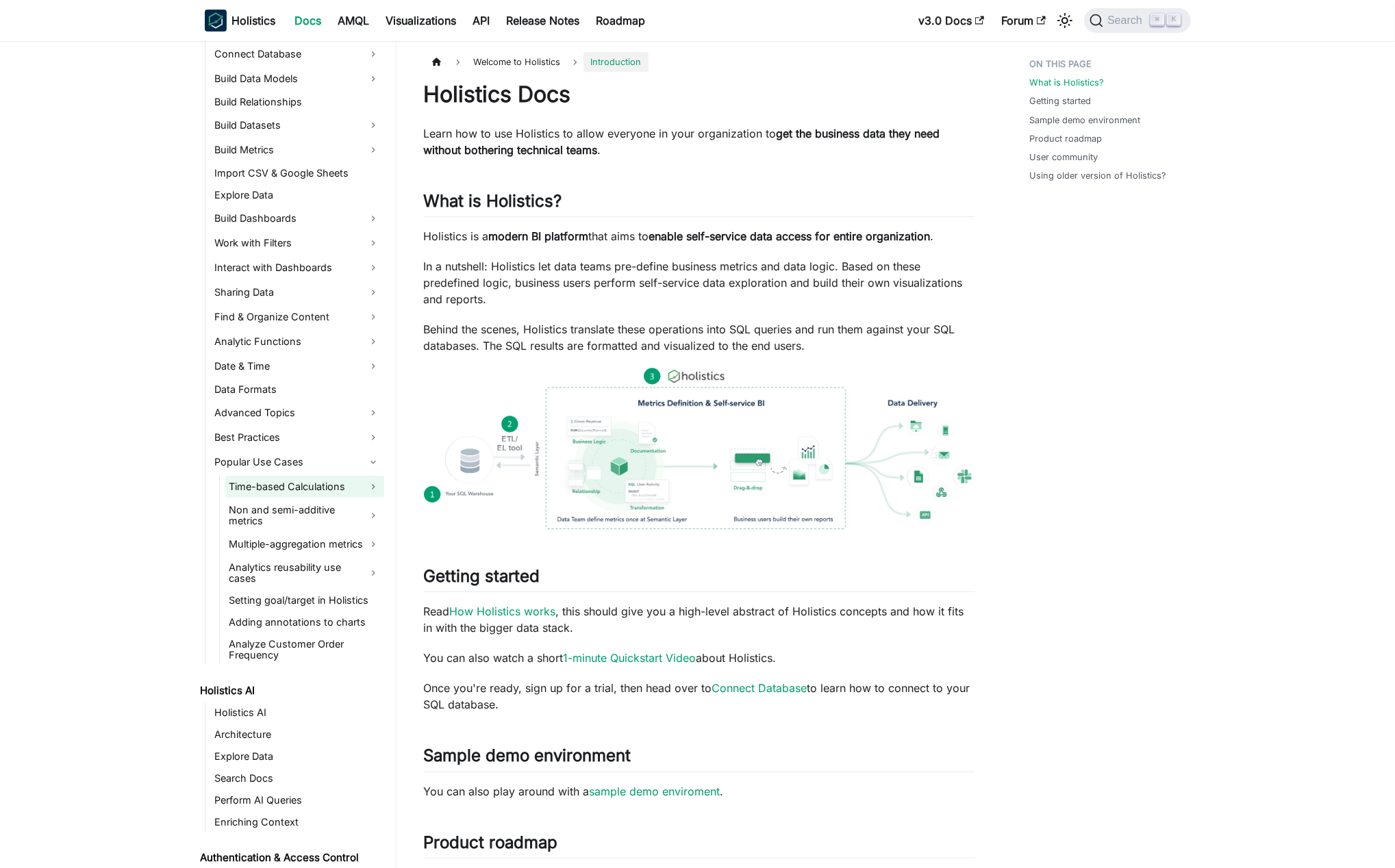
click at [314, 483] on link "Time-based Calculations" at bounding box center [305, 486] width 159 height 22
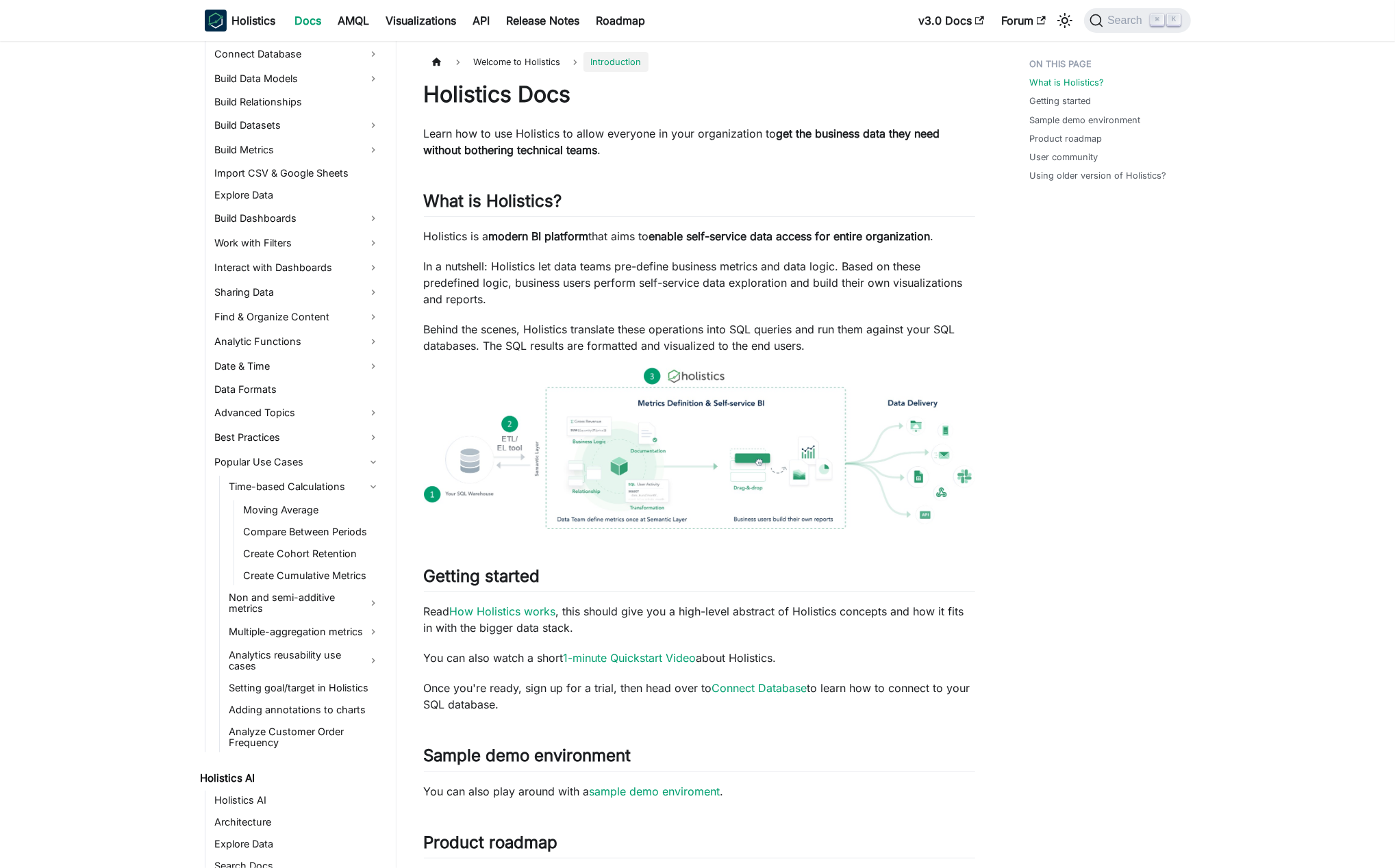
click at [313, 520] on ul "Moving Average Compare Between Periods Create Cohort Retention Create Cumulativ…" at bounding box center [308, 543] width 151 height 85
click at [324, 506] on link "Moving Average" at bounding box center [312, 510] width 145 height 19
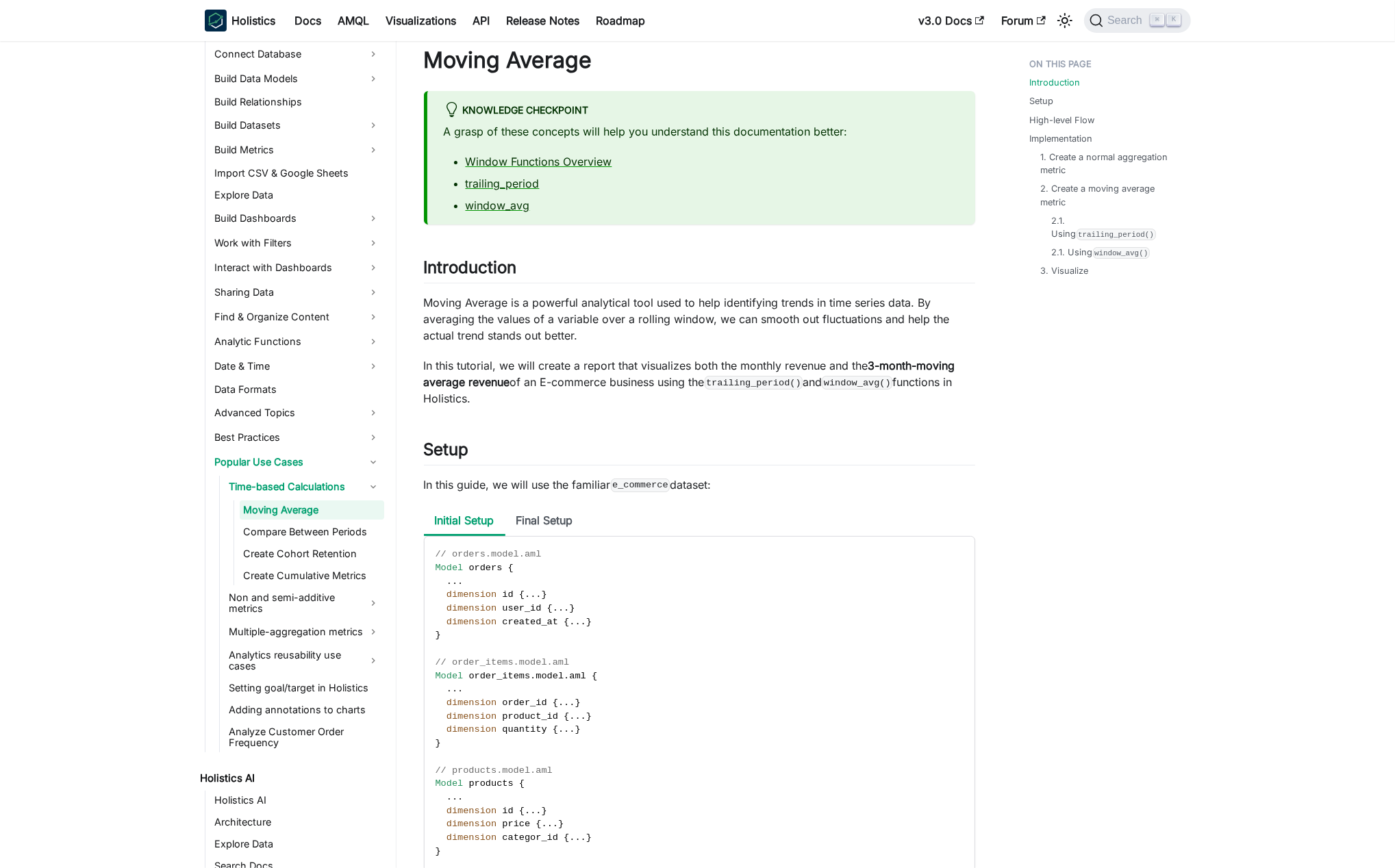
scroll to position [243, 0]
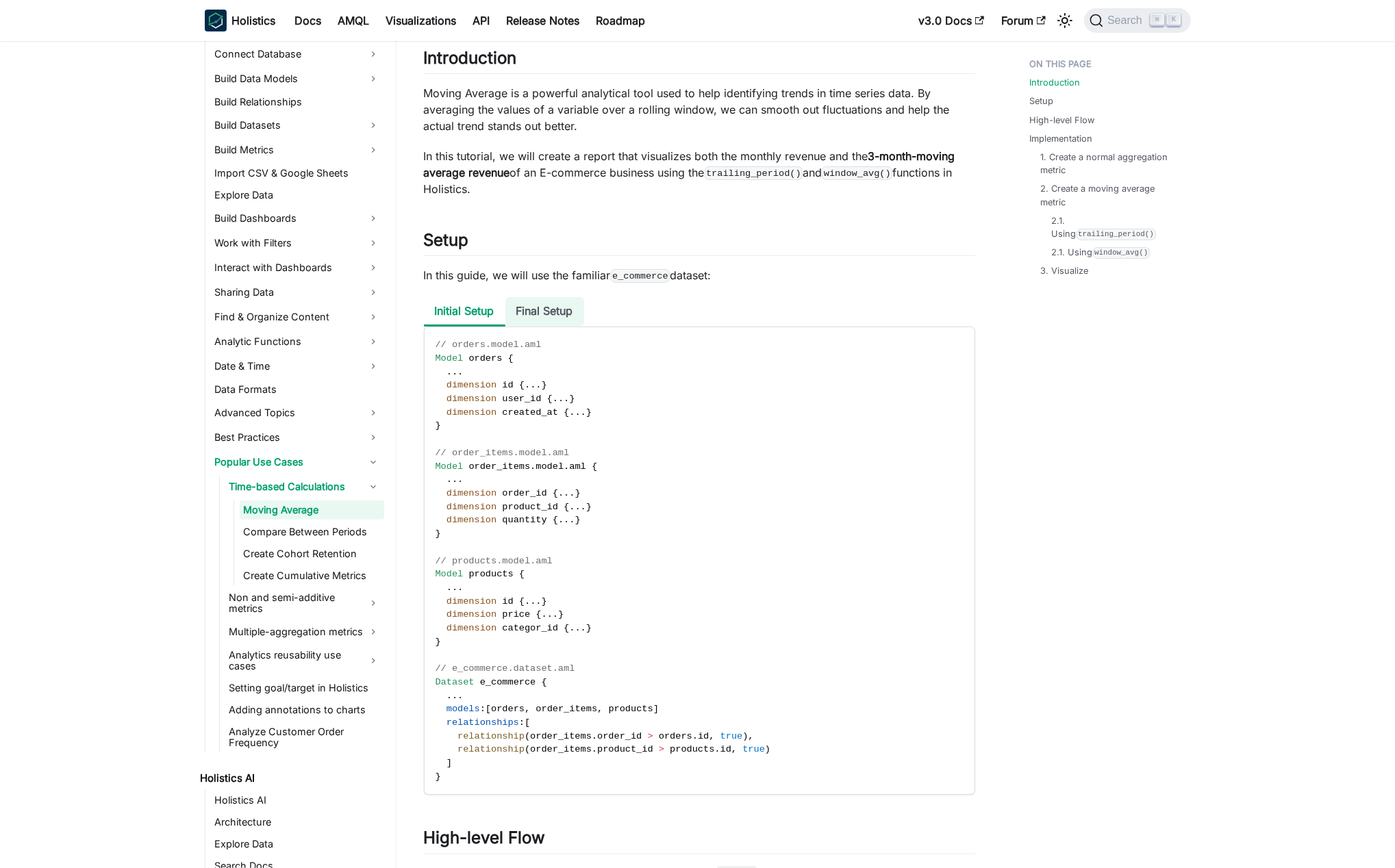
click at [558, 307] on li "Final Setup" at bounding box center [545, 311] width 79 height 29
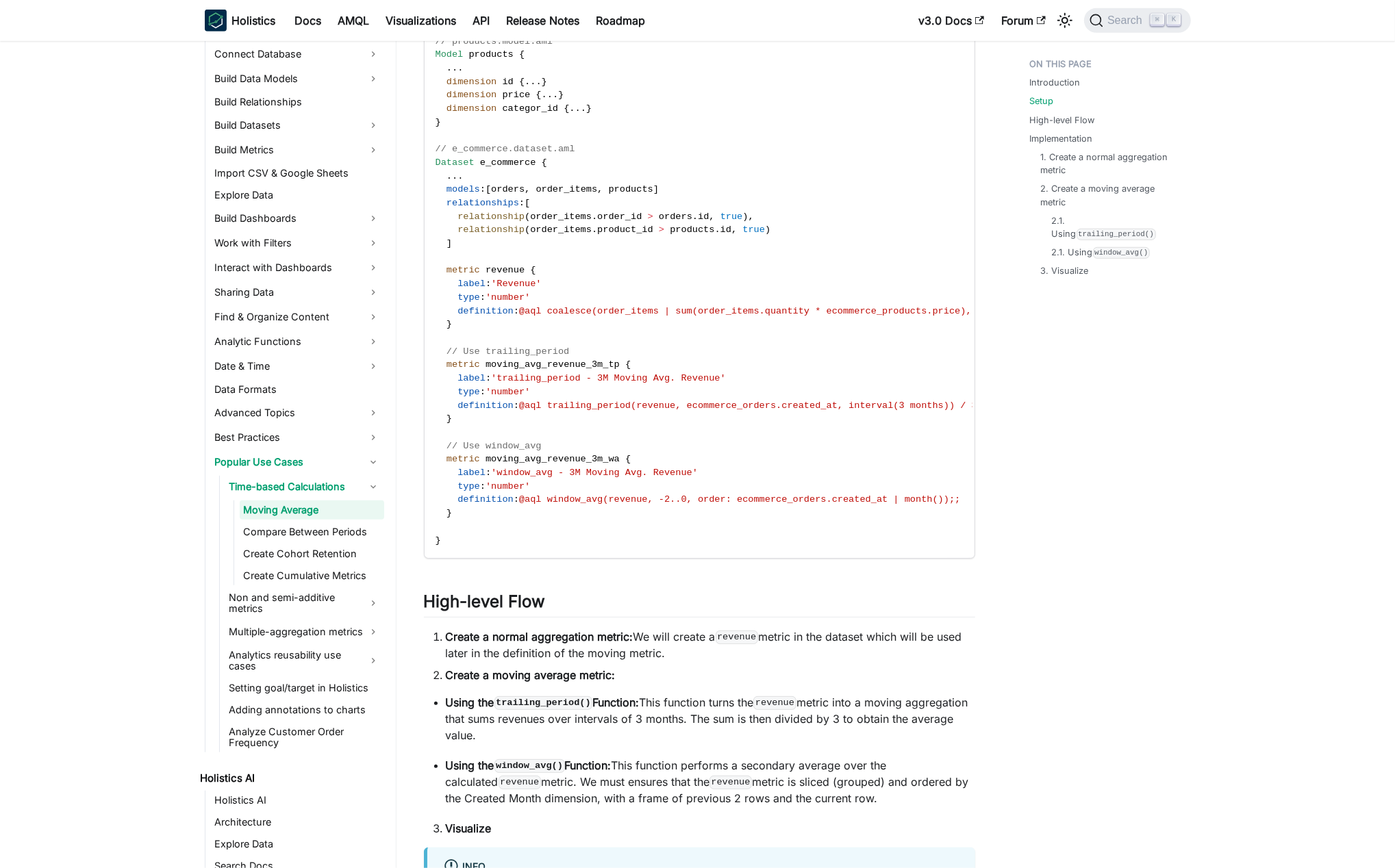
scroll to position [766, 0]
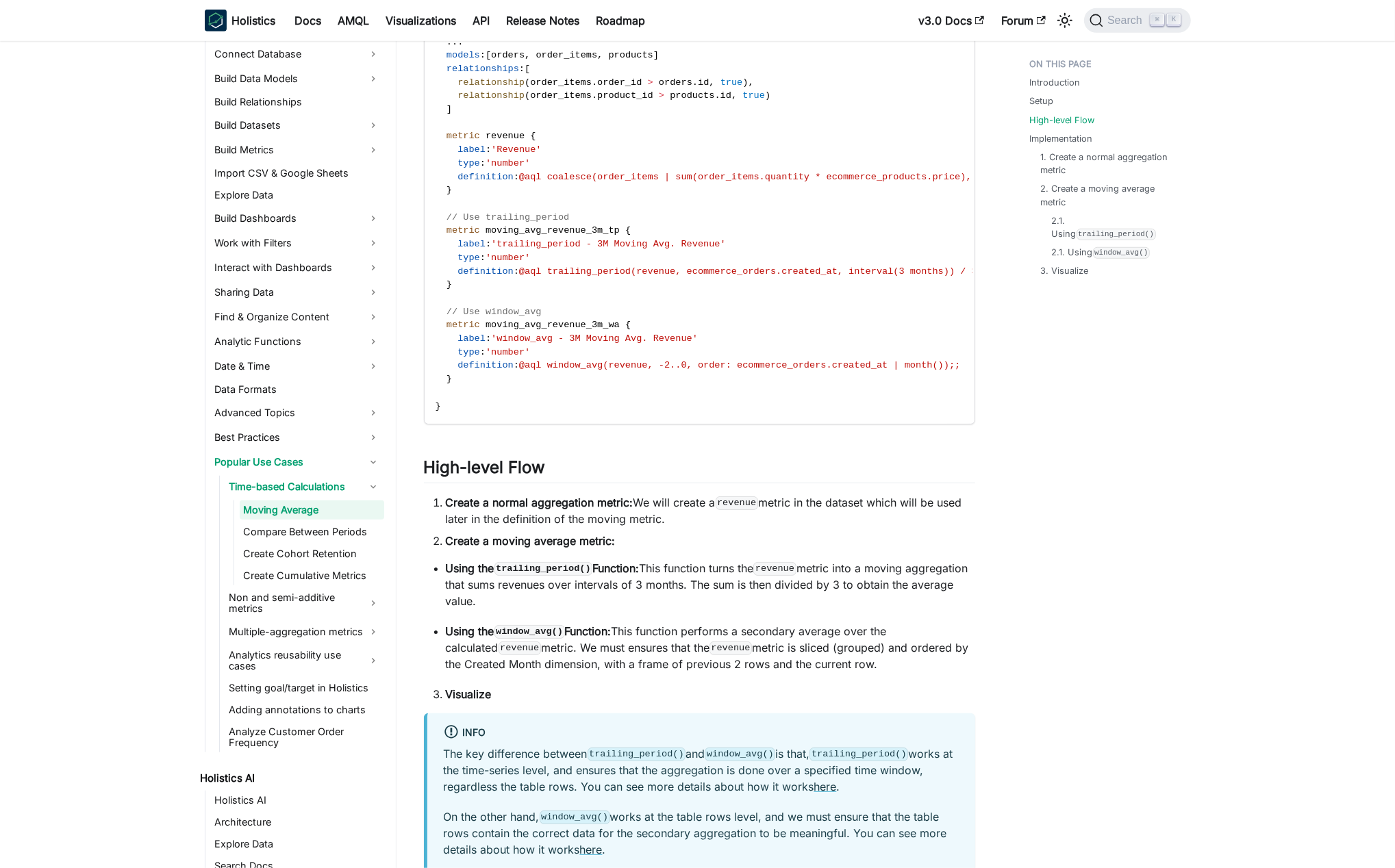
scroll to position [773, 0]
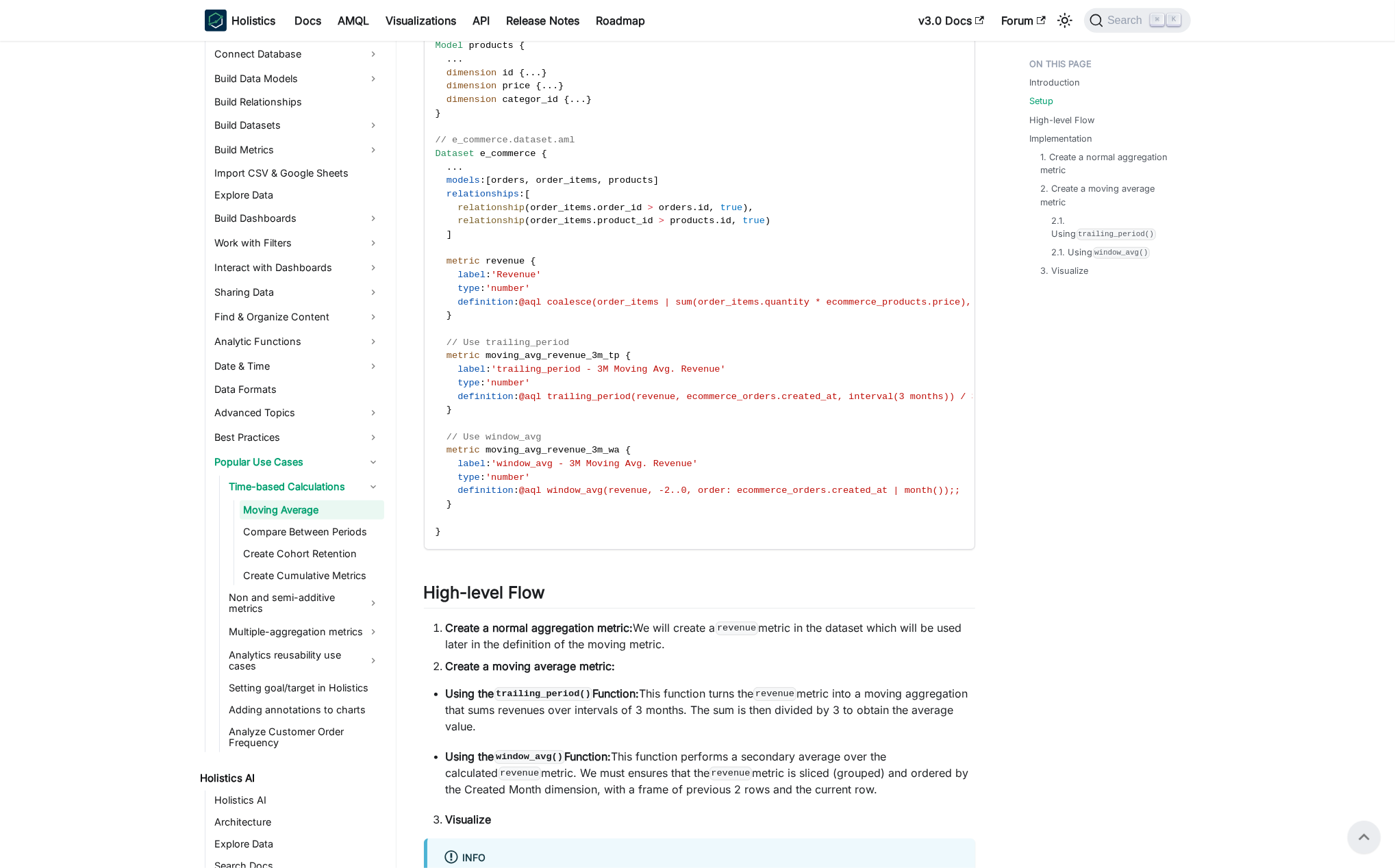
click at [330, 532] on link "Compare Between Periods" at bounding box center [312, 532] width 145 height 19
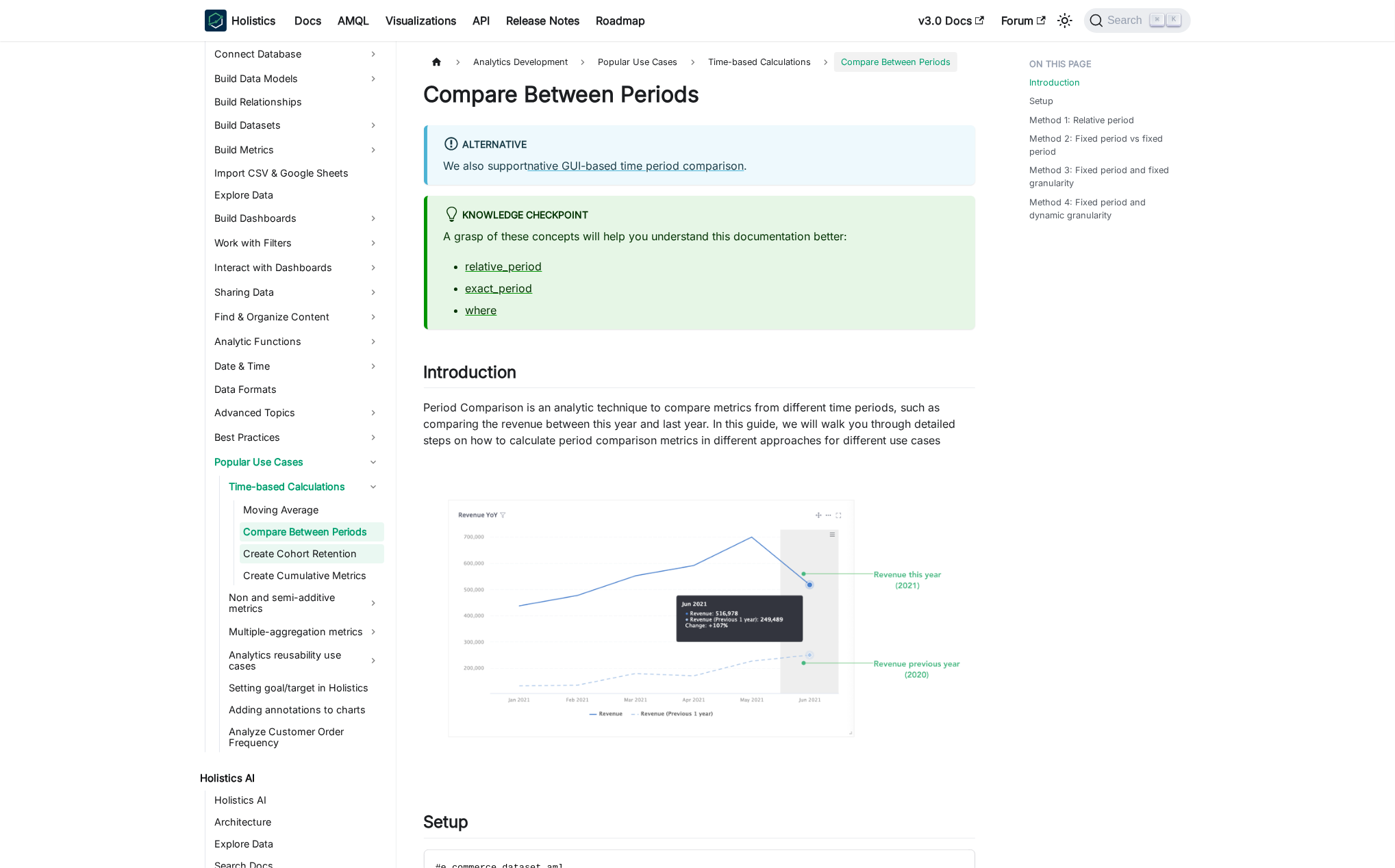
click at [318, 549] on link "Create Cohort Retention" at bounding box center [312, 554] width 145 height 19
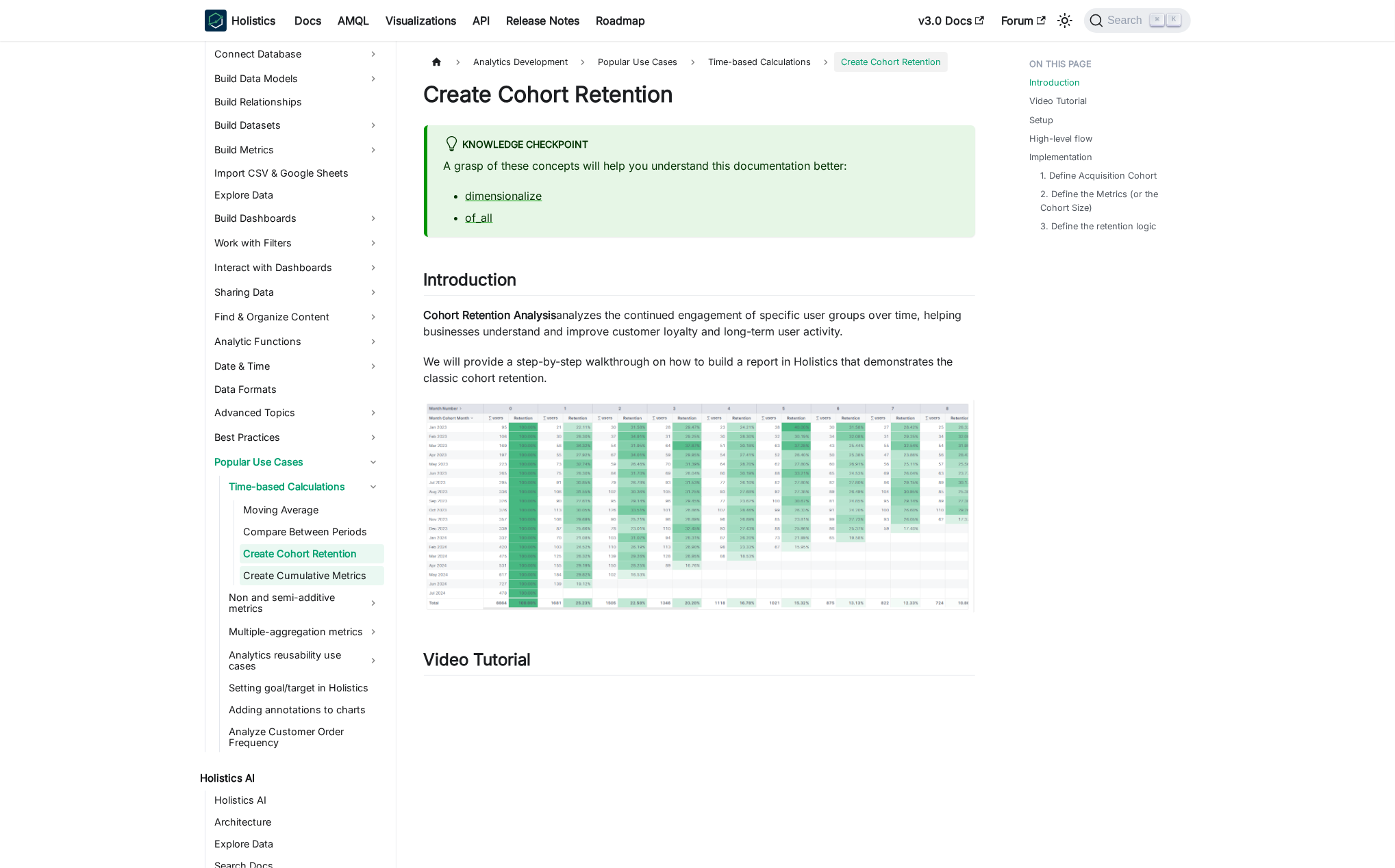
click at [318, 566] on link "Create Cumulative Metrics" at bounding box center [312, 576] width 145 height 19
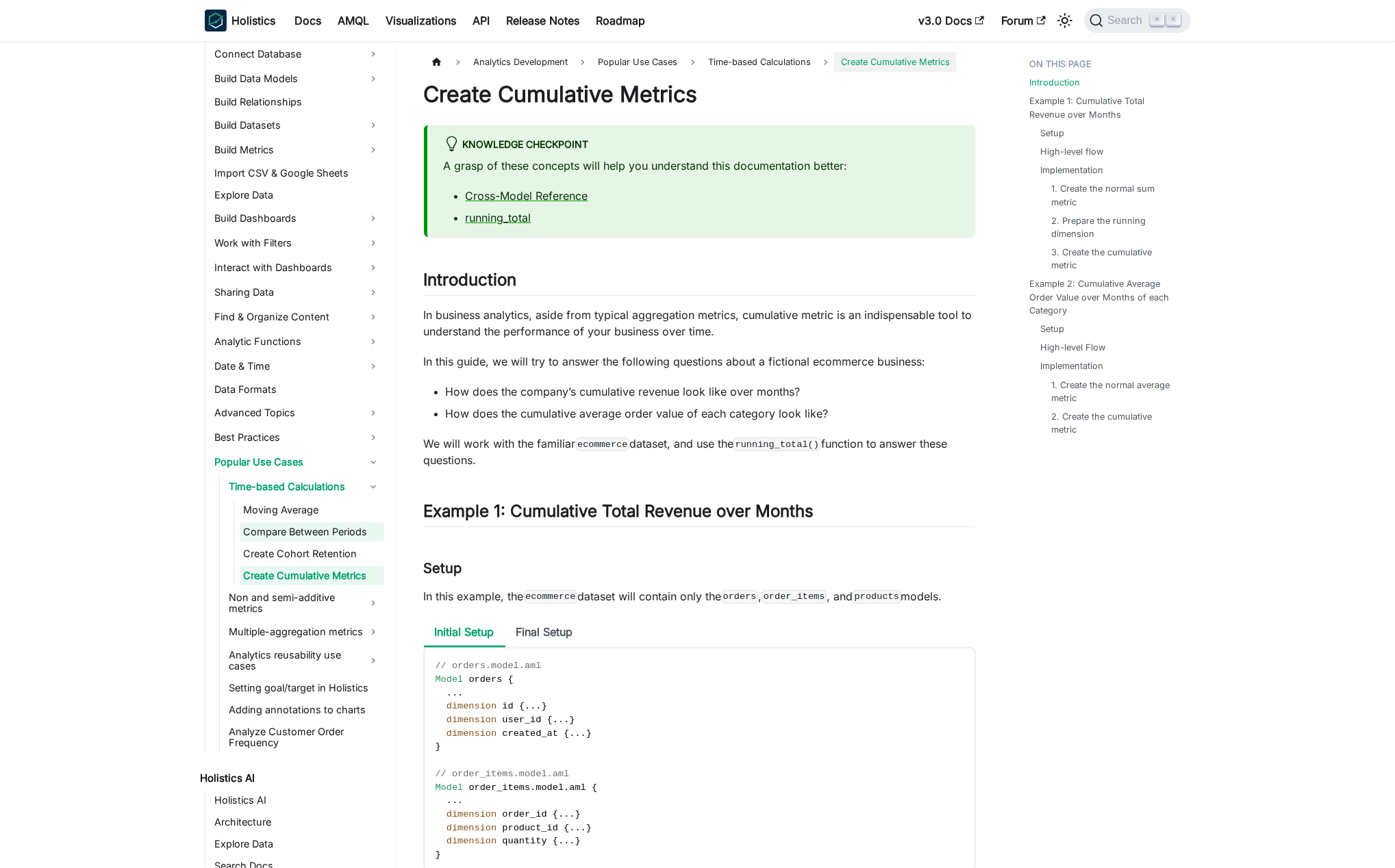
click at [327, 525] on link "Compare Between Periods" at bounding box center [312, 532] width 145 height 19
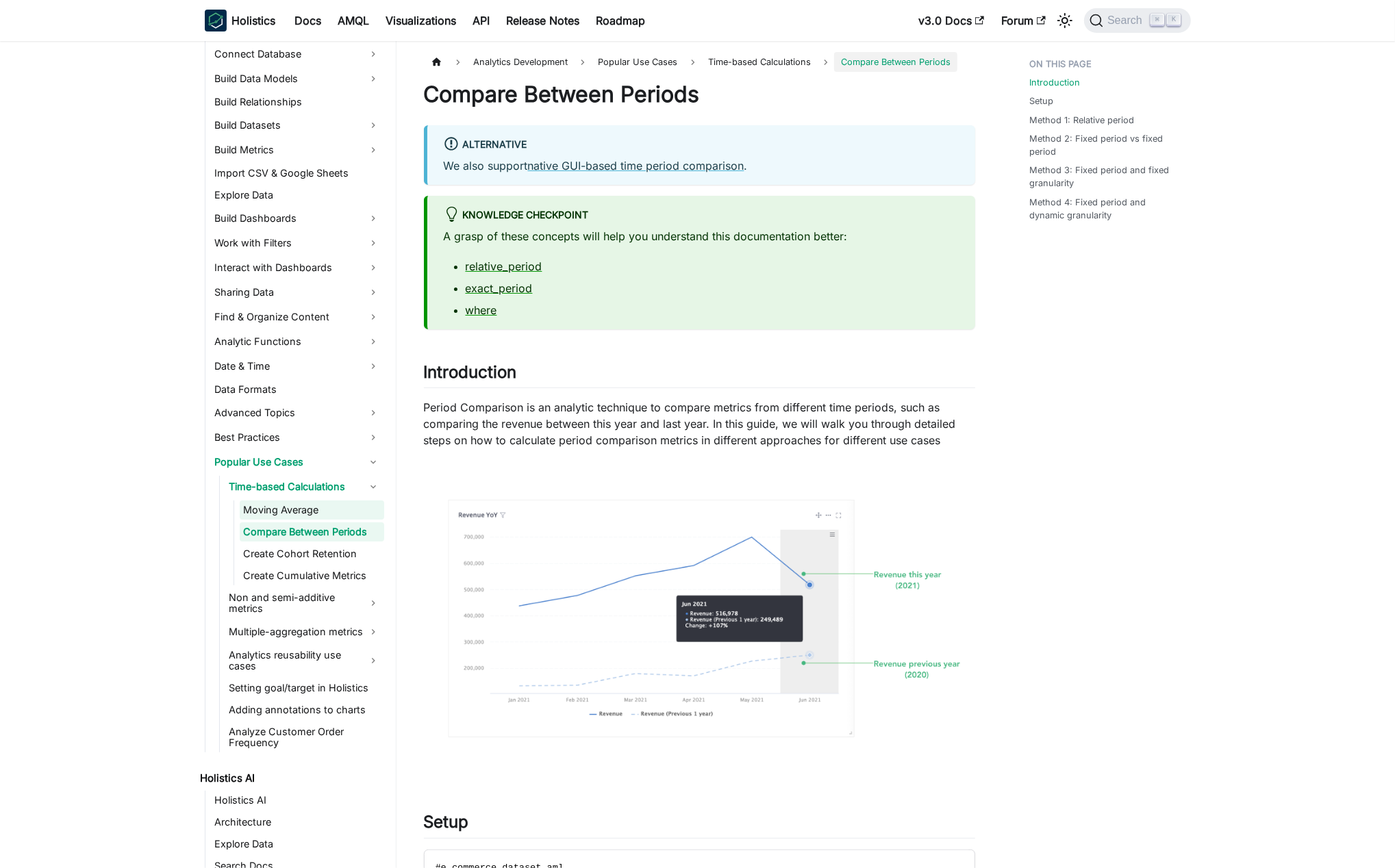
click at [330, 512] on link "Moving Average" at bounding box center [312, 510] width 145 height 19
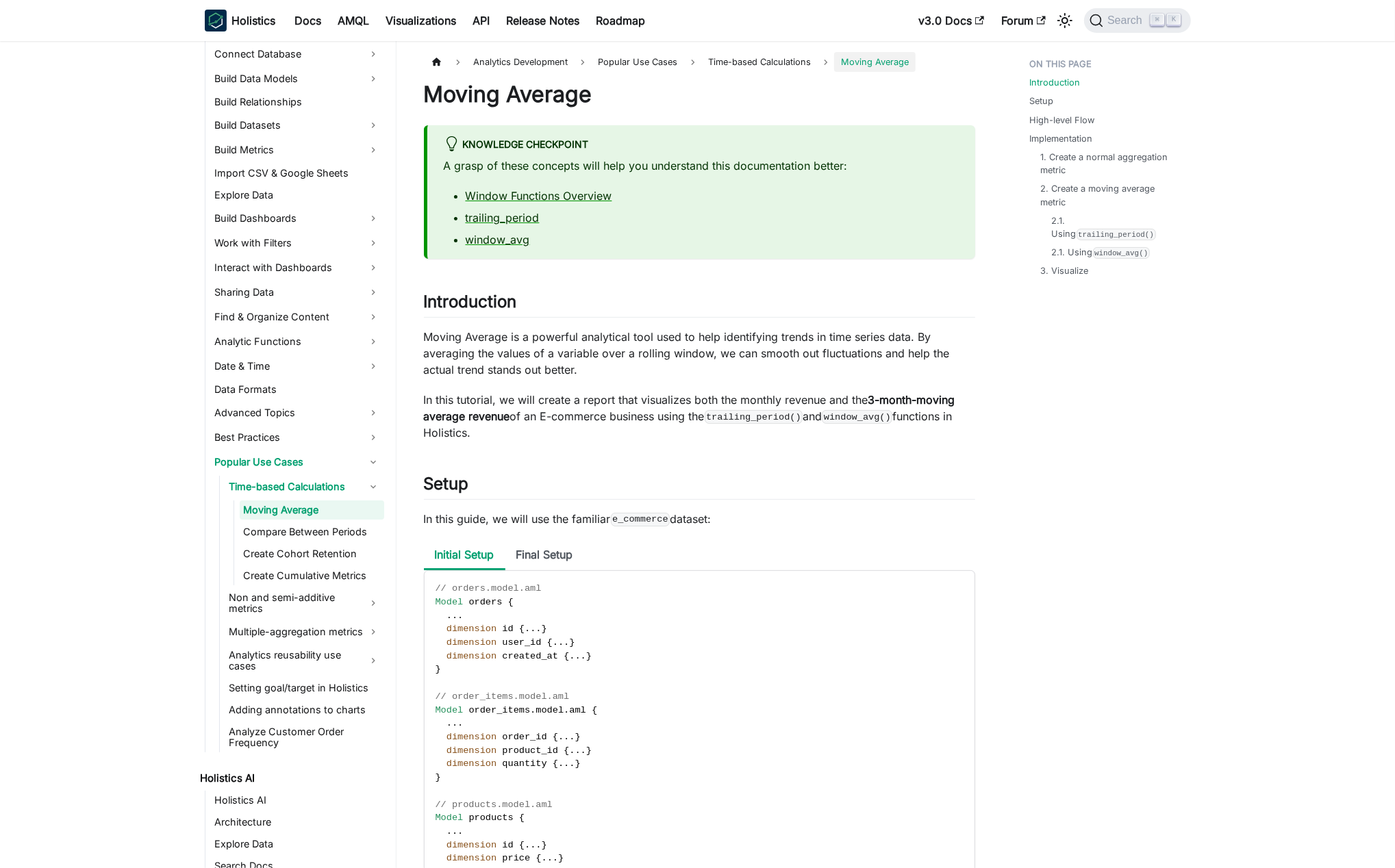
click at [319, 606] on link "Non and semi-additive metrics" at bounding box center [305, 603] width 159 height 30
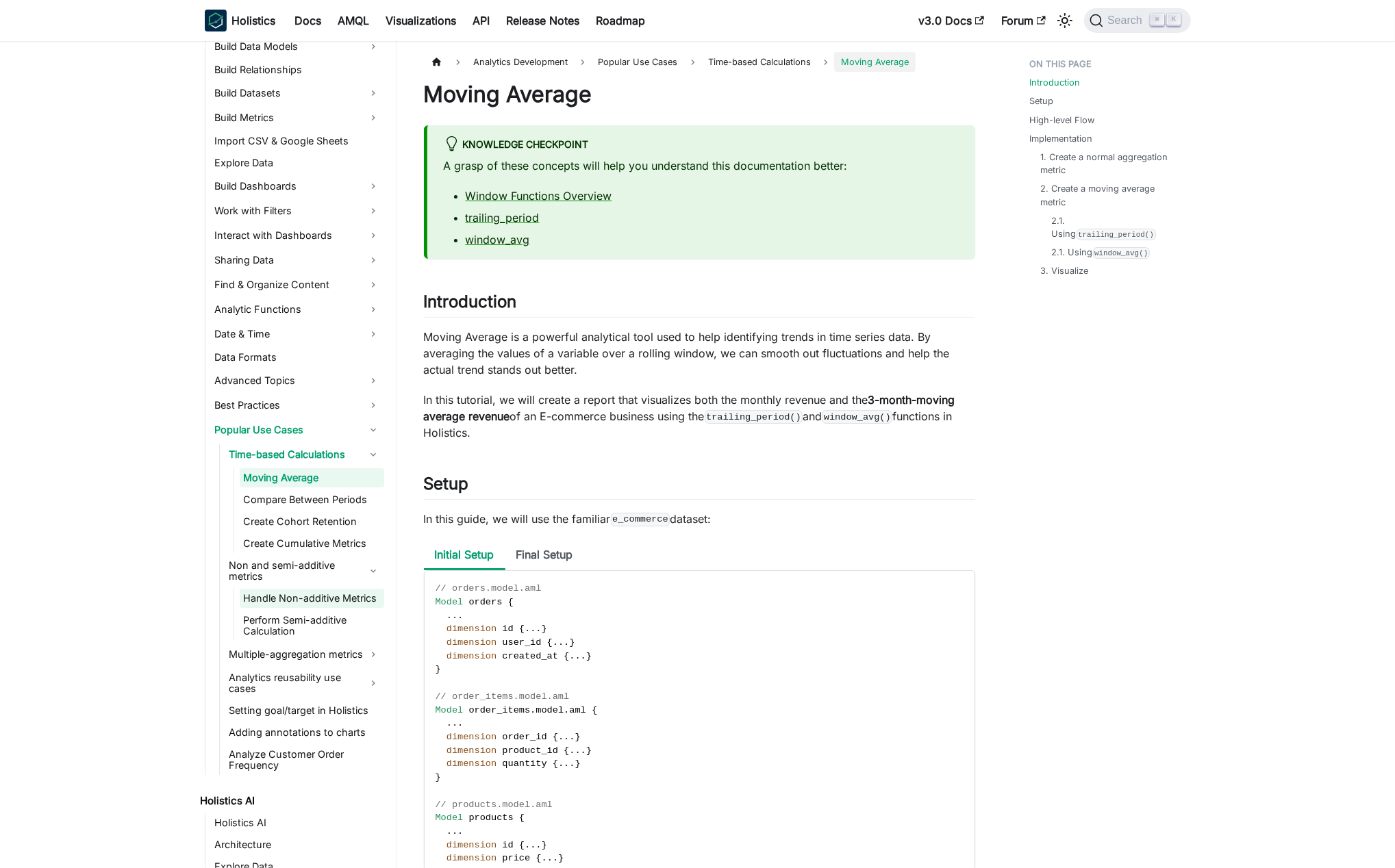
scroll to position [333, 0]
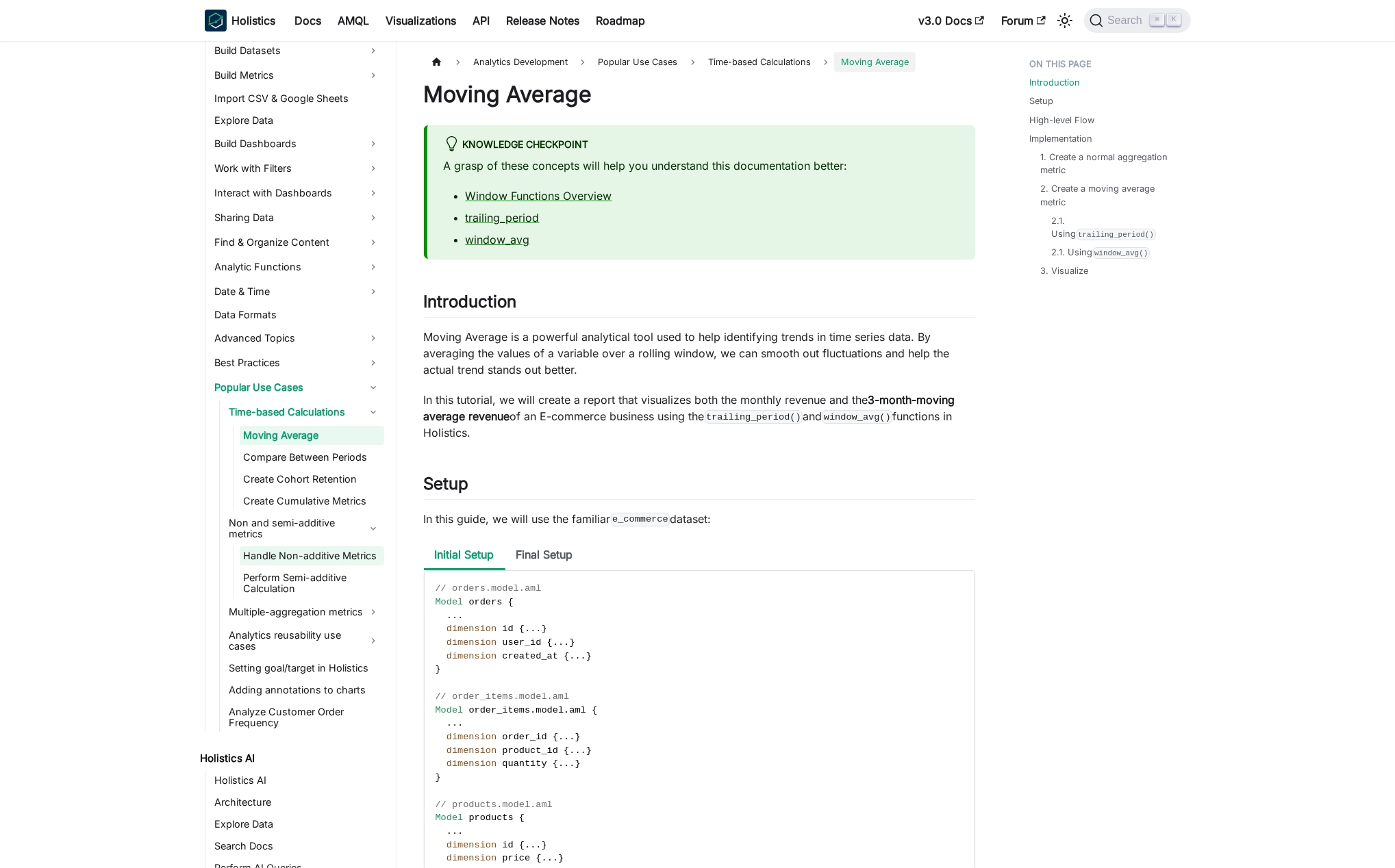
click at [330, 562] on link "Handle Non-additive Metrics" at bounding box center [312, 556] width 145 height 19
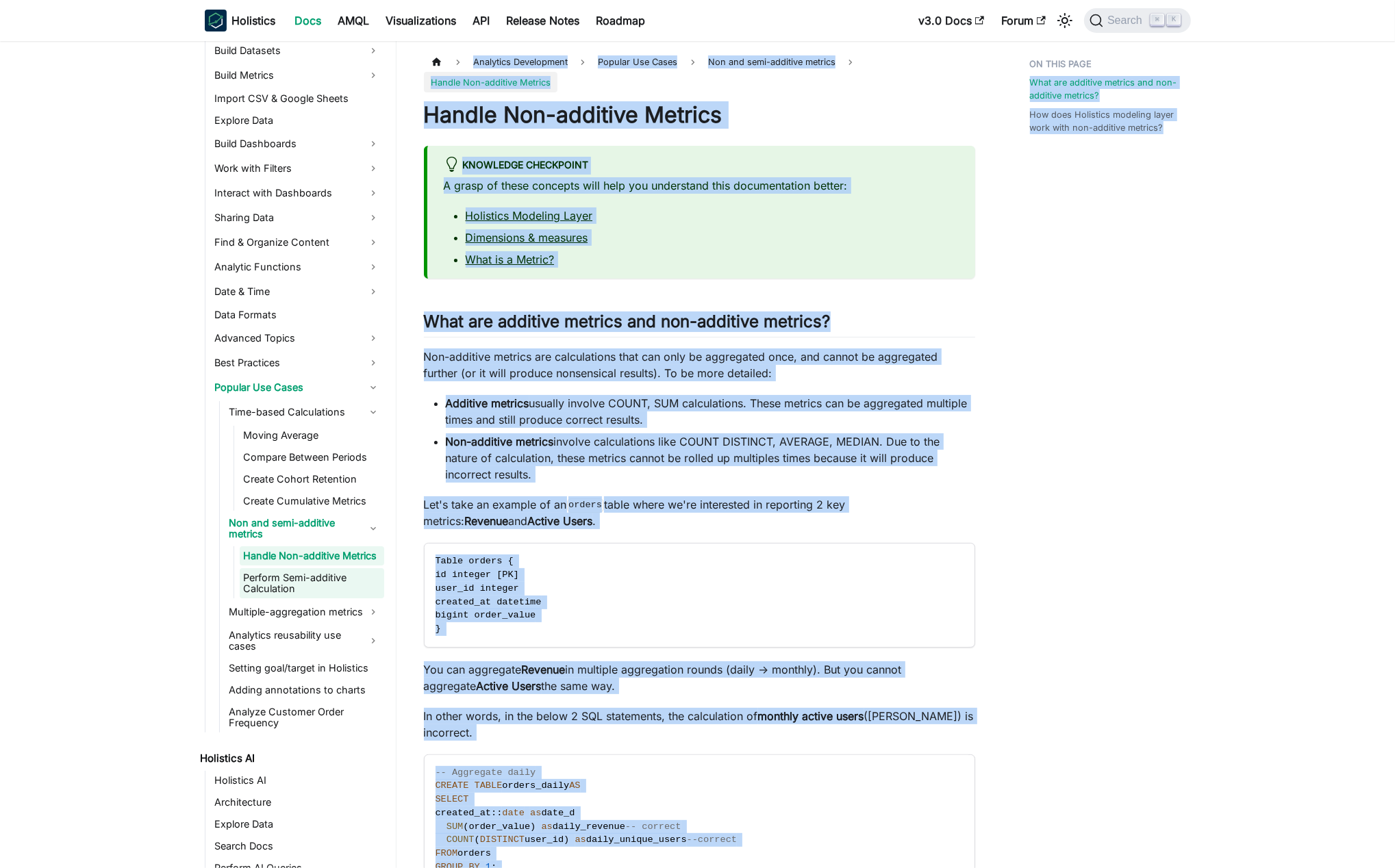
click at [326, 599] on link "Perform Semi-additive Calculation" at bounding box center [312, 583] width 145 height 30
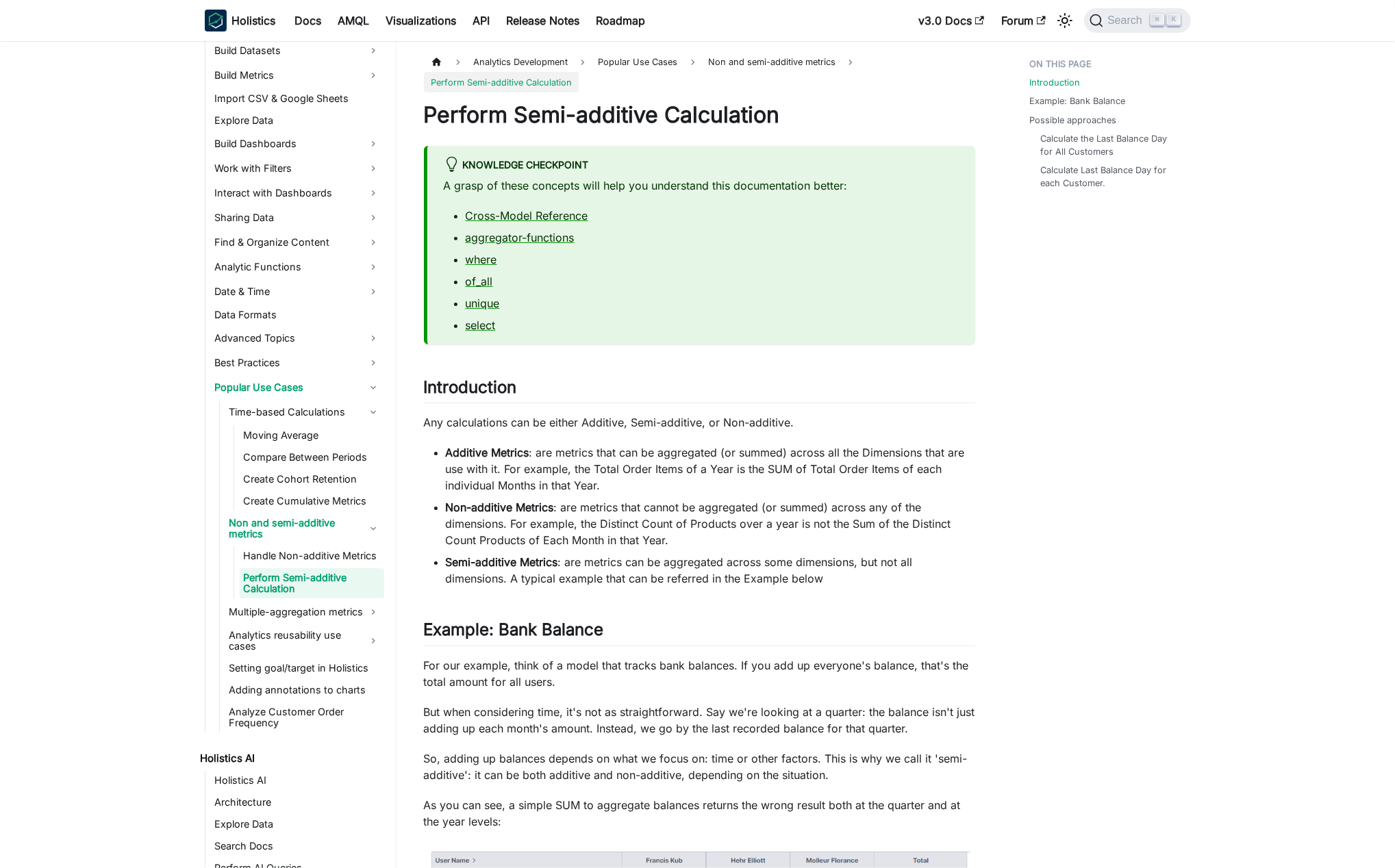
click at [318, 565] on ul "Handle Non-additive Metrics Perform Semi-additive Calculation" at bounding box center [308, 572] width 151 height 52
click at [958, 471] on li "Additive Metrics : are metrics that can be aggregated (or summed) across all th…" at bounding box center [710, 469] width 529 height 49
click at [311, 557] on link "Handle Non-additive Metrics" at bounding box center [312, 556] width 145 height 19
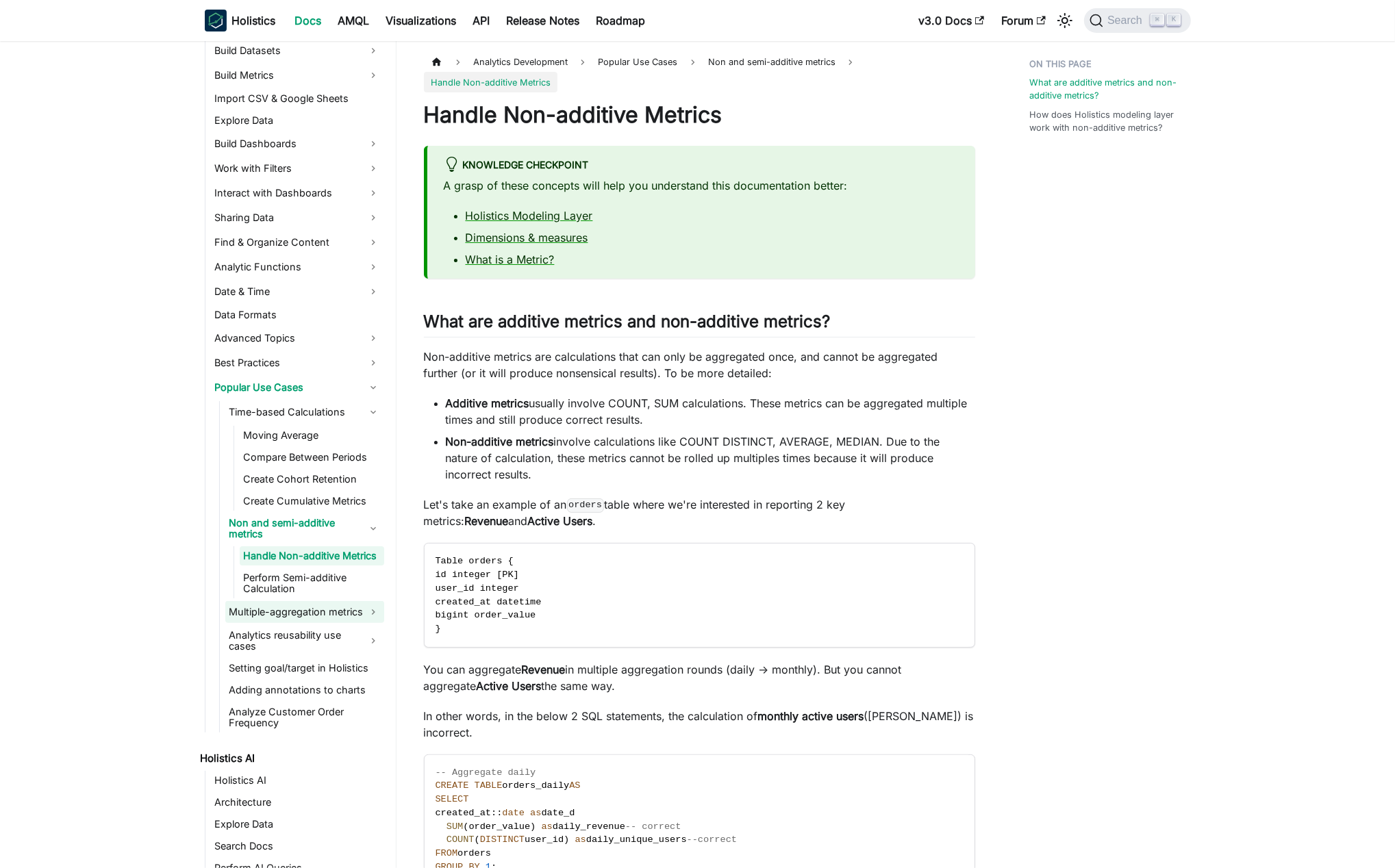
click at [304, 623] on link "Multiple-aggregation metrics" at bounding box center [305, 612] width 159 height 22
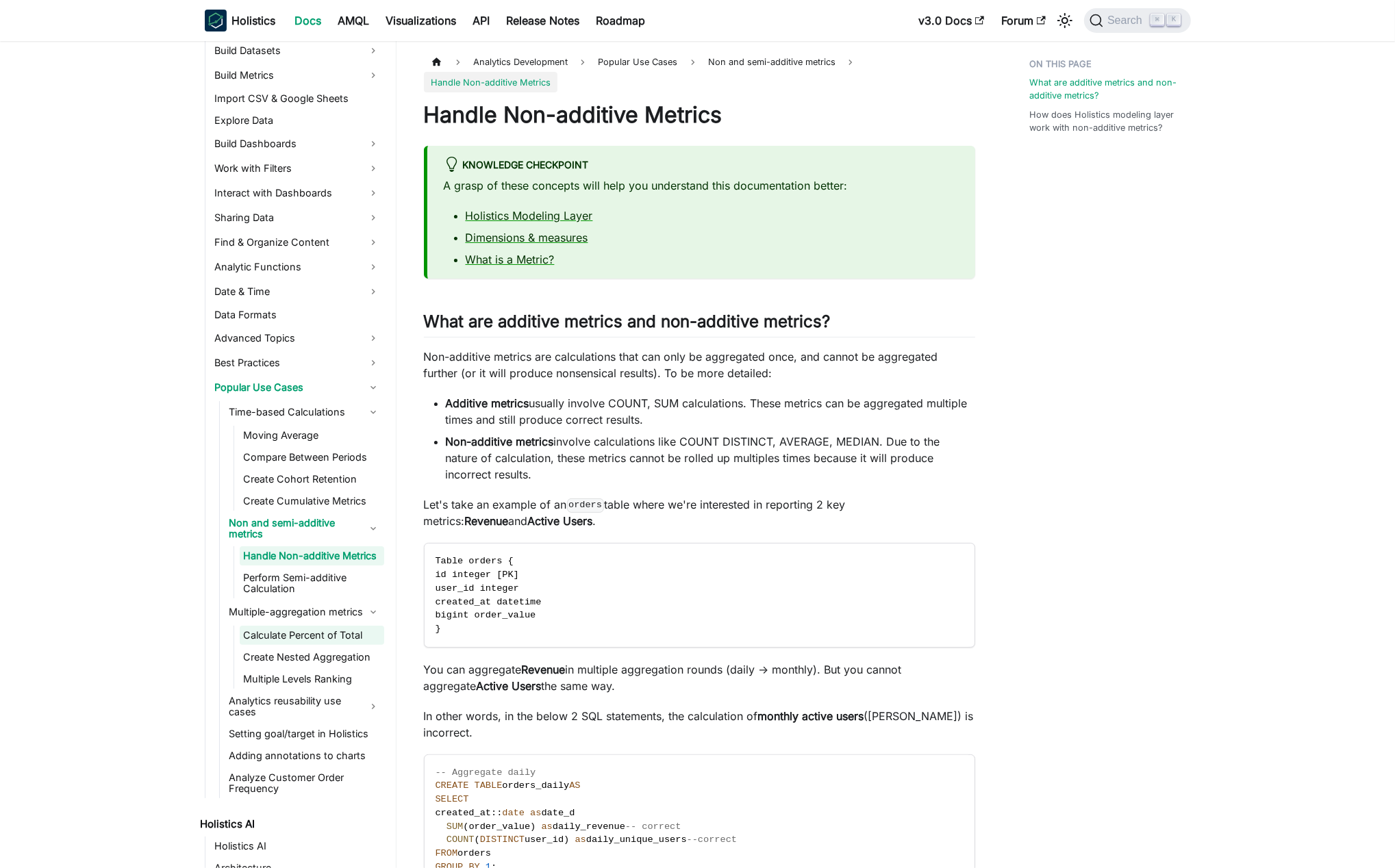
click at [317, 643] on link "Calculate Percent of Total" at bounding box center [312, 635] width 145 height 19
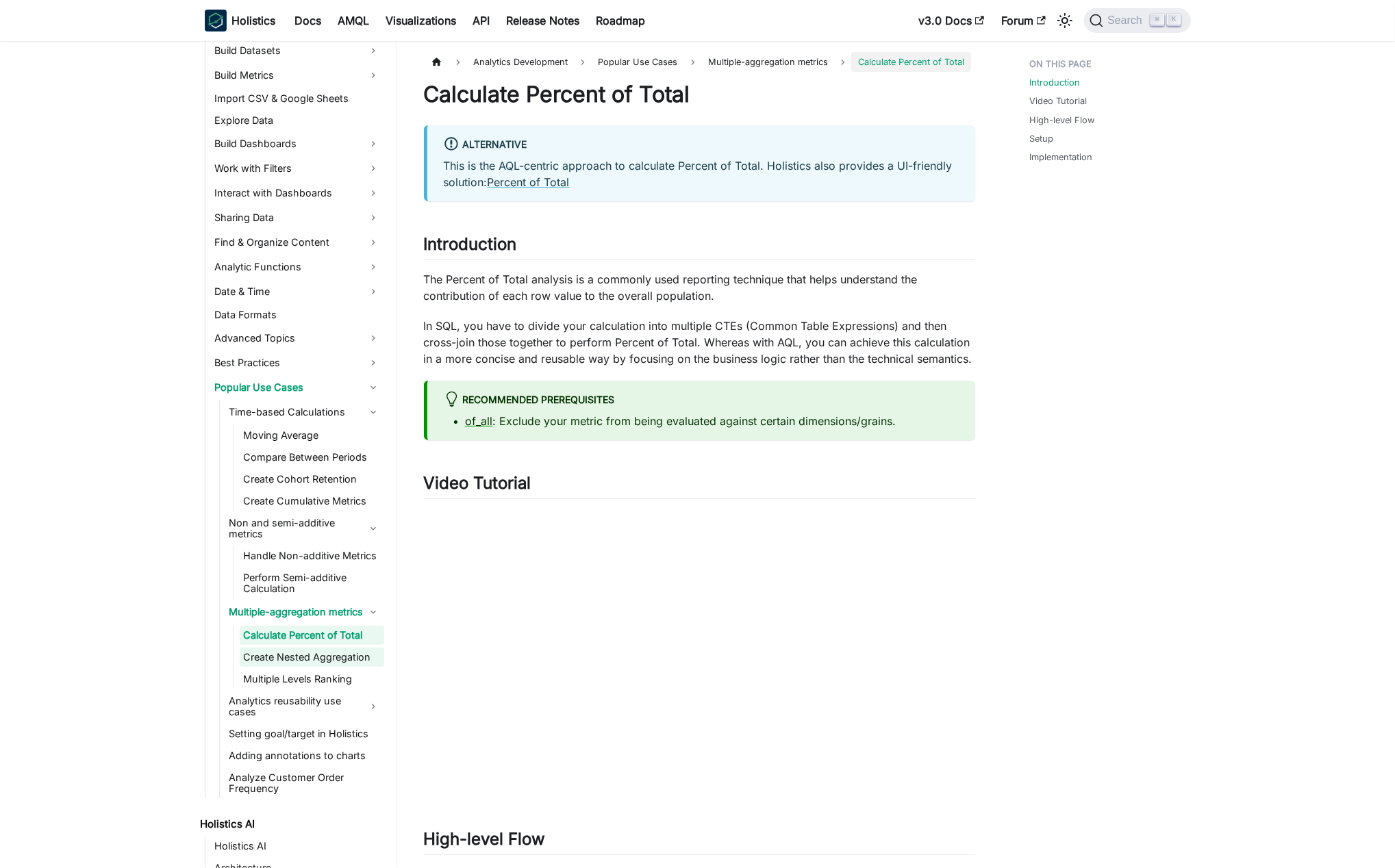
click at [319, 667] on link "Create Nested Aggregation" at bounding box center [312, 657] width 145 height 19
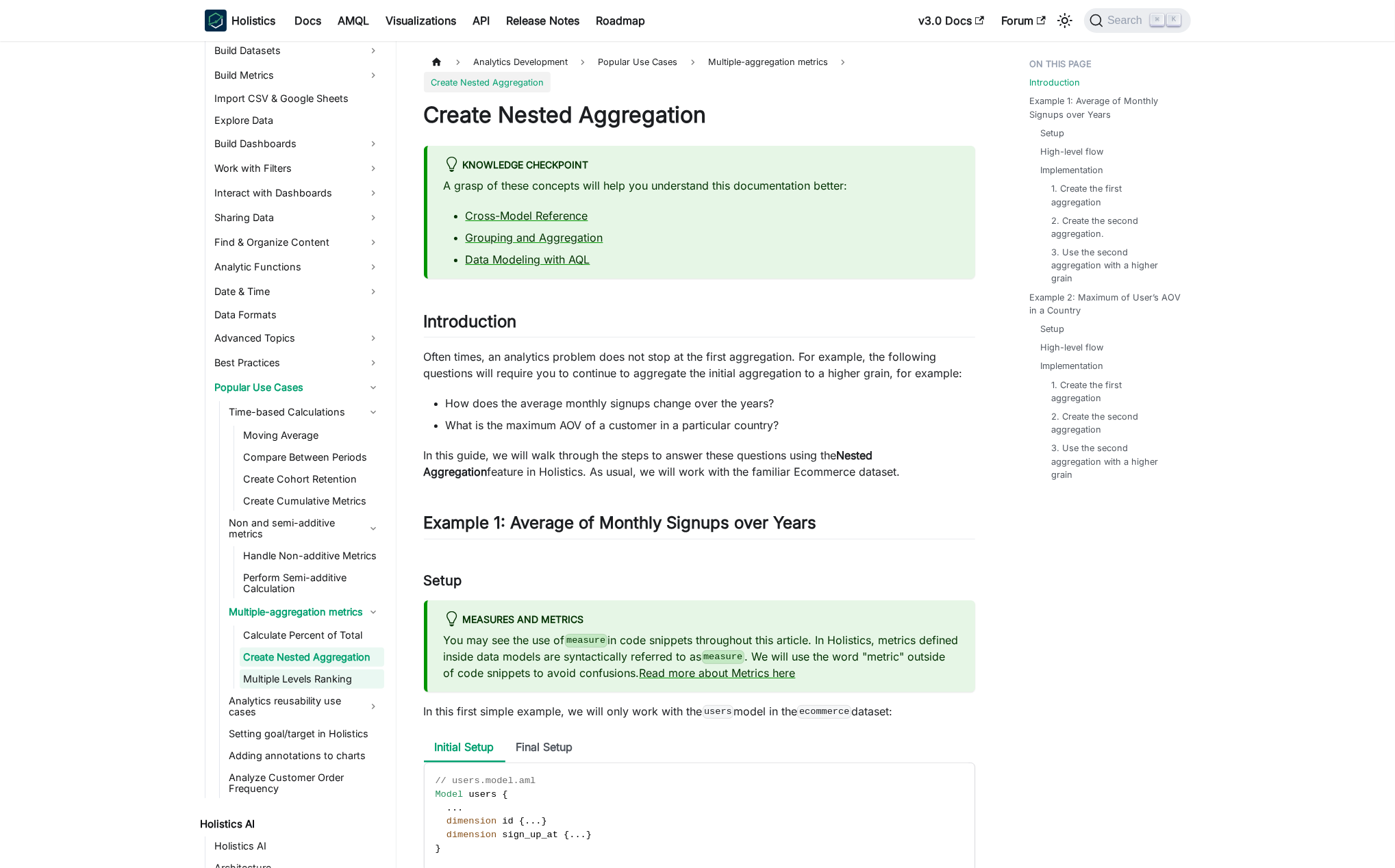
click at [318, 689] on link "Multiple Levels Ranking" at bounding box center [312, 679] width 145 height 19
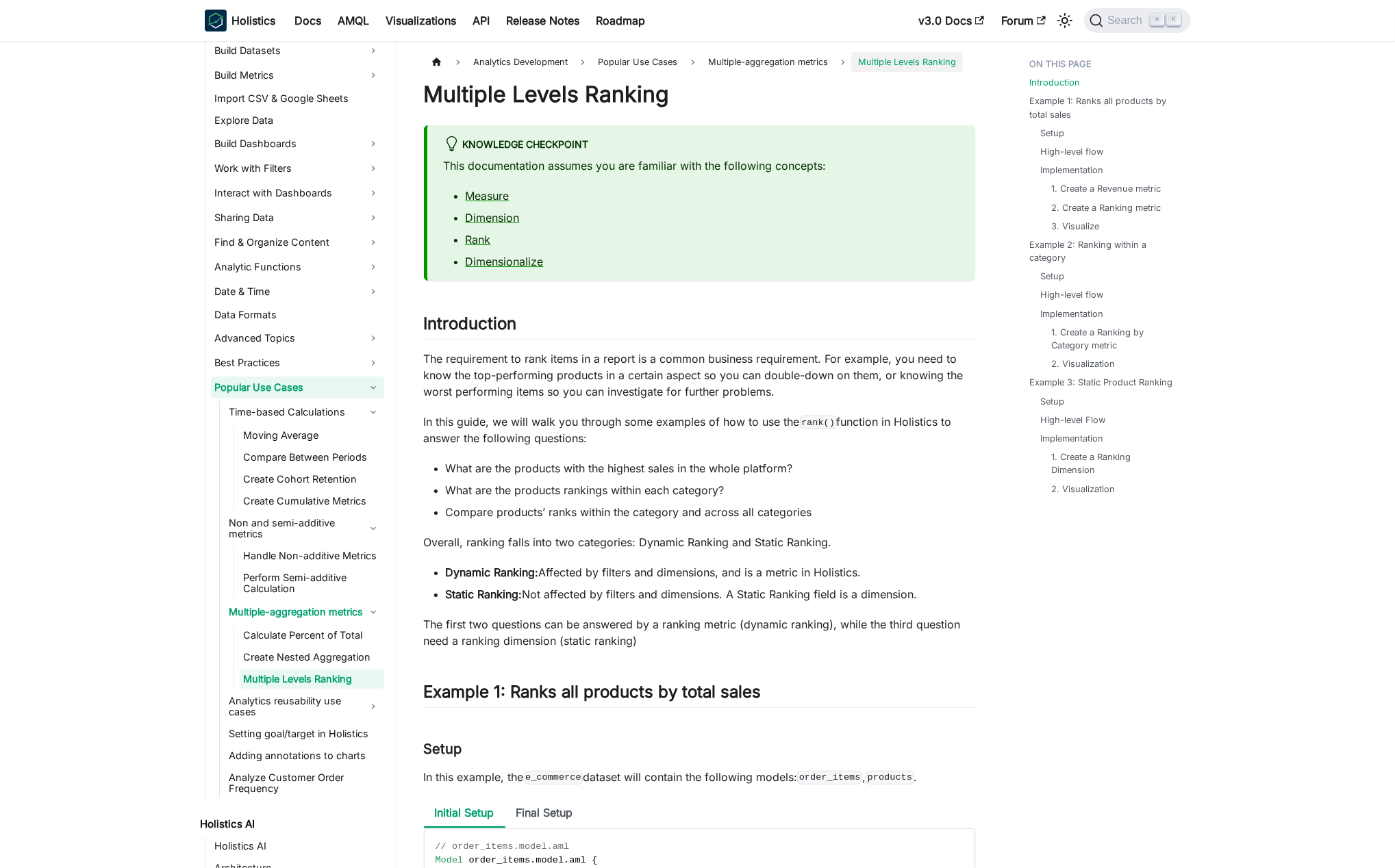
click at [266, 394] on link "Popular Use Cases" at bounding box center [297, 387] width 173 height 22
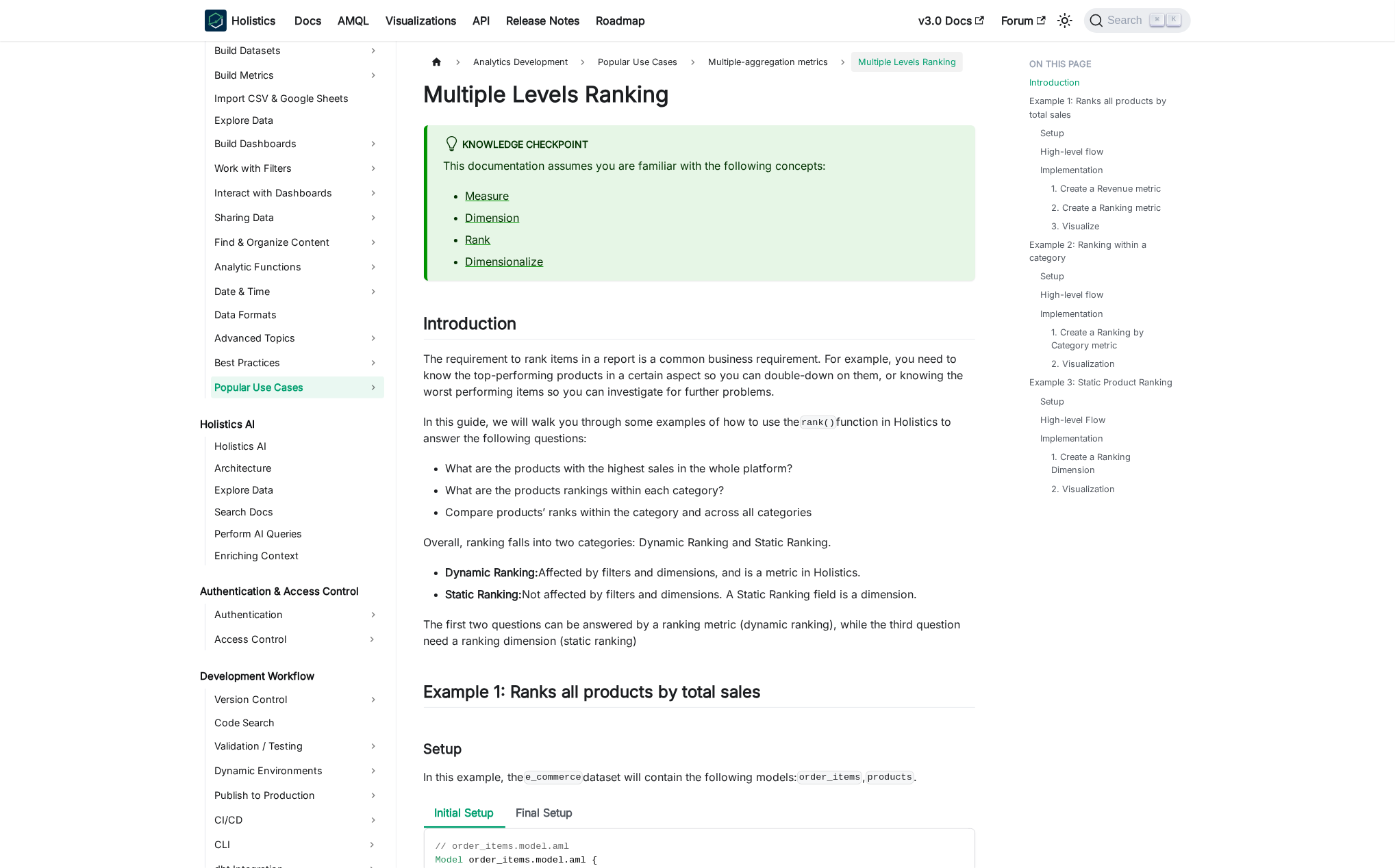
click at [284, 391] on link "Popular Use Cases" at bounding box center [297, 387] width 173 height 22
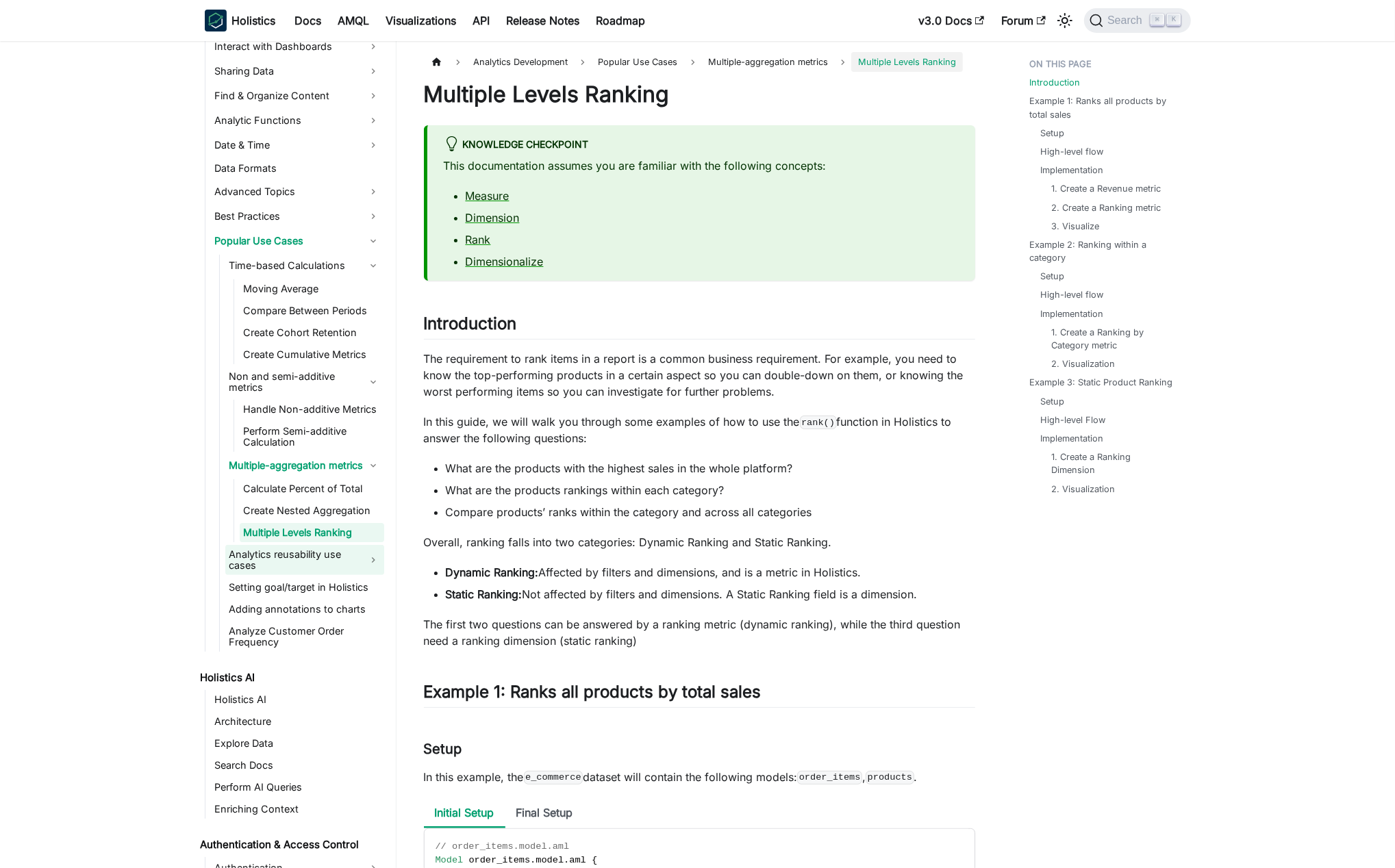
scroll to position [482, 0]
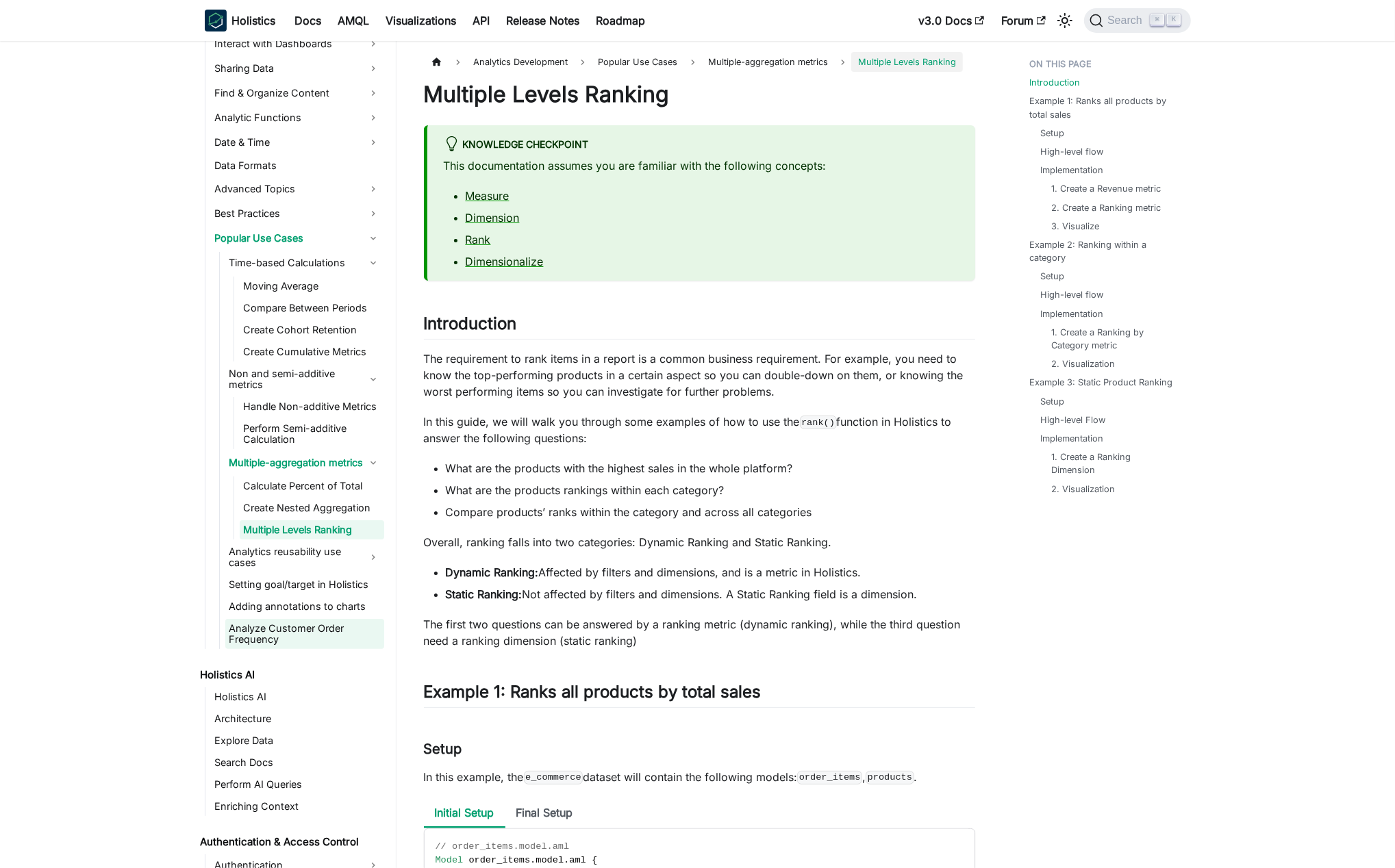
click at [318, 636] on link "Analyze Customer Order Frequency" at bounding box center [305, 634] width 159 height 30
